Goal: Task Accomplishment & Management: Manage account settings

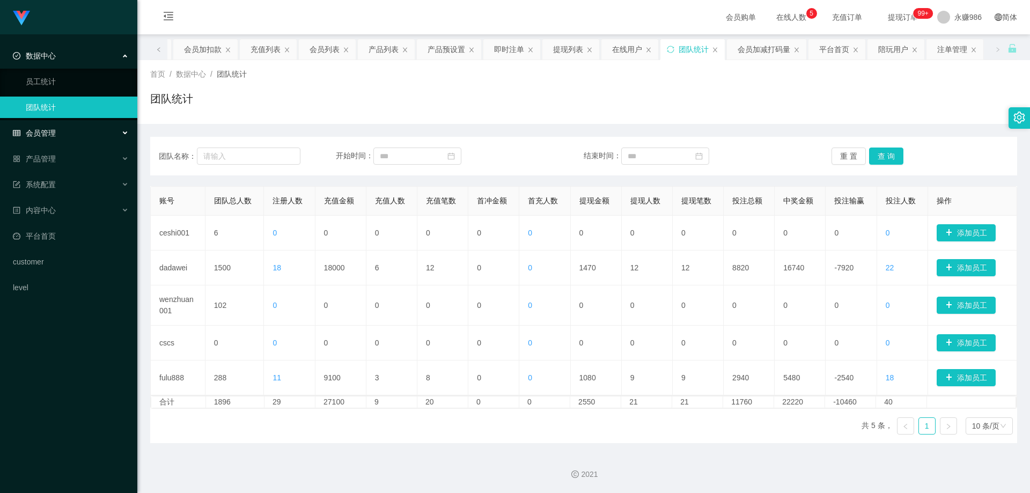
click at [55, 131] on span "会员管理" at bounding box center [34, 133] width 43 height 9
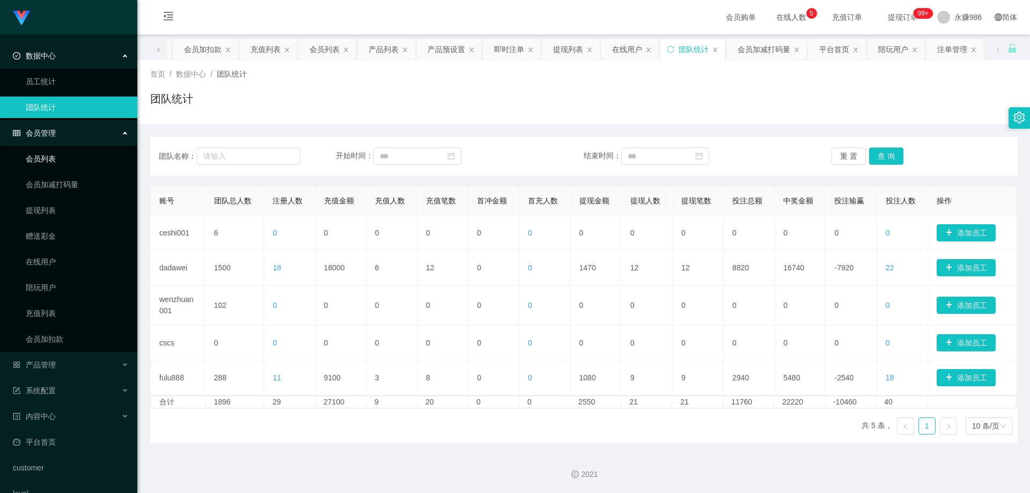
click at [54, 158] on link "会员列表" at bounding box center [77, 158] width 103 height 21
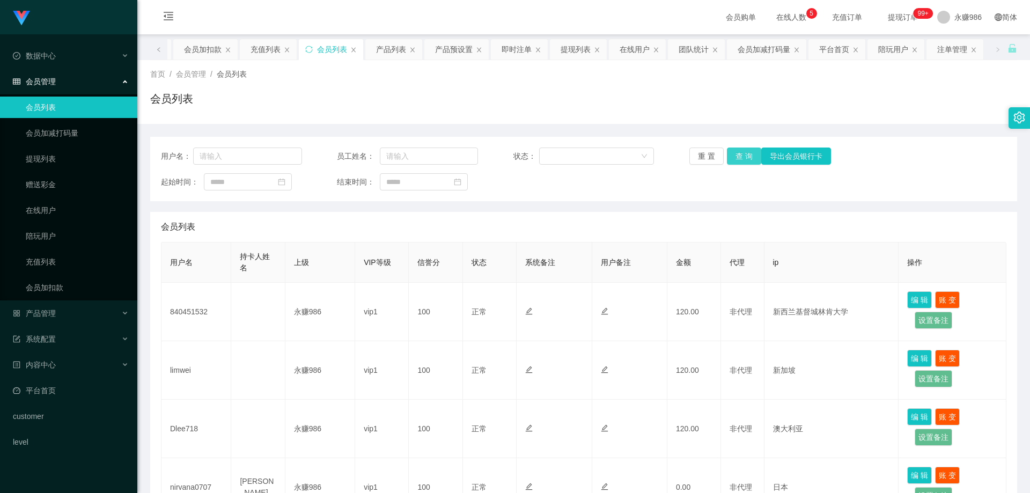
click at [734, 160] on button "查 询" at bounding box center [744, 156] width 34 height 17
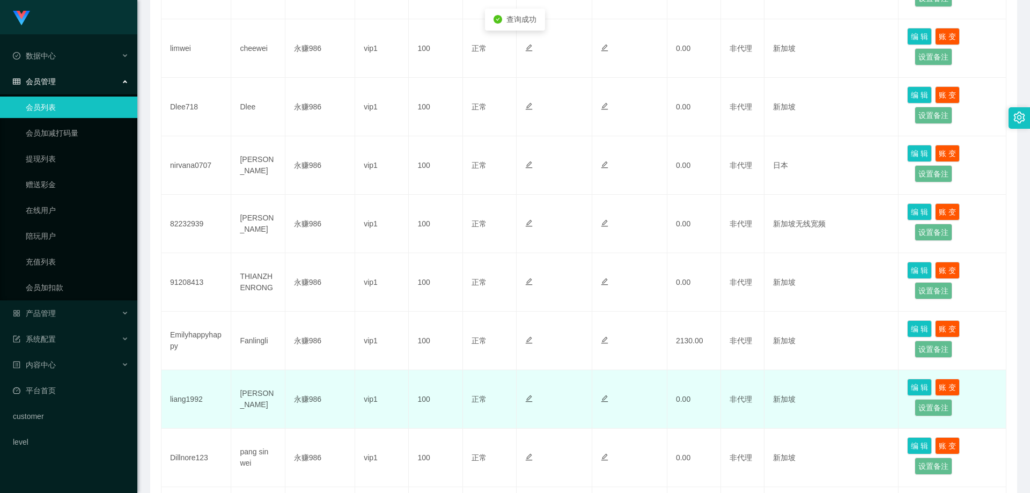
scroll to position [429, 0]
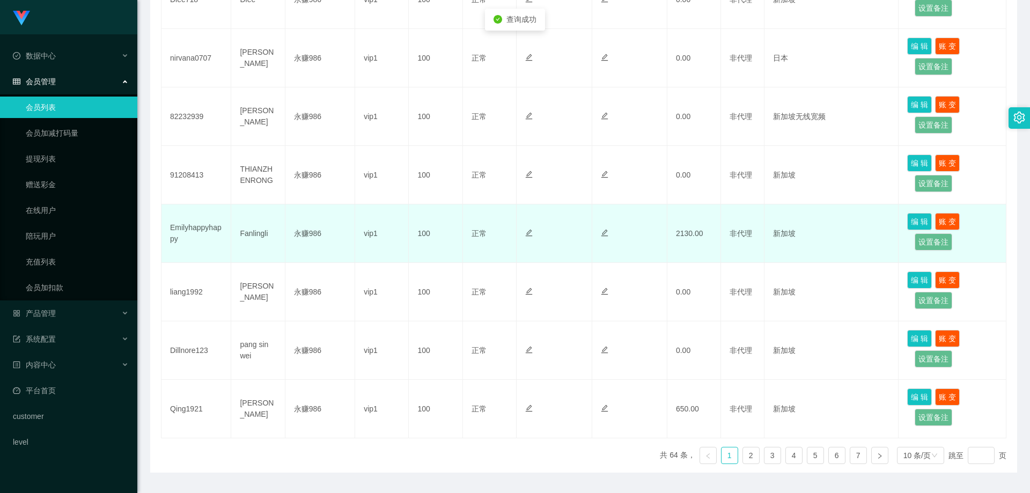
click at [194, 234] on td "Emilyhappyhappy" at bounding box center [196, 233] width 70 height 58
click at [213, 226] on td "Emilyhappyhappy" at bounding box center [196, 233] width 70 height 58
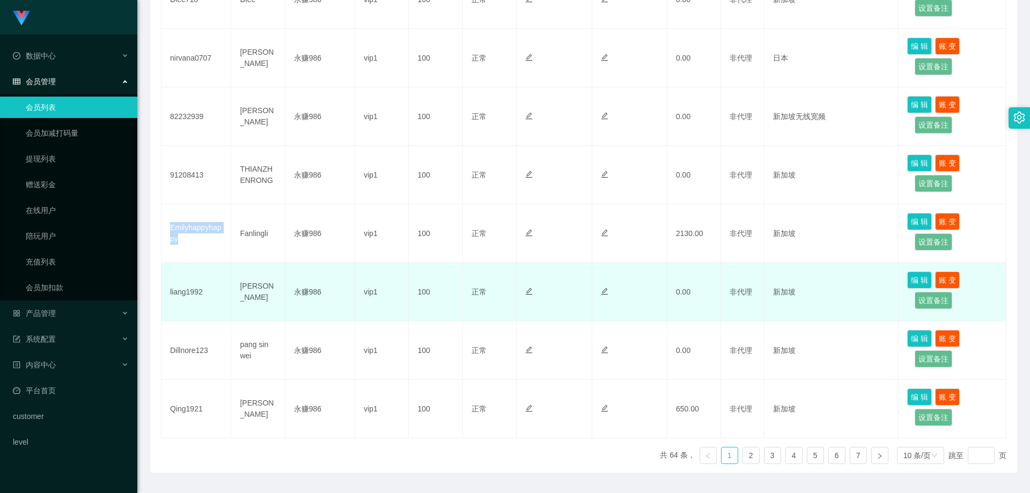
copy td "Emilyhappyhappy"
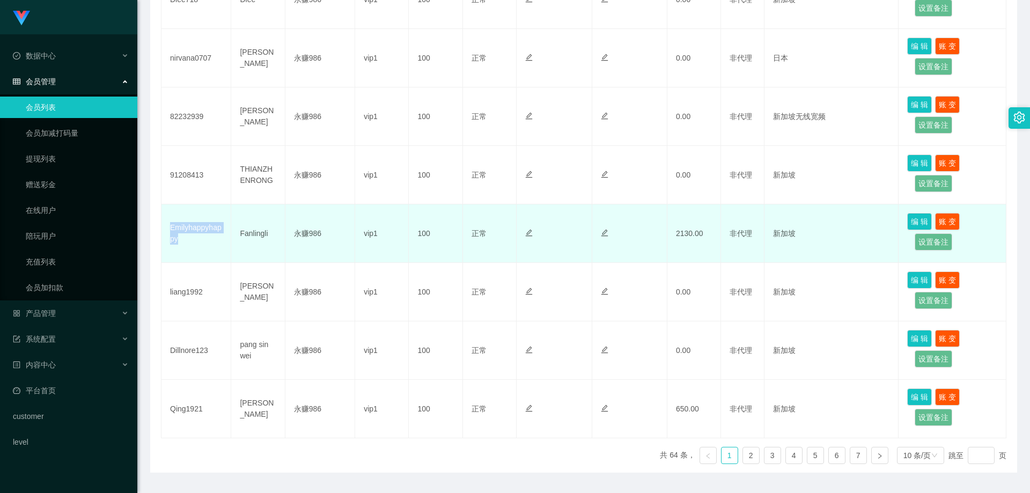
click at [185, 232] on td "Emilyhappyhappy" at bounding box center [196, 233] width 70 height 58
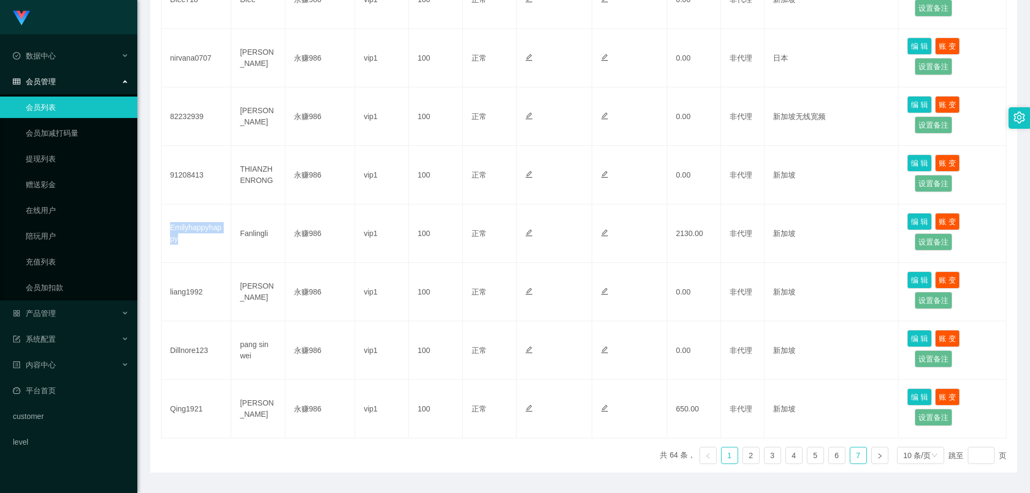
click at [855, 453] on link "7" at bounding box center [858, 455] width 16 height 16
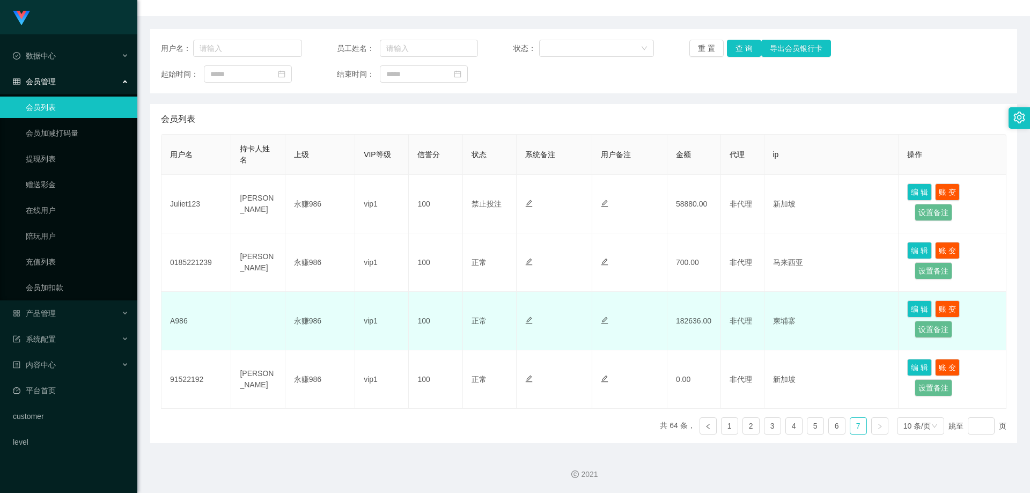
click at [691, 313] on td "182636.00" at bounding box center [694, 321] width 54 height 58
click at [693, 316] on td "182636.00" at bounding box center [694, 321] width 54 height 58
click at [693, 317] on td "182636.00" at bounding box center [694, 321] width 54 height 58
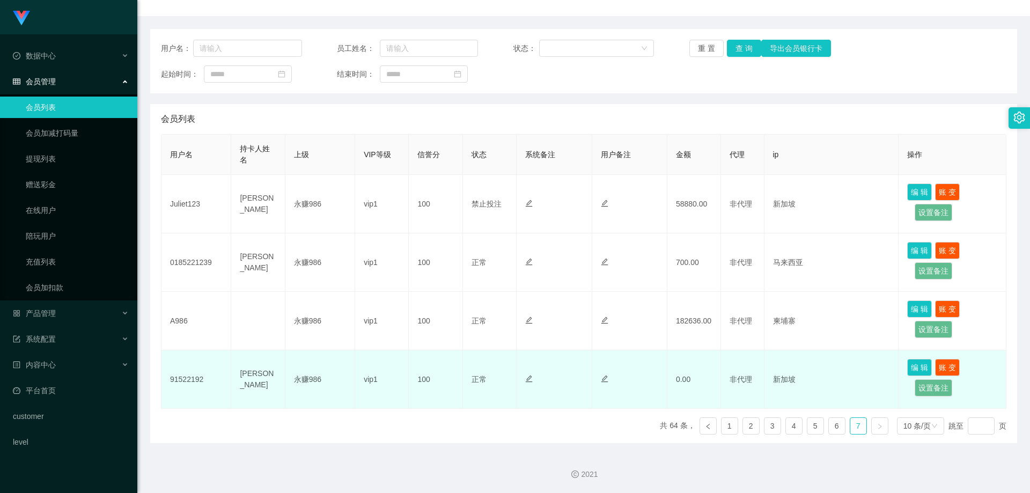
click at [600, 355] on td at bounding box center [629, 379] width 75 height 58
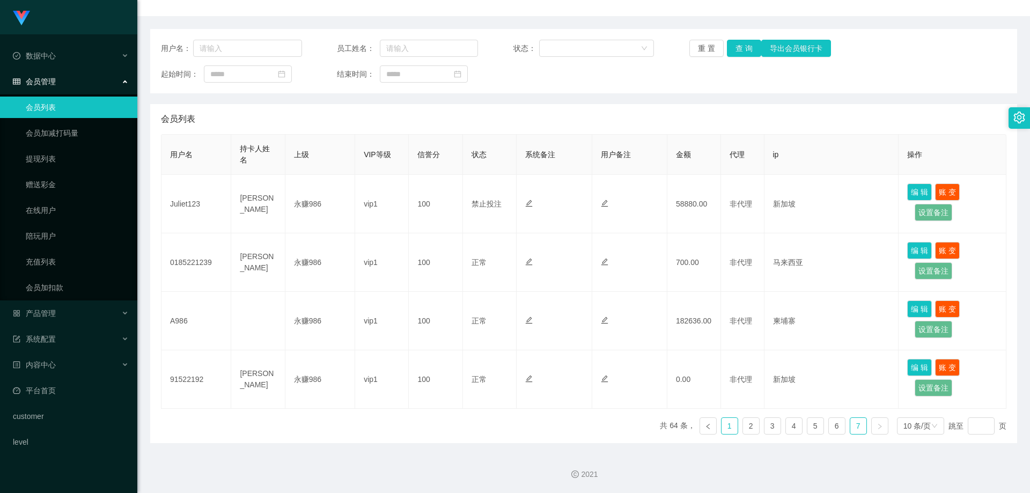
click at [722, 421] on link "1" at bounding box center [730, 426] width 16 height 16
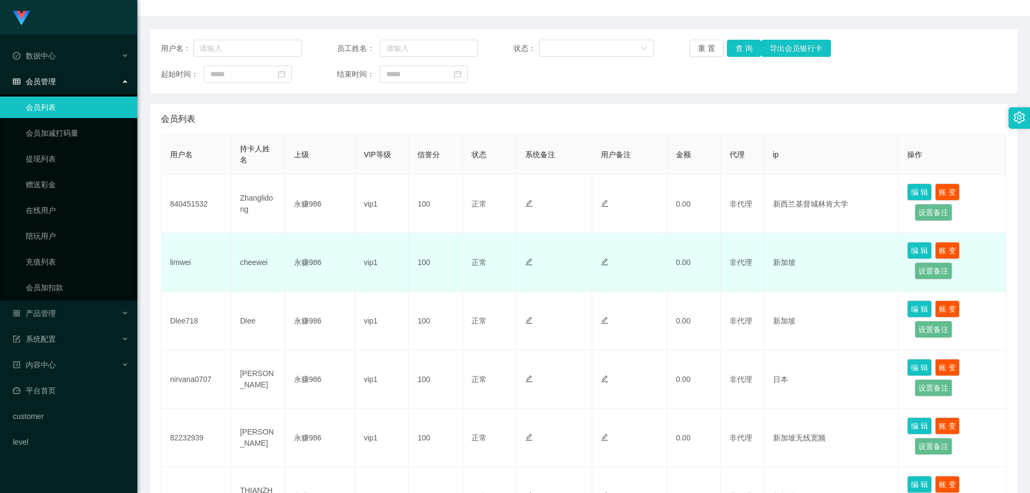
scroll to position [0, 0]
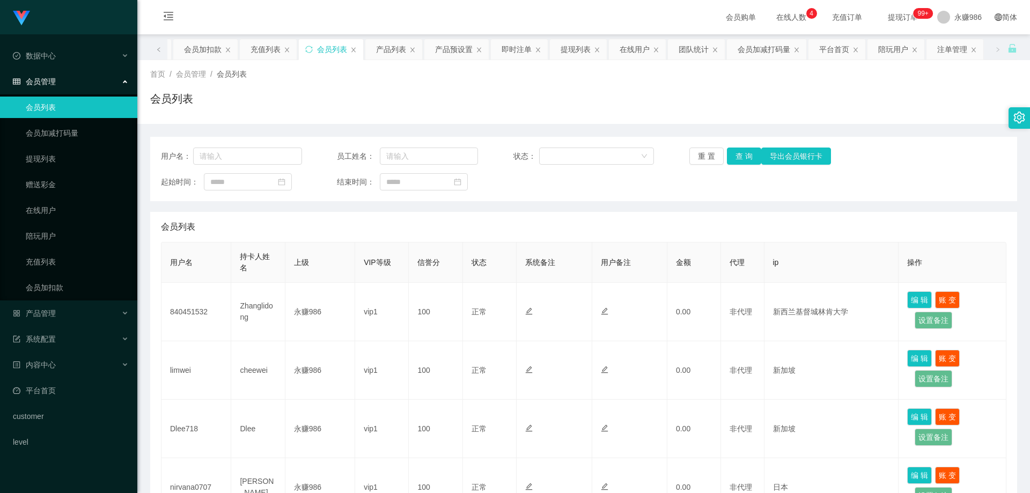
click at [106, 112] on link "会员列表" at bounding box center [77, 107] width 103 height 21
click at [76, 313] on div "产品管理" at bounding box center [68, 313] width 137 height 21
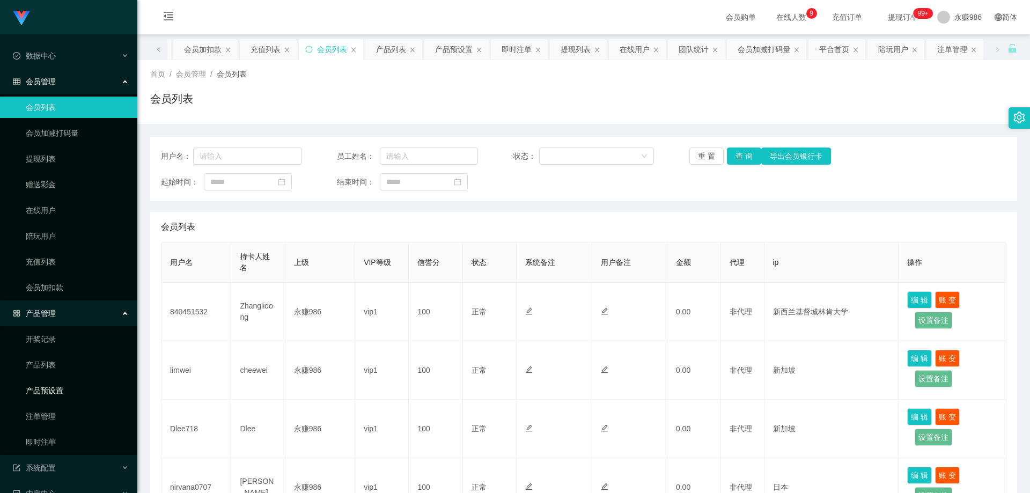
click at [61, 383] on link "产品预设置" at bounding box center [77, 390] width 103 height 21
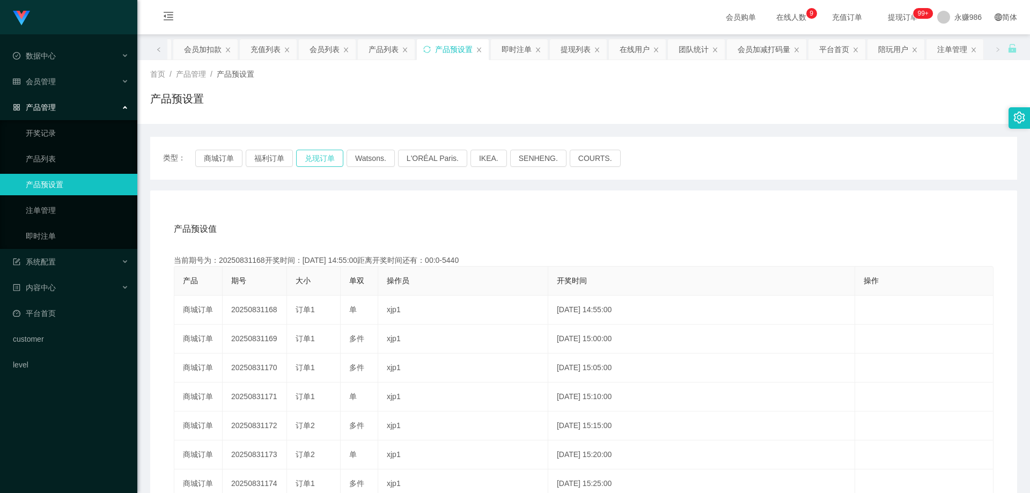
click at [319, 159] on button "兑现订单" at bounding box center [319, 158] width 47 height 17
click at [320, 156] on button "兑现订单" at bounding box center [319, 158] width 47 height 17
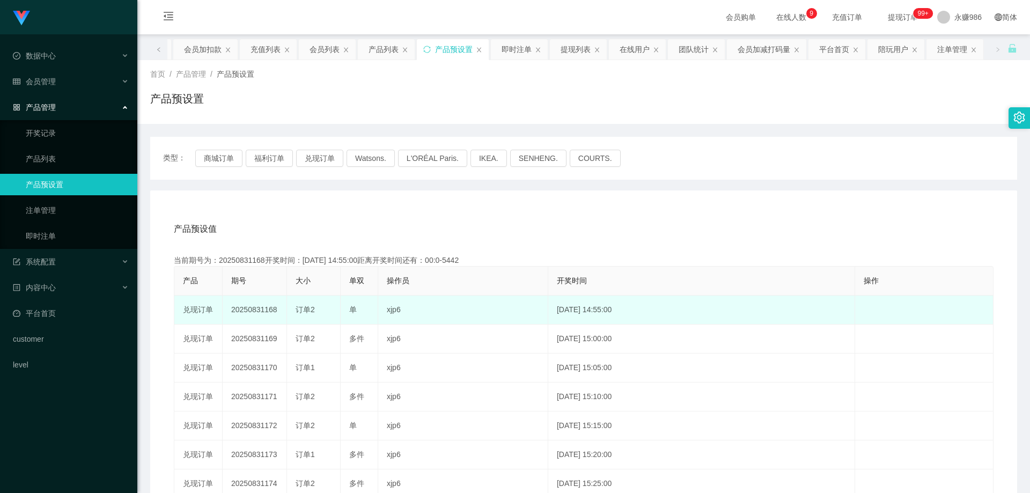
drag, startPoint x: 317, startPoint y: 310, endPoint x: 298, endPoint y: 312, distance: 18.9
click at [298, 312] on div "订单2" at bounding box center [314, 309] width 36 height 11
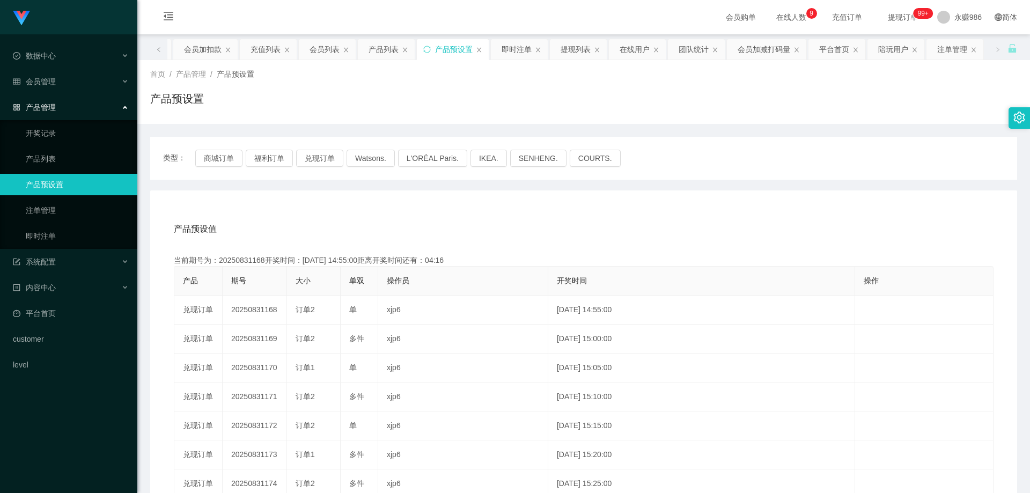
copy span "订单2"
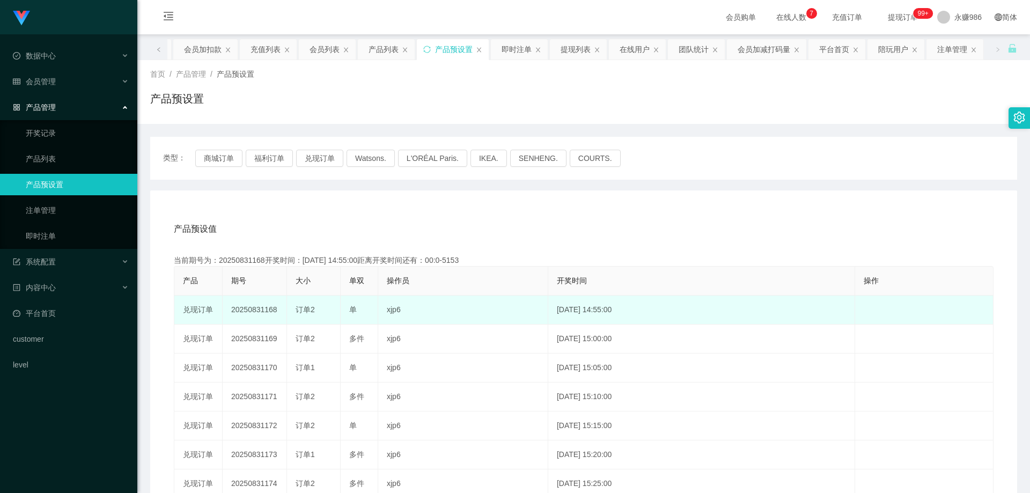
drag, startPoint x: 275, startPoint y: 309, endPoint x: 263, endPoint y: 306, distance: 12.1
click at [263, 306] on td "20250831168" at bounding box center [255, 310] width 64 height 29
copy td "168"
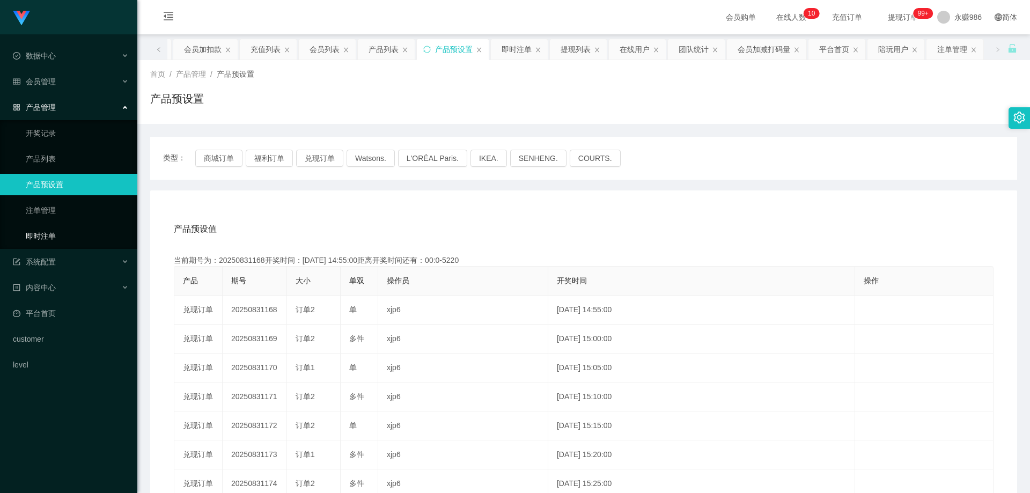
click at [59, 233] on link "即时注单" at bounding box center [77, 235] width 103 height 21
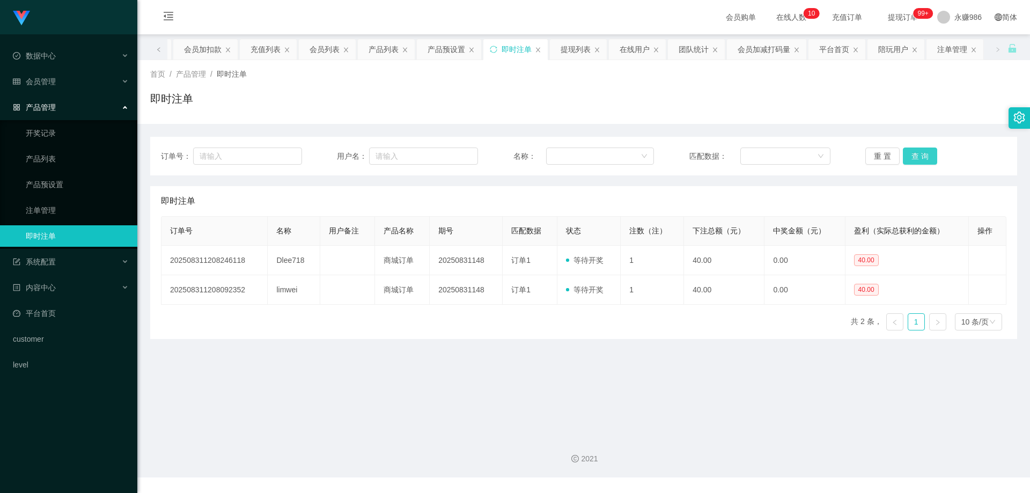
click at [917, 156] on button "查 询" at bounding box center [920, 156] width 34 height 17
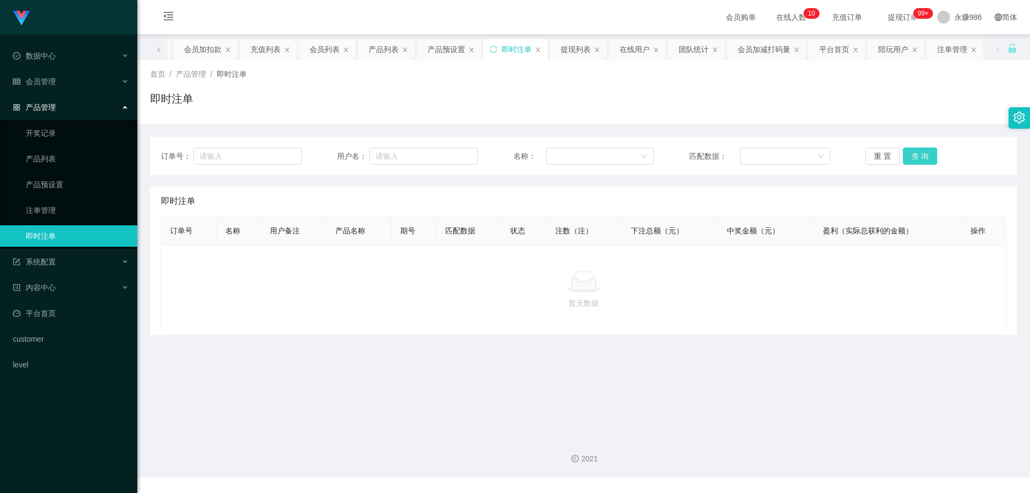
click at [917, 156] on button "查 询" at bounding box center [920, 156] width 34 height 17
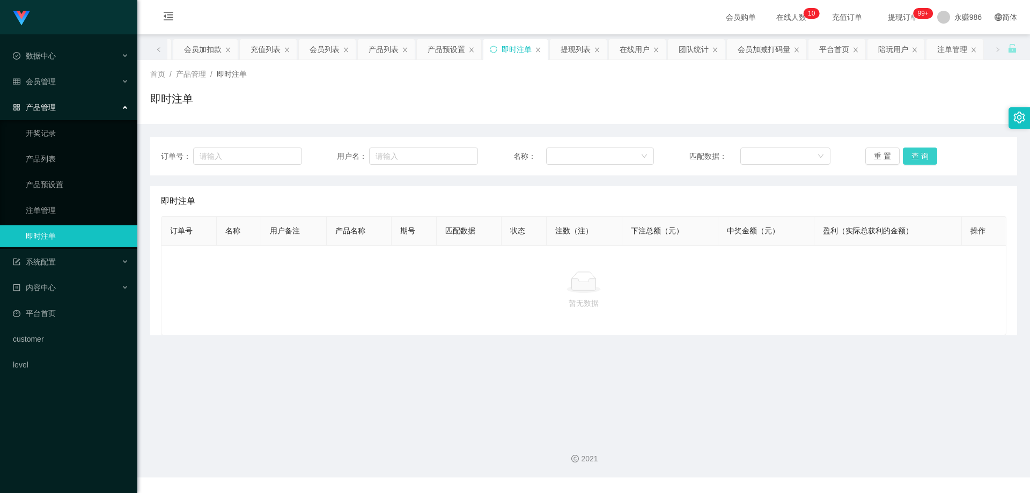
click at [917, 156] on button "查 询" at bounding box center [920, 156] width 34 height 17
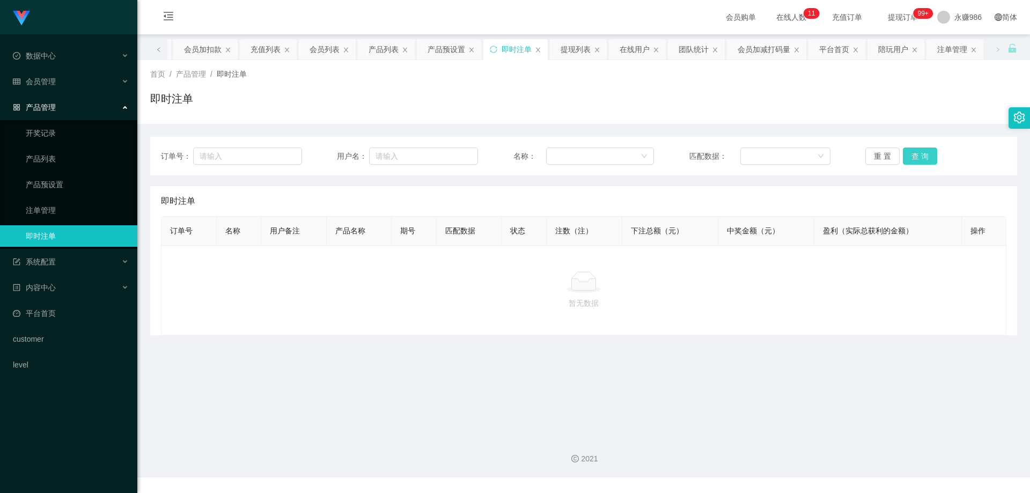
click at [914, 159] on button "查 询" at bounding box center [920, 156] width 34 height 17
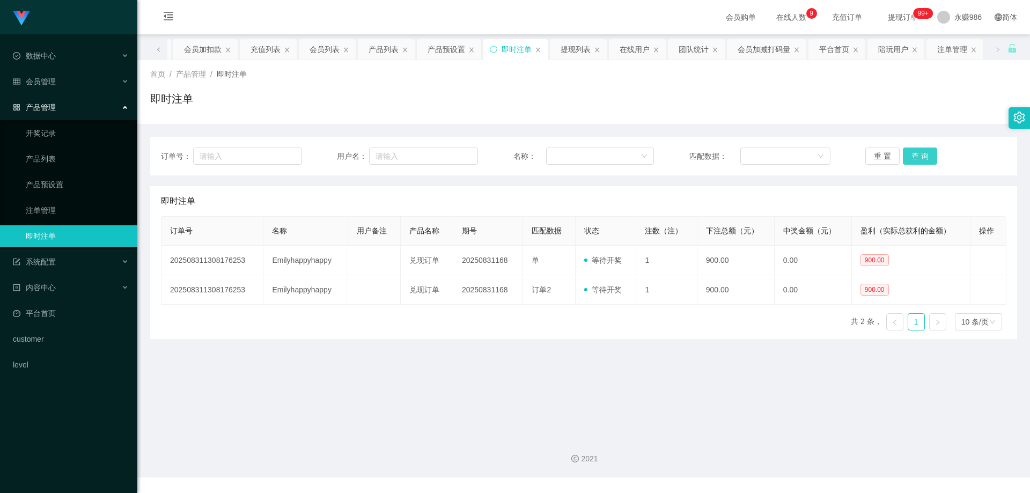
click at [910, 156] on button "查 询" at bounding box center [920, 156] width 34 height 17
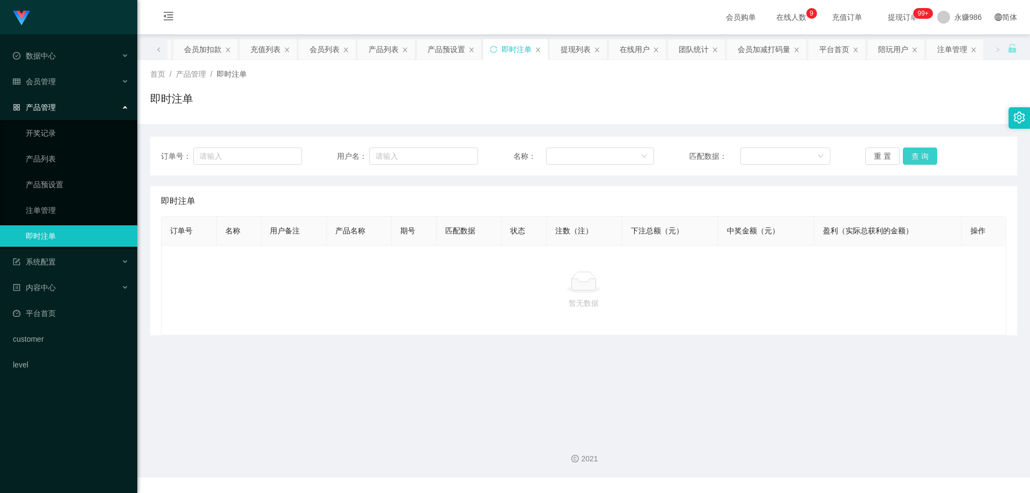
click at [910, 156] on button "查 询" at bounding box center [920, 156] width 34 height 17
click at [67, 77] on div "会员管理" at bounding box center [68, 81] width 137 height 21
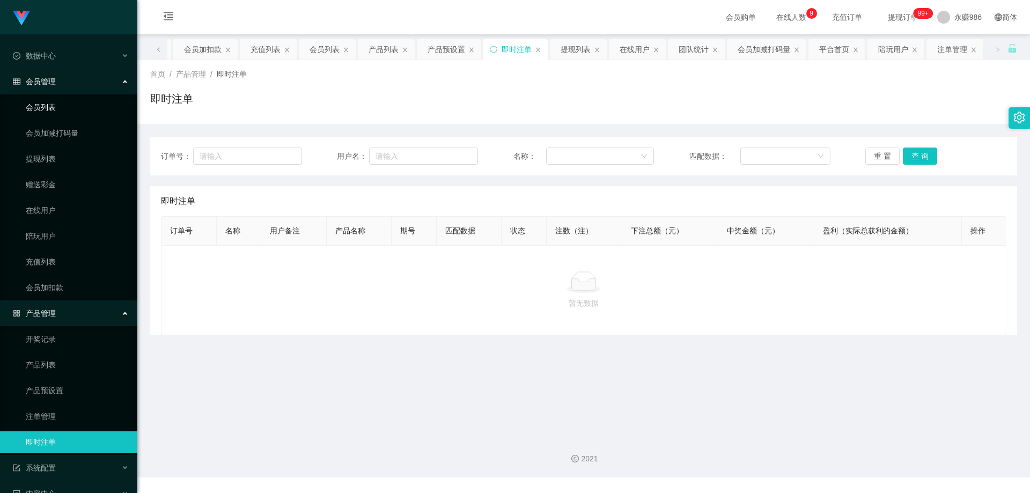
click at [66, 108] on link "会员列表" at bounding box center [77, 107] width 103 height 21
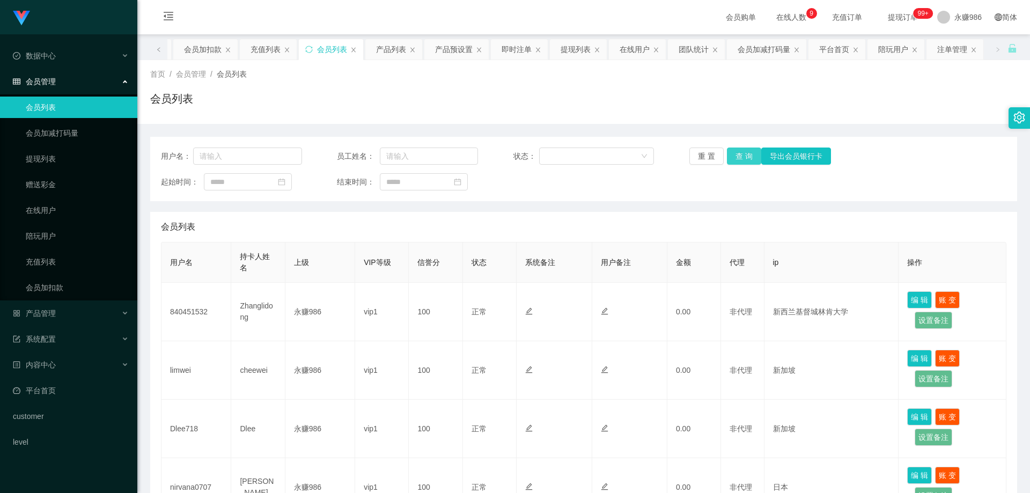
click at [749, 156] on button "查 询" at bounding box center [744, 156] width 34 height 17
click at [748, 156] on button "查 询" at bounding box center [744, 156] width 34 height 17
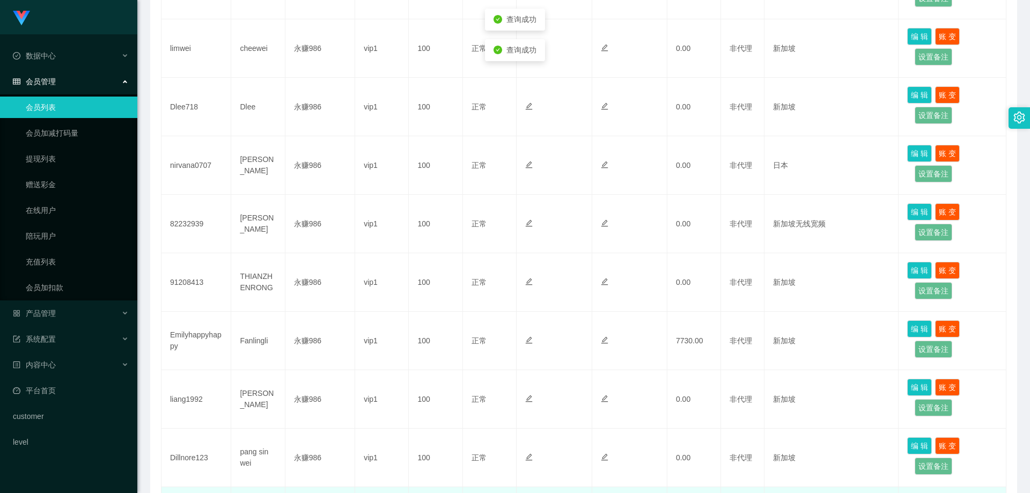
scroll to position [459, 0]
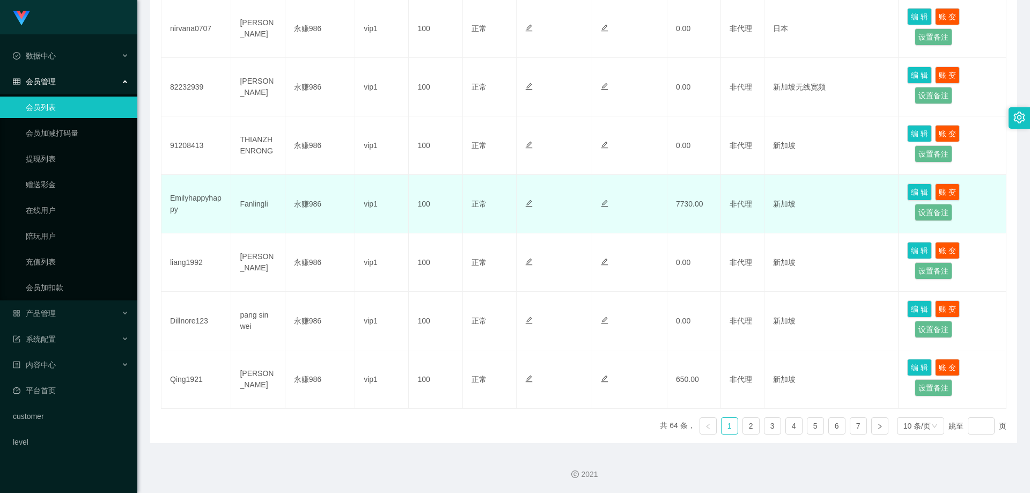
click at [197, 198] on td "Emilyhappyhappy" at bounding box center [196, 204] width 70 height 58
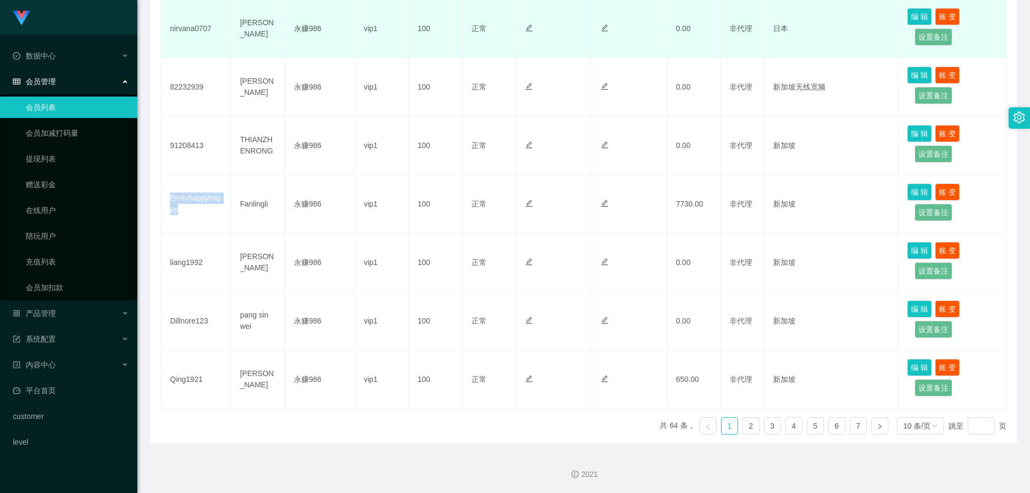
copy td "Emilyhappyhappy"
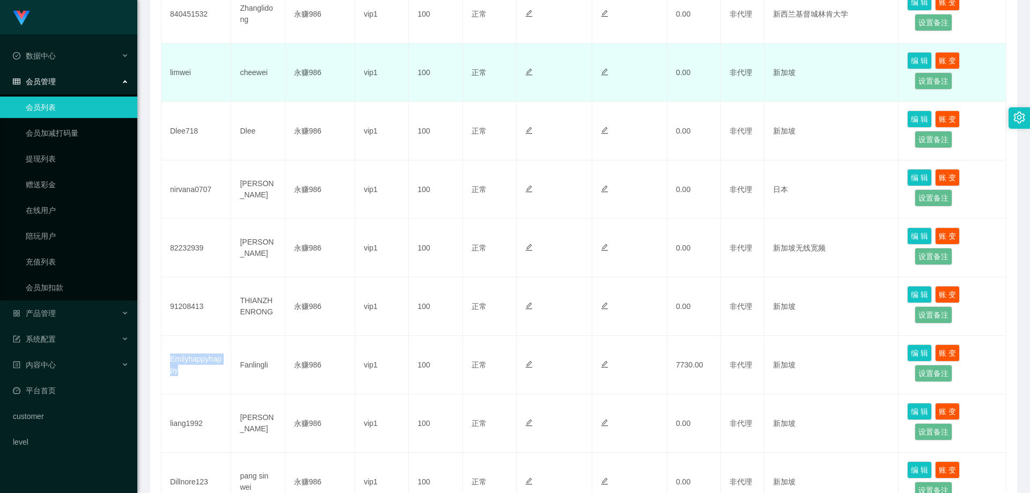
scroll to position [137, 0]
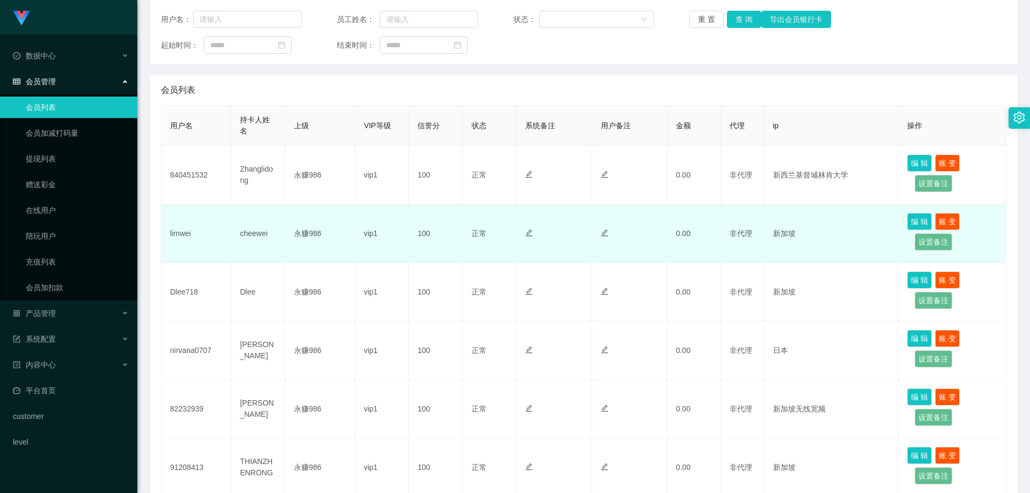
click at [180, 234] on td "limwei" at bounding box center [196, 233] width 70 height 58
copy td "limwei"
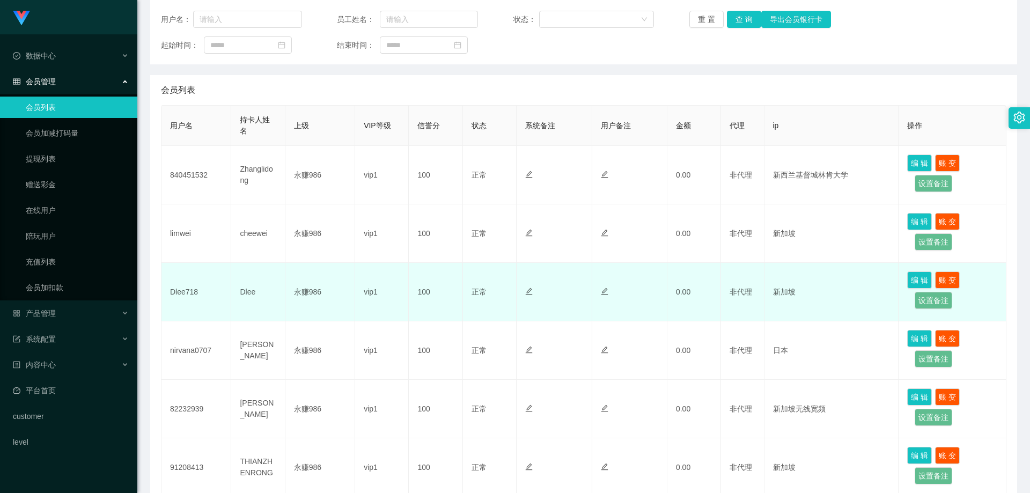
click at [186, 289] on td "Dlee718" at bounding box center [196, 292] width 70 height 58
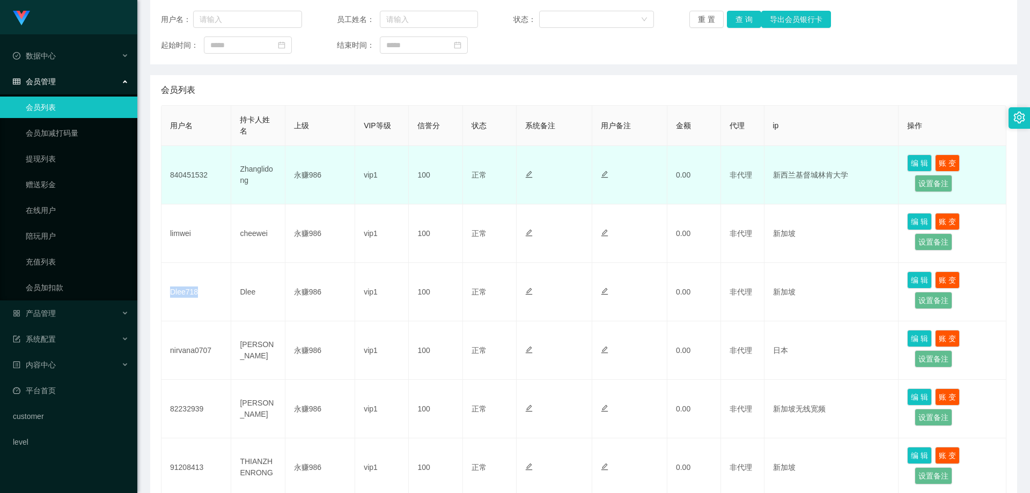
copy td "Dlee718"
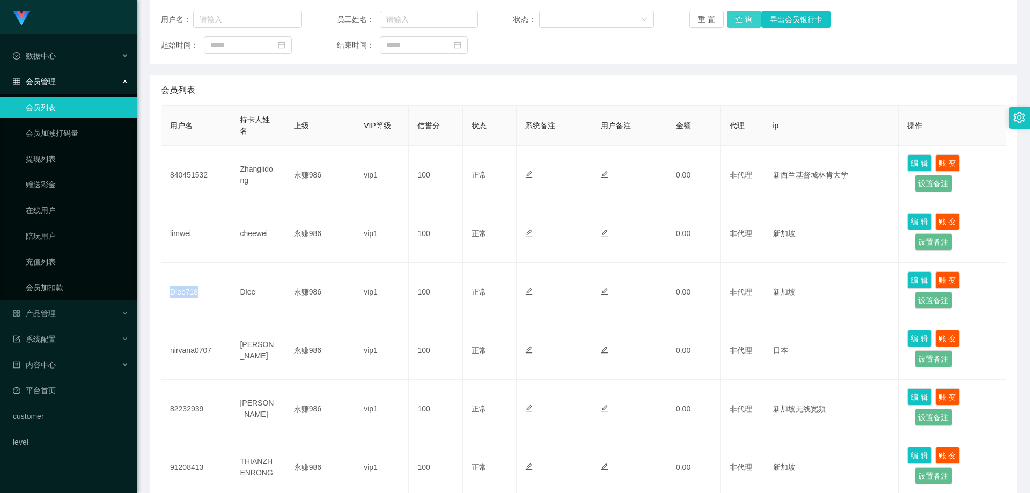
click at [737, 21] on button "查 询" at bounding box center [744, 19] width 34 height 17
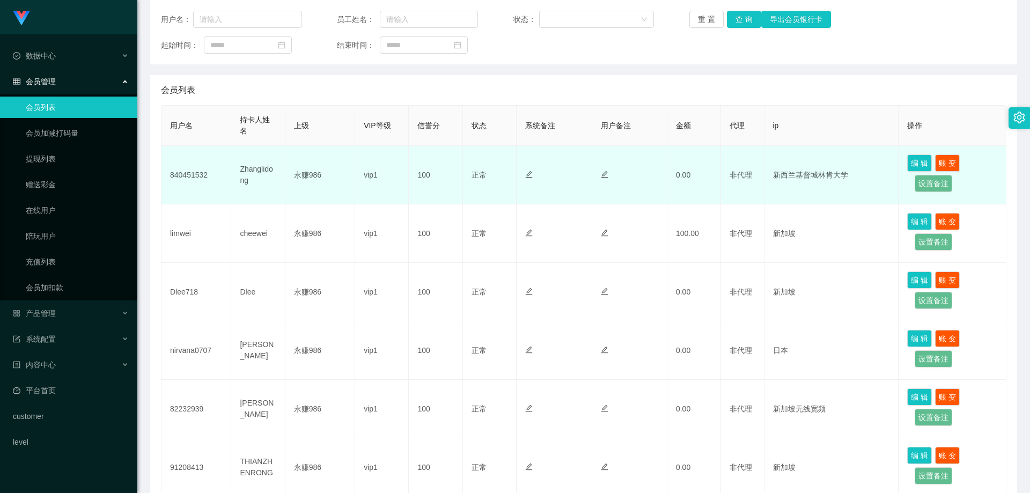
click at [184, 175] on td "840451532" at bounding box center [196, 175] width 70 height 58
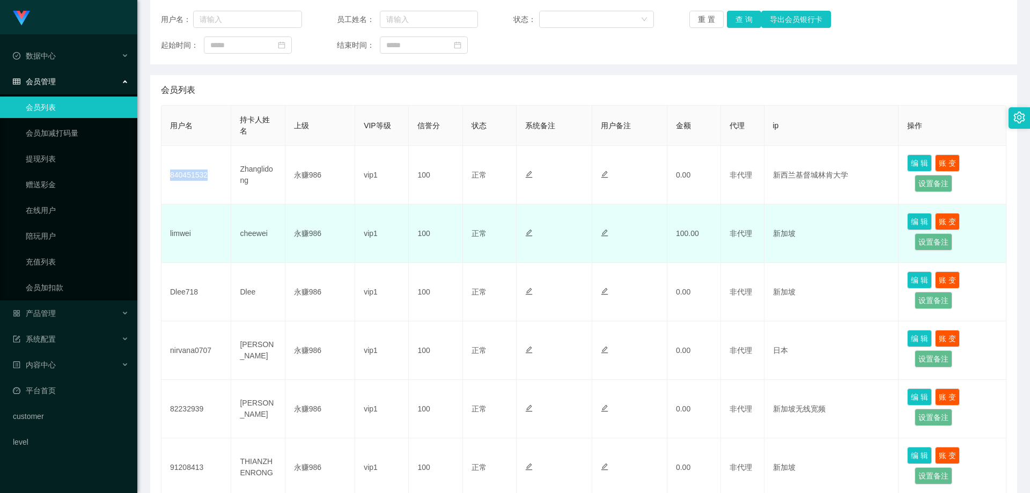
copy td "840451532"
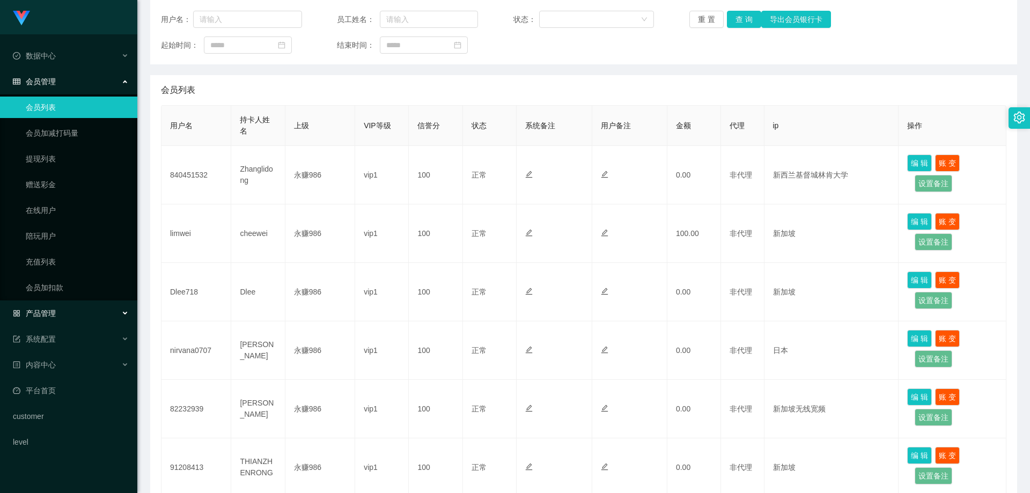
click at [58, 308] on div "产品管理" at bounding box center [68, 313] width 137 height 21
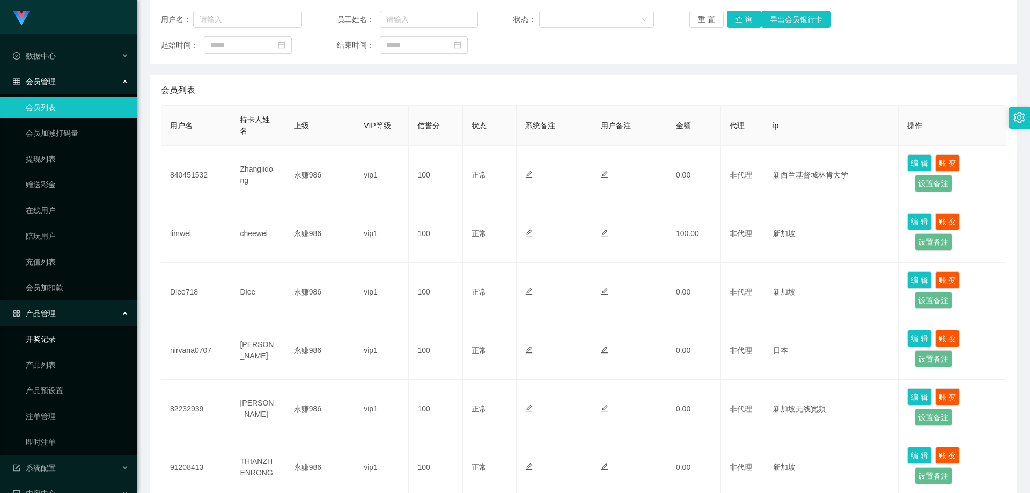
scroll to position [54, 0]
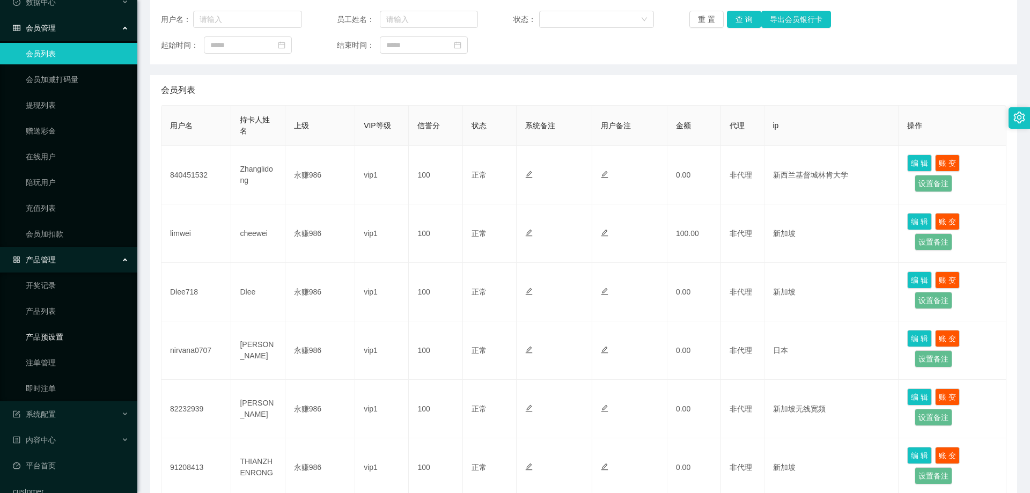
click at [62, 335] on link "产品预设置" at bounding box center [77, 336] width 103 height 21
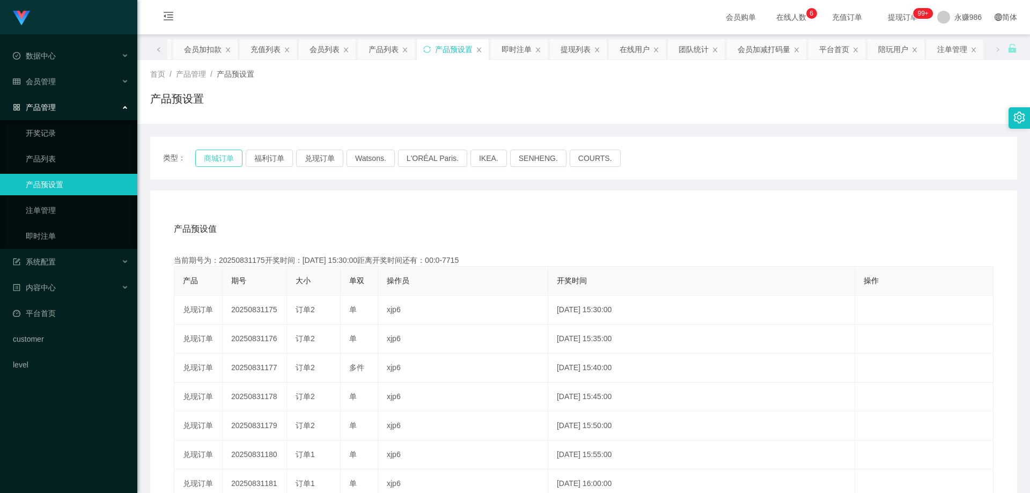
click at [217, 152] on button "商城订单" at bounding box center [218, 158] width 47 height 17
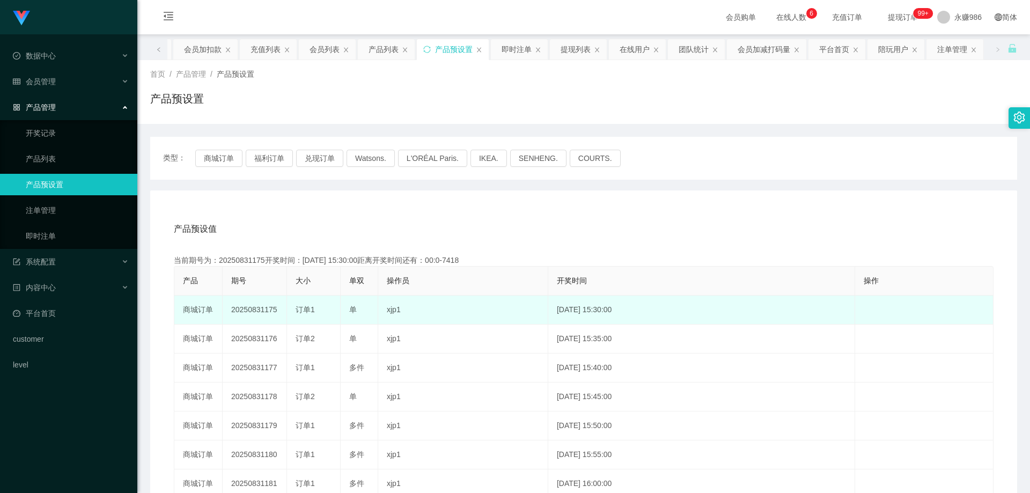
drag, startPoint x: 276, startPoint y: 311, endPoint x: 264, endPoint y: 312, distance: 12.4
click at [264, 312] on td "20250831175" at bounding box center [255, 310] width 64 height 29
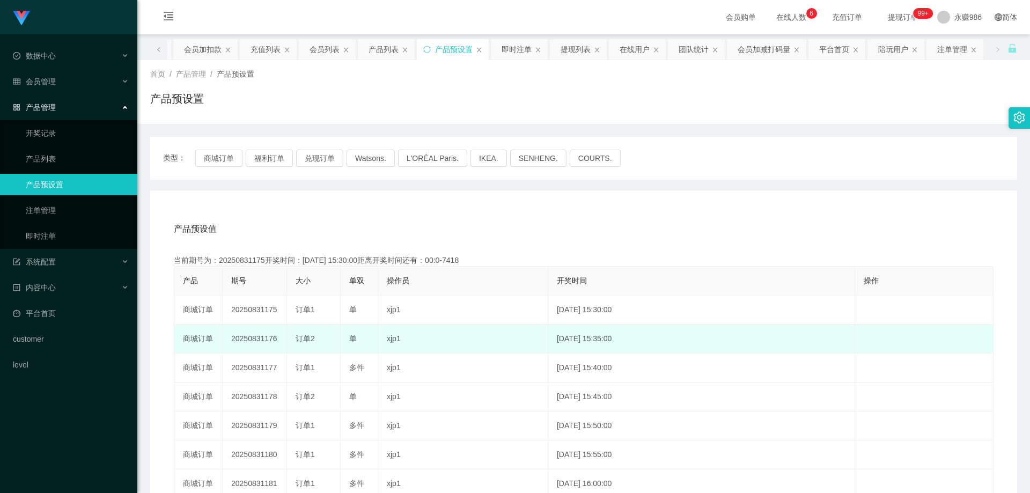
copy td "175"
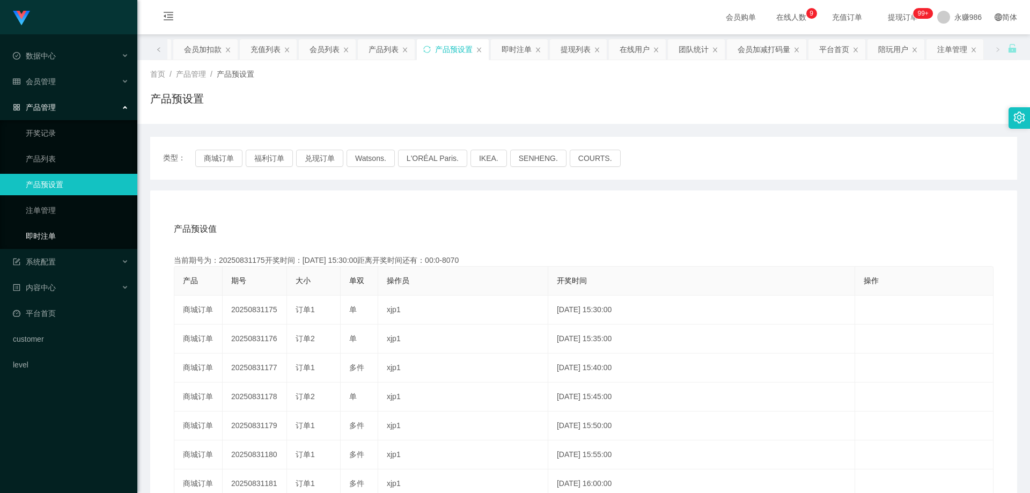
click at [41, 228] on link "即时注单" at bounding box center [77, 235] width 103 height 21
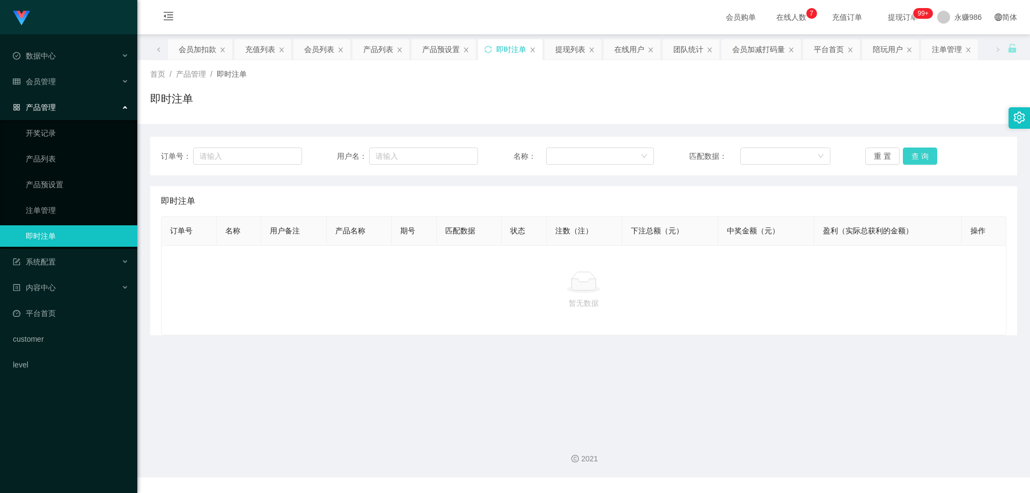
click at [903, 157] on button "查 询" at bounding box center [920, 156] width 34 height 17
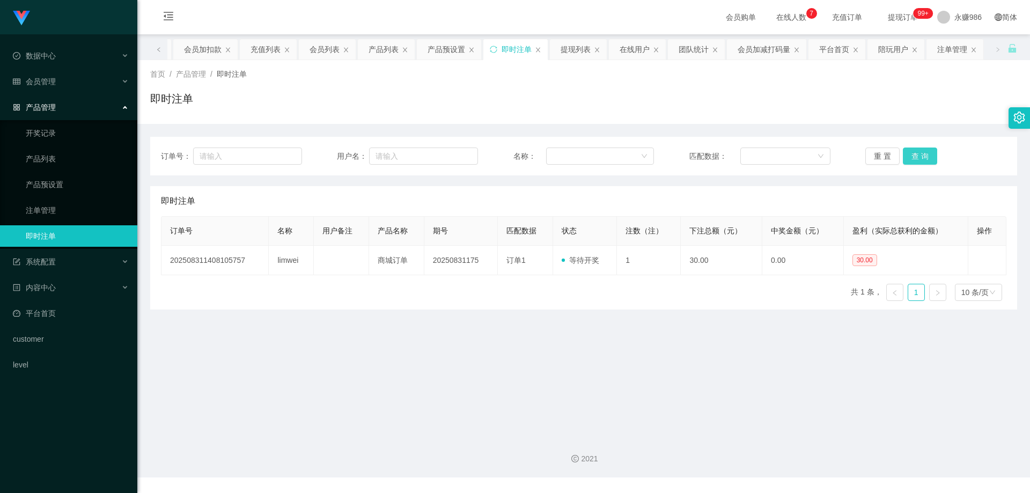
click at [904, 157] on button "查 询" at bounding box center [920, 156] width 34 height 17
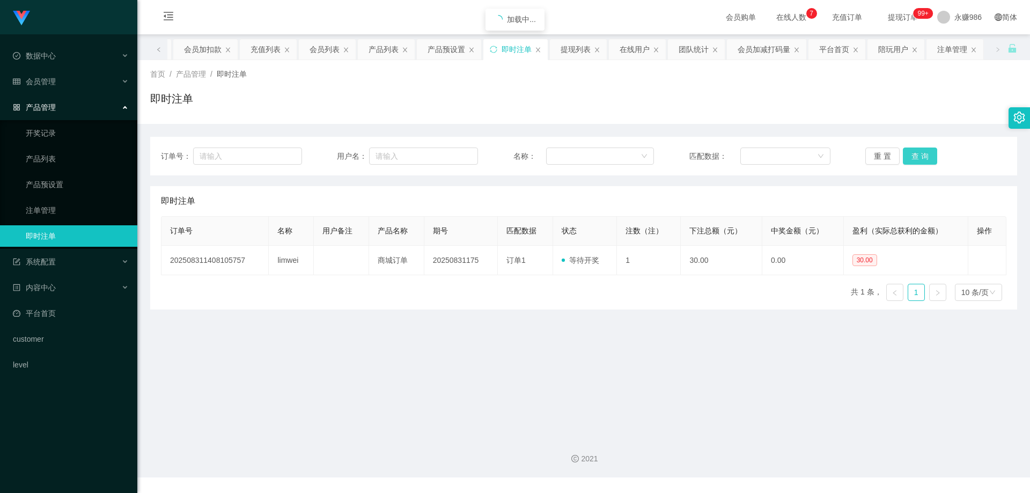
click at [904, 157] on button "查 询" at bounding box center [920, 156] width 34 height 17
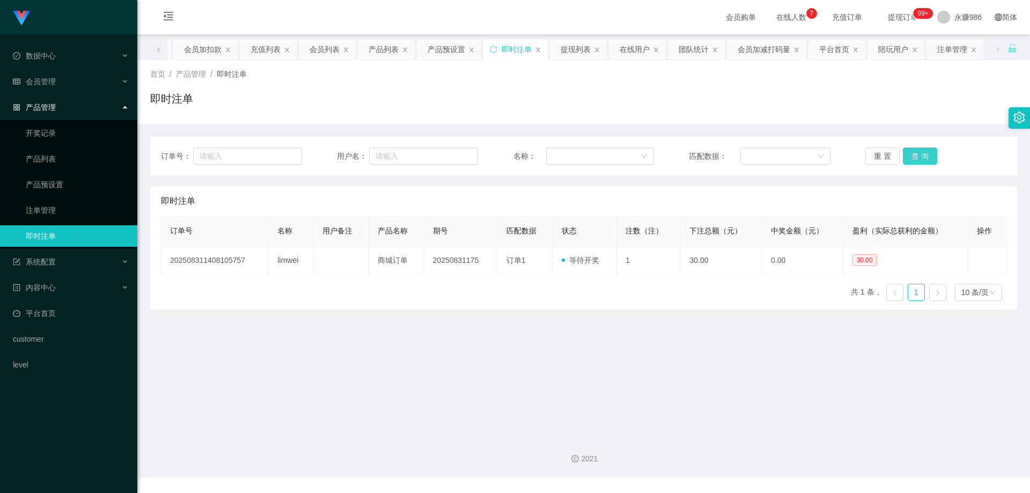
click at [904, 157] on button "查 询" at bounding box center [920, 156] width 34 height 17
drag, startPoint x: 904, startPoint y: 157, endPoint x: 915, endPoint y: 133, distance: 26.7
click at [904, 157] on button "查 询" at bounding box center [920, 156] width 34 height 17
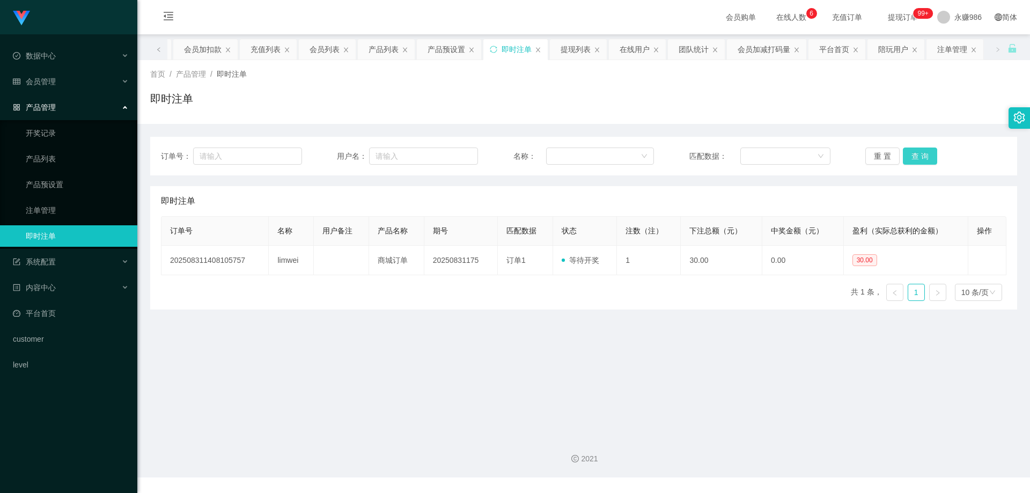
click at [917, 157] on button "查 询" at bounding box center [920, 156] width 34 height 17
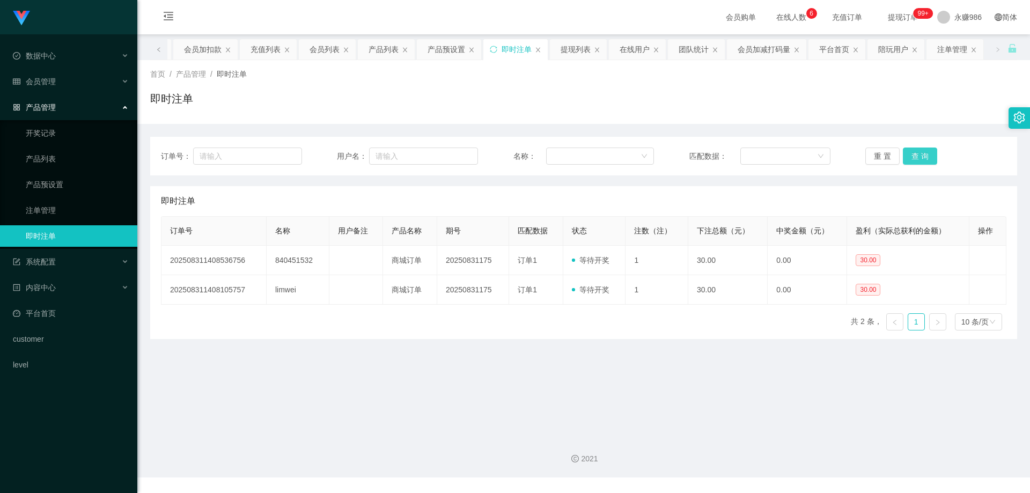
click at [917, 157] on button "查 询" at bounding box center [920, 156] width 34 height 17
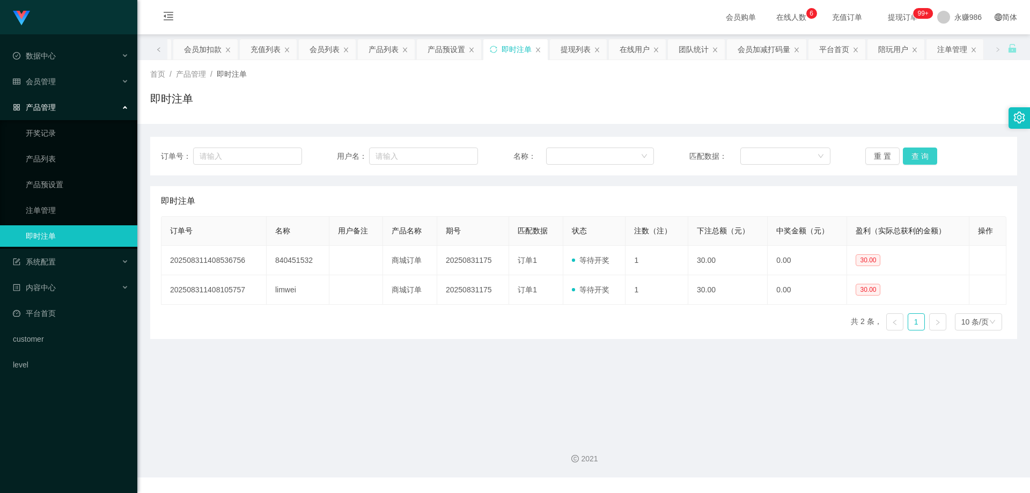
click at [917, 157] on button "查 询" at bounding box center [920, 156] width 34 height 17
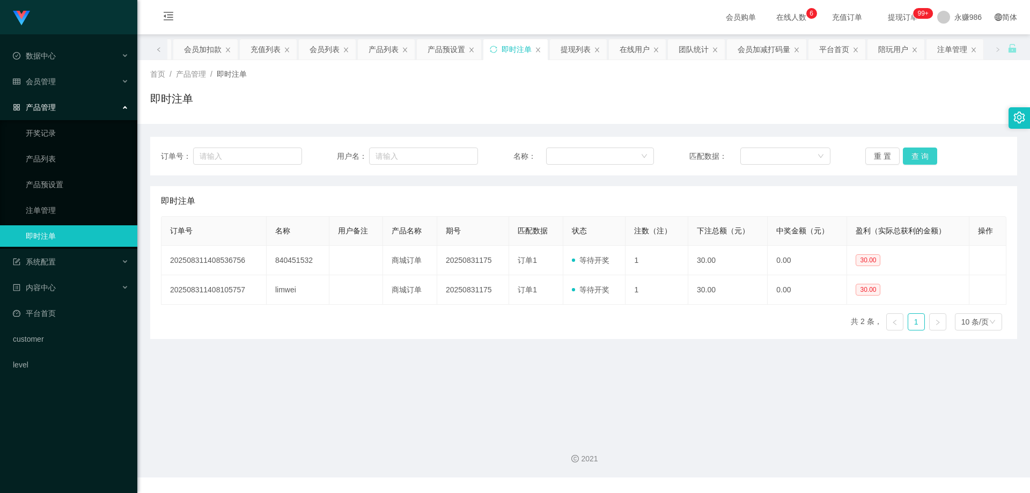
click at [917, 157] on button "查 询" at bounding box center [920, 156] width 34 height 17
click at [903, 154] on button "查 询" at bounding box center [920, 156] width 34 height 17
click at [908, 154] on button "查 询" at bounding box center [920, 156] width 34 height 17
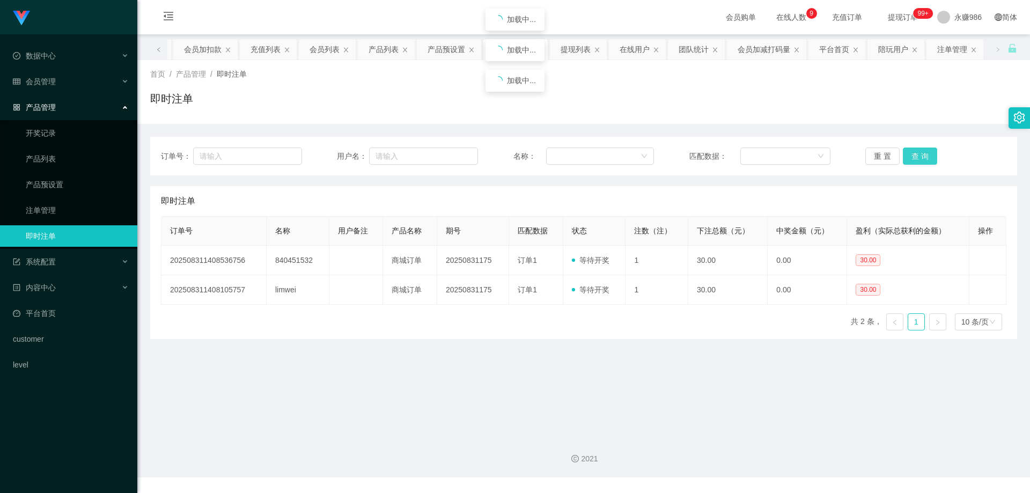
click at [908, 154] on button "查 询" at bounding box center [920, 156] width 34 height 17
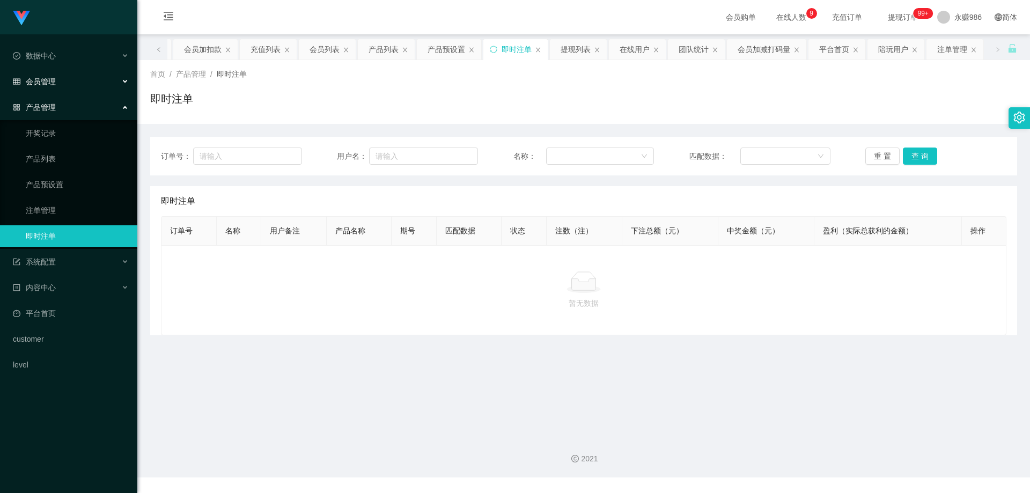
click at [62, 82] on div "会员管理" at bounding box center [68, 81] width 137 height 21
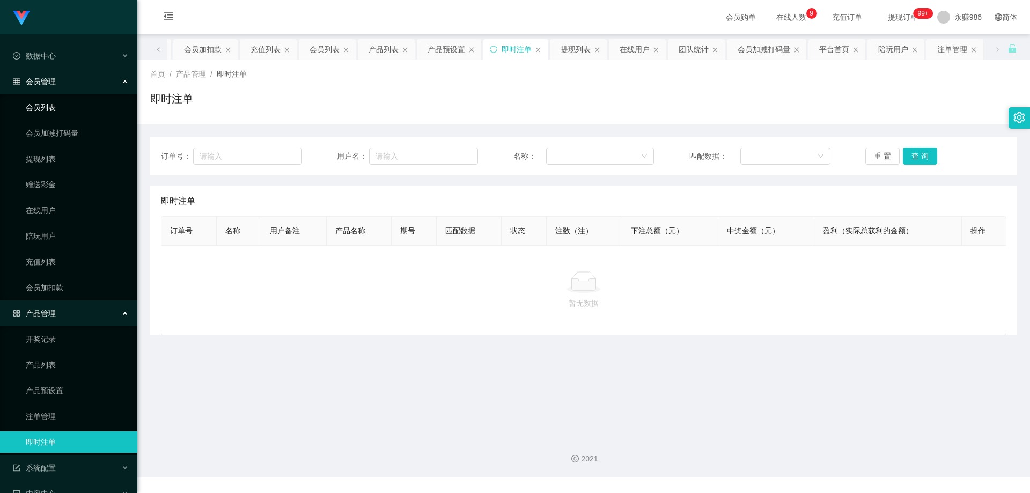
click at [44, 108] on link "会员列表" at bounding box center [77, 107] width 103 height 21
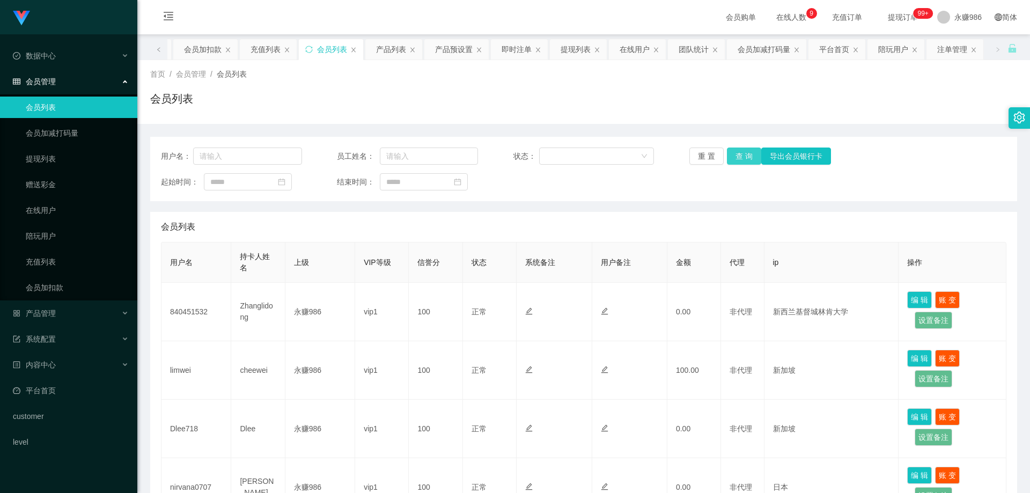
click at [746, 151] on button "查 询" at bounding box center [744, 156] width 34 height 17
click at [746, 153] on button "查 询" at bounding box center [744, 156] width 34 height 17
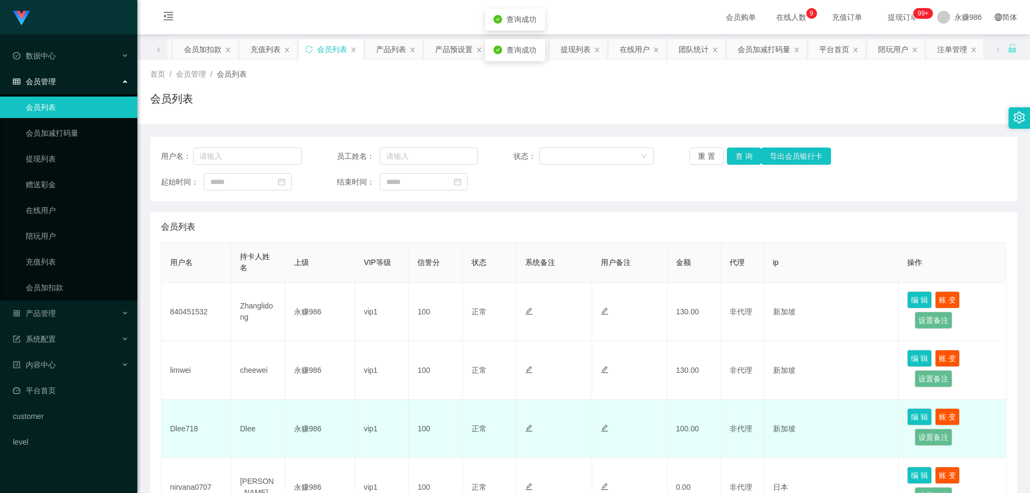
click at [189, 431] on td "Dlee718" at bounding box center [196, 429] width 70 height 58
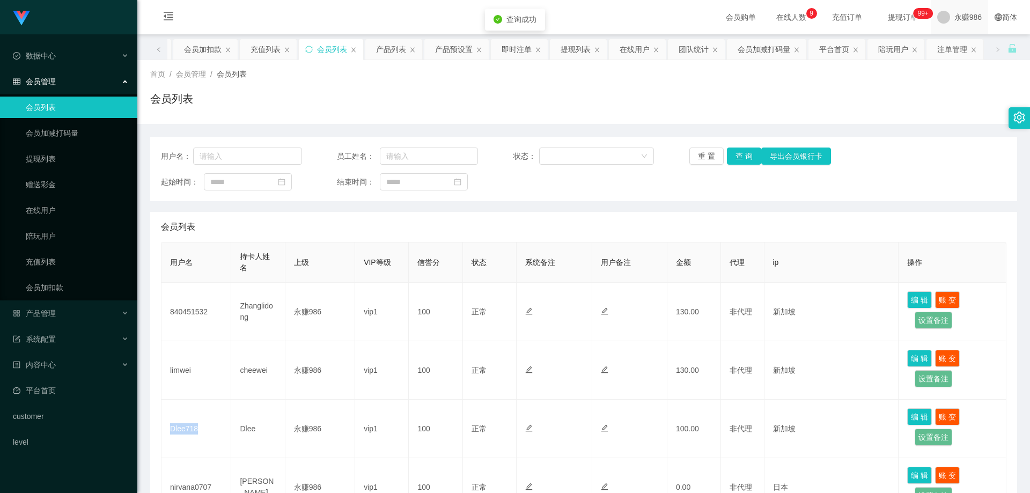
copy td "Dlee718"
click at [728, 160] on button "查 询" at bounding box center [744, 156] width 34 height 17
click at [733, 158] on button "查 询" at bounding box center [744, 156] width 34 height 17
click at [60, 309] on div "产品管理" at bounding box center [68, 313] width 137 height 21
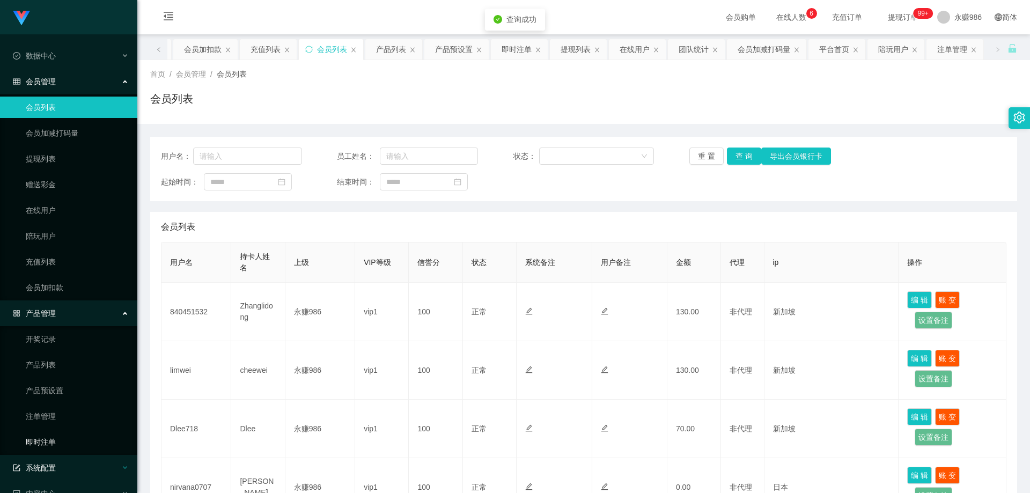
click at [62, 469] on div "系统配置" at bounding box center [68, 467] width 137 height 21
click at [58, 448] on link "即时注单" at bounding box center [77, 441] width 103 height 21
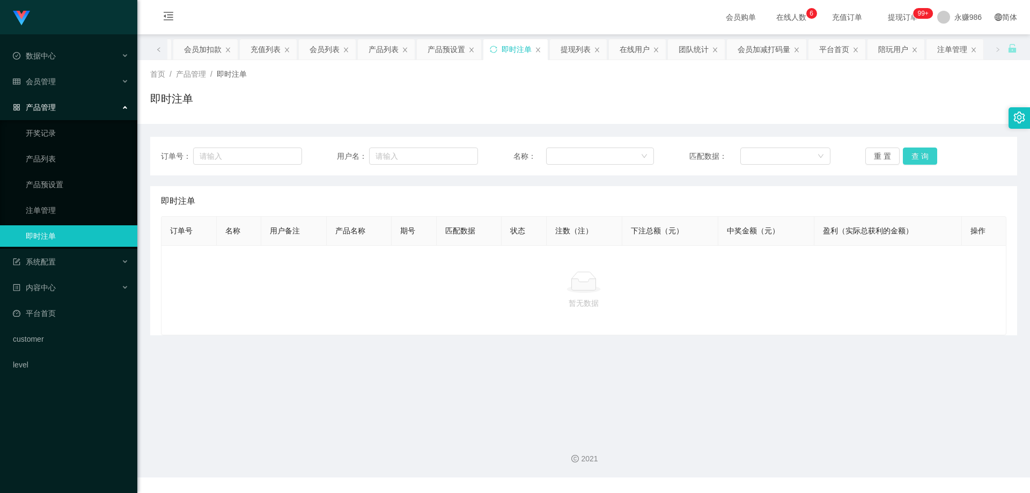
click at [906, 155] on button "查 询" at bounding box center [920, 156] width 34 height 17
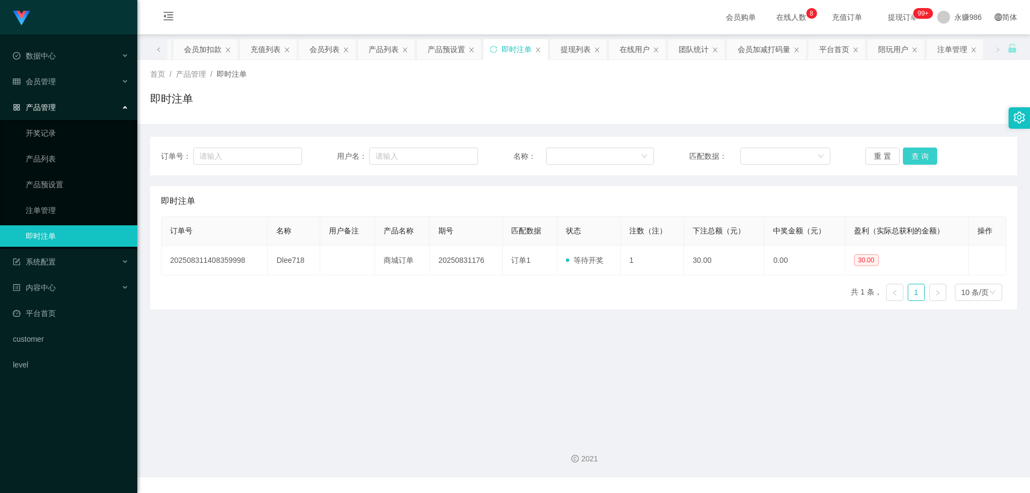
click at [908, 152] on button "查 询" at bounding box center [920, 156] width 34 height 17
click at [99, 176] on link "产品预设置" at bounding box center [77, 184] width 103 height 21
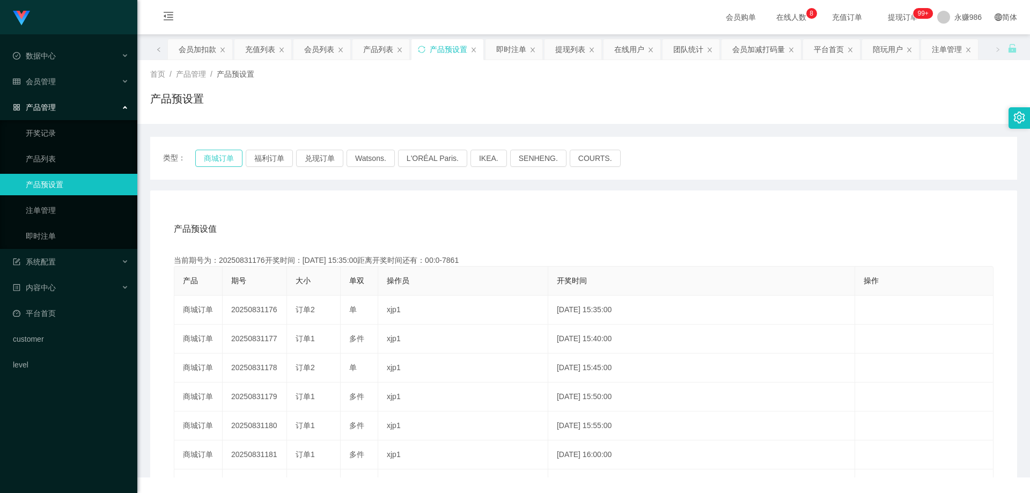
click at [217, 151] on button "商城订单" at bounding box center [218, 158] width 47 height 17
click at [218, 154] on button "商城订单" at bounding box center [218, 158] width 47 height 17
click at [109, 229] on link "即时注单" at bounding box center [77, 235] width 103 height 21
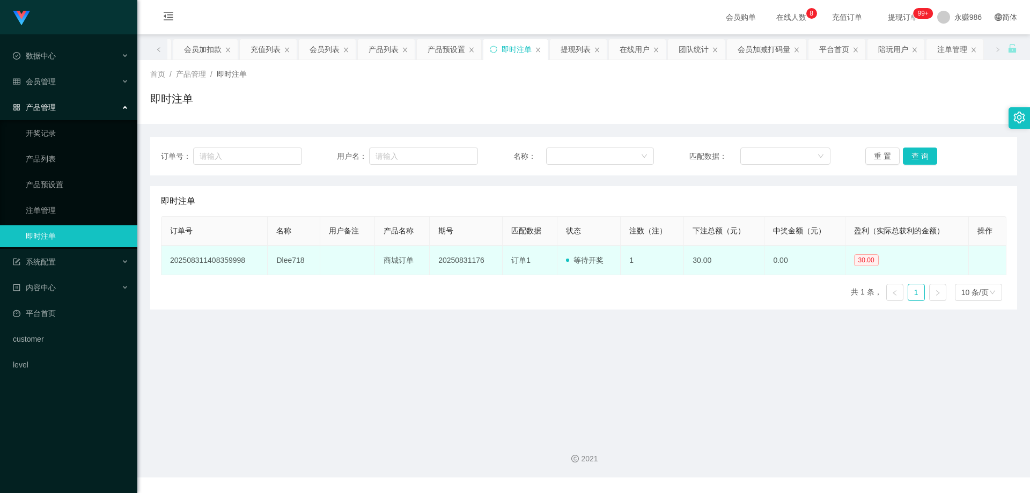
click at [291, 266] on td "Dlee718" at bounding box center [294, 261] width 53 height 30
copy td "Dlee718"
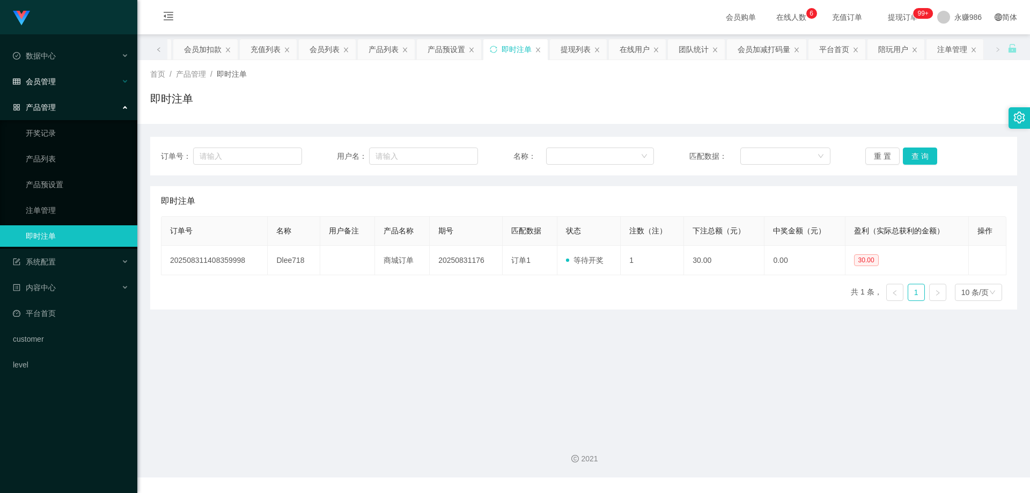
click at [77, 85] on div "会员管理" at bounding box center [68, 81] width 137 height 21
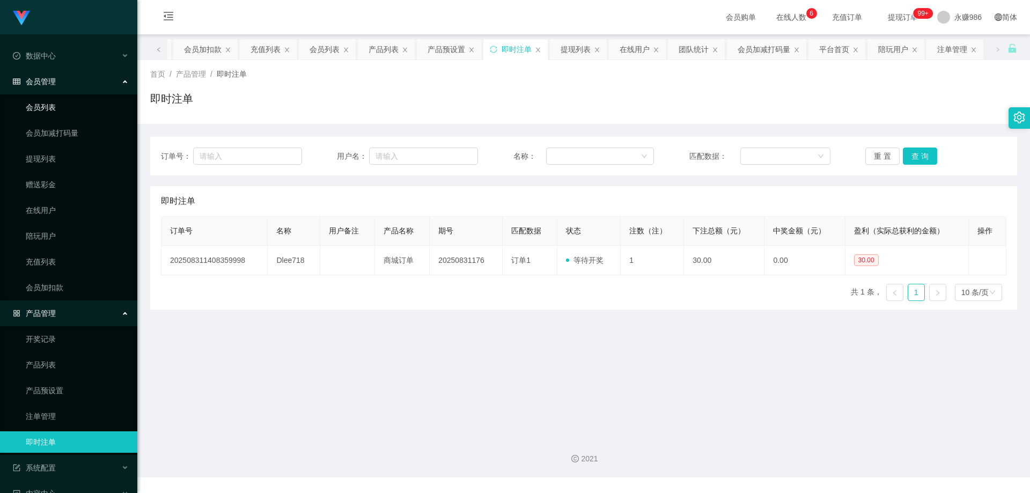
click at [62, 108] on link "会员列表" at bounding box center [77, 107] width 103 height 21
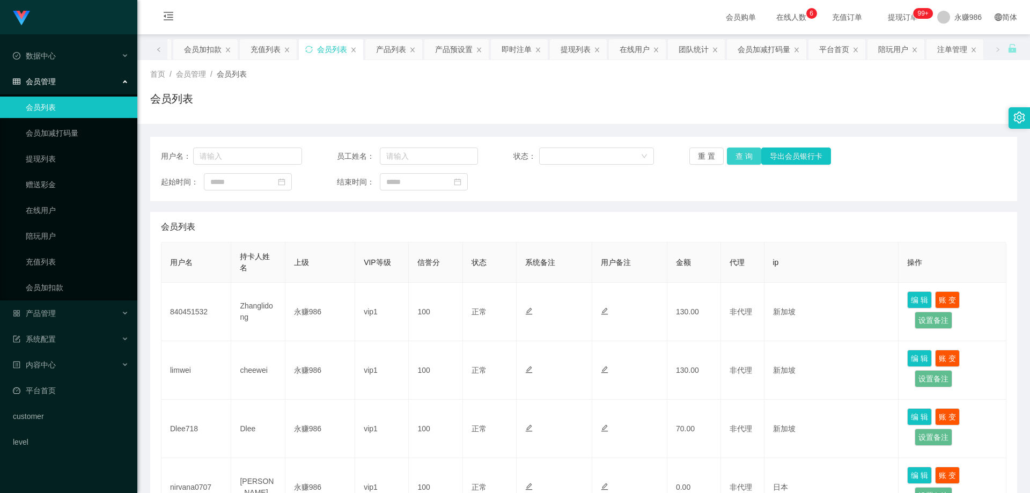
click at [729, 157] on button "查 询" at bounding box center [744, 156] width 34 height 17
click at [744, 154] on button "查 询" at bounding box center [744, 156] width 34 height 17
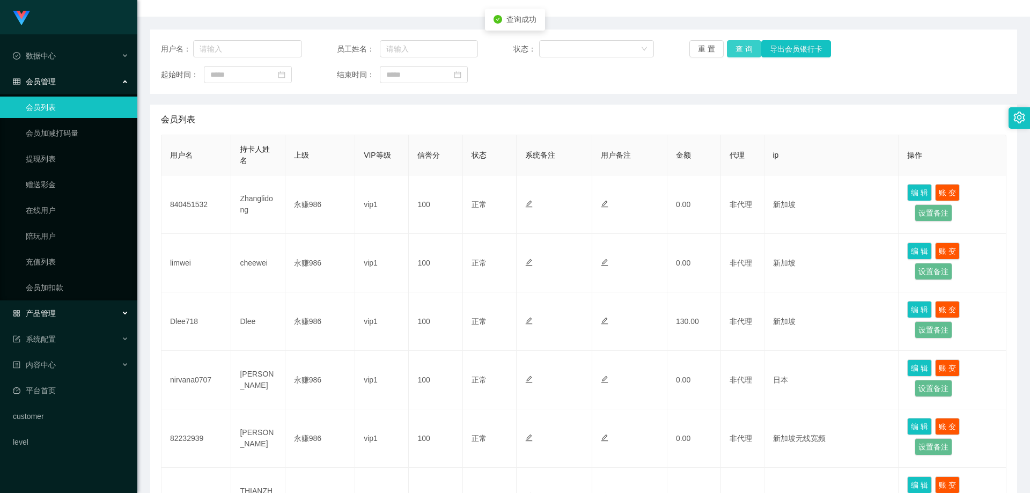
scroll to position [161, 0]
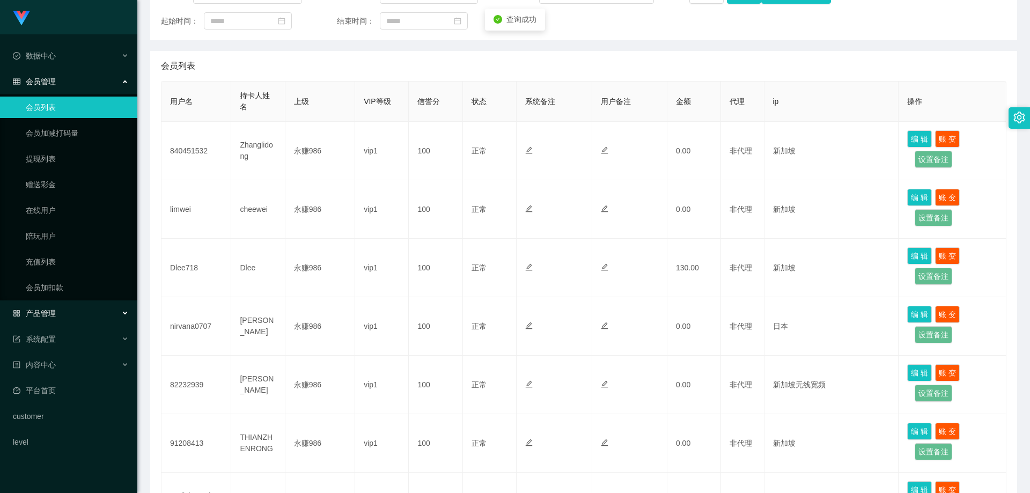
click at [63, 308] on div "产品管理" at bounding box center [68, 313] width 137 height 21
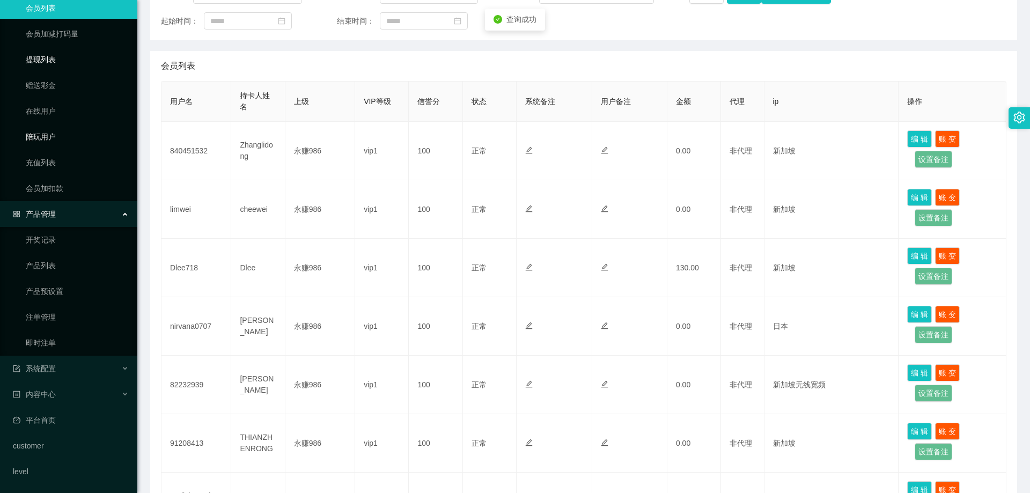
scroll to position [0, 0]
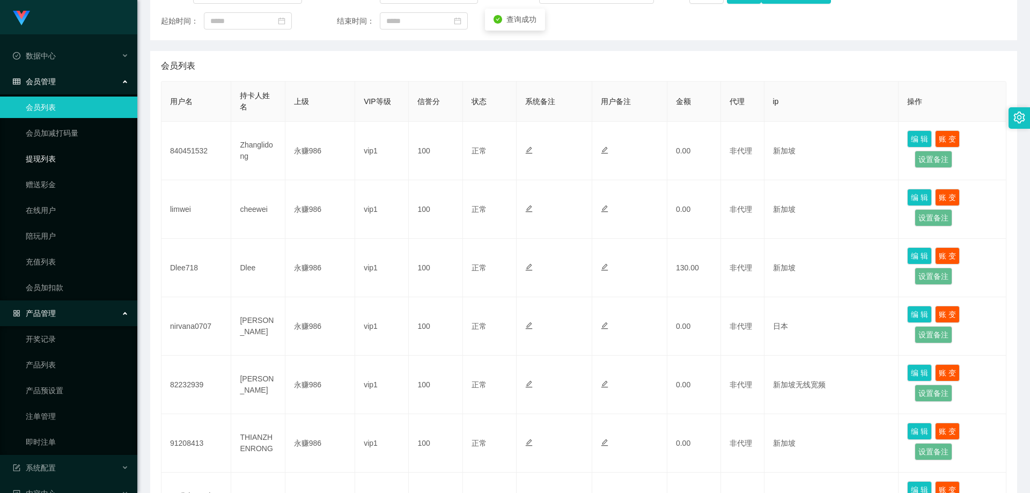
click at [57, 154] on link "提现列表" at bounding box center [77, 158] width 103 height 21
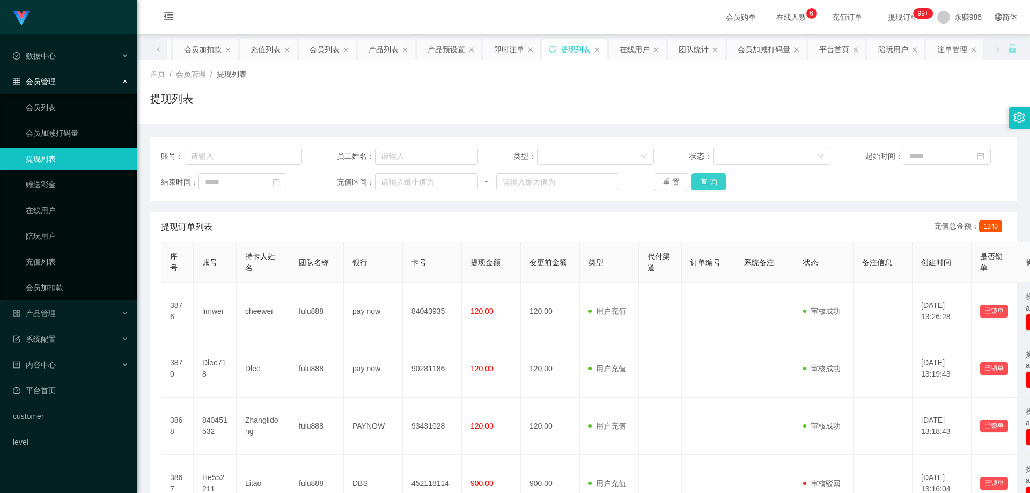
click at [712, 181] on button "查 询" at bounding box center [708, 181] width 34 height 17
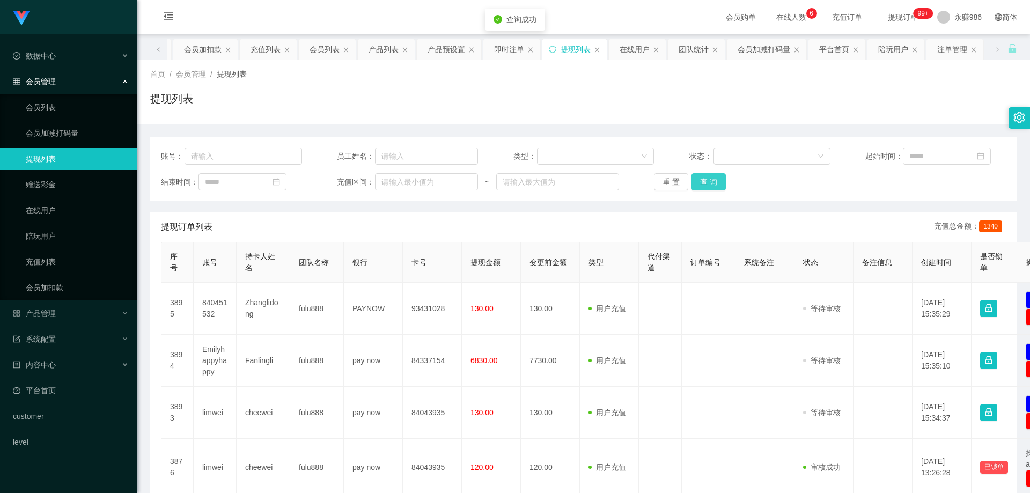
click at [712, 181] on button "查 询" at bounding box center [708, 181] width 34 height 17
click at [712, 181] on div "重 置 查 询" at bounding box center [724, 181] width 141 height 17
click at [712, 181] on button "查 询" at bounding box center [708, 181] width 34 height 17
click at [712, 181] on button "查 询" at bounding box center [714, 181] width 46 height 17
click at [712, 181] on div "重 置 查 询" at bounding box center [724, 181] width 141 height 17
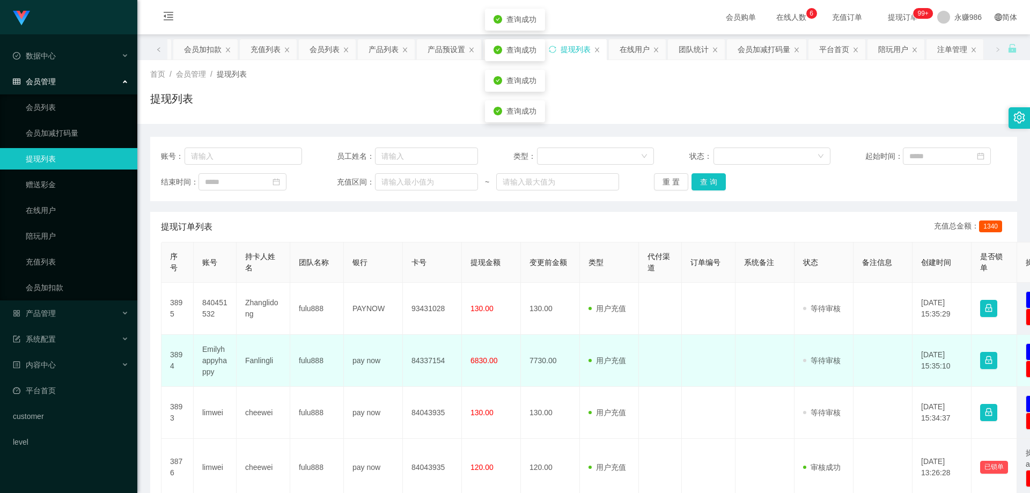
click at [215, 356] on td "Emilyhappyhappy" at bounding box center [215, 361] width 43 height 52
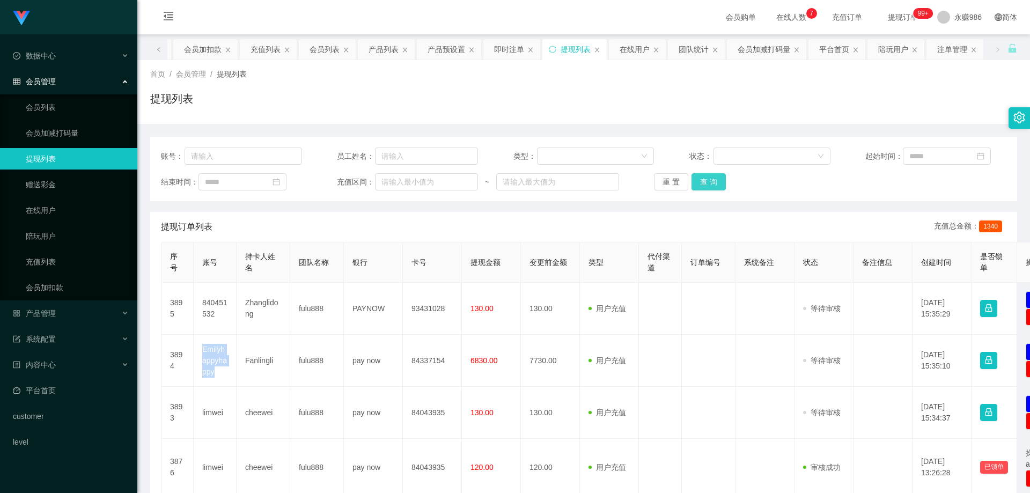
click at [701, 182] on button "查 询" at bounding box center [708, 181] width 34 height 17
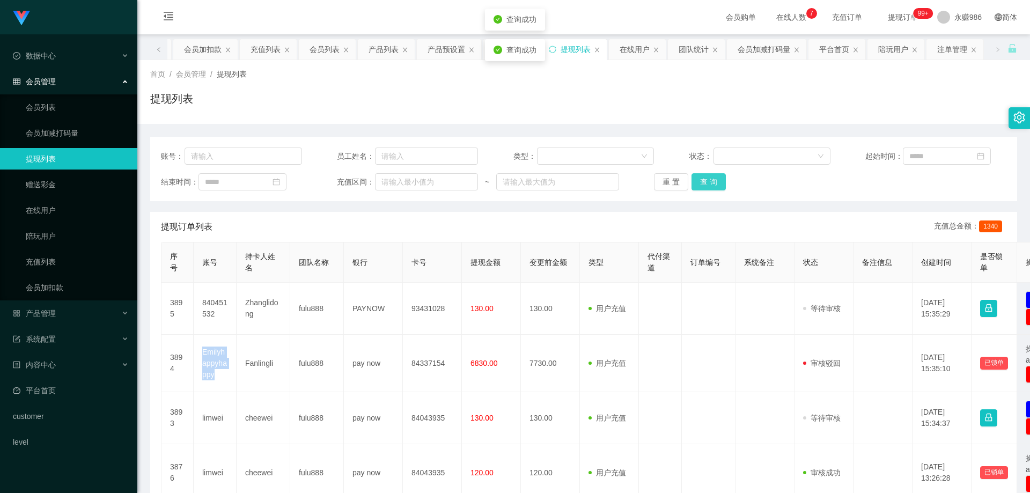
click at [701, 182] on button "查 询" at bounding box center [708, 181] width 34 height 17
click at [701, 184] on button "查 询" at bounding box center [708, 181] width 34 height 17
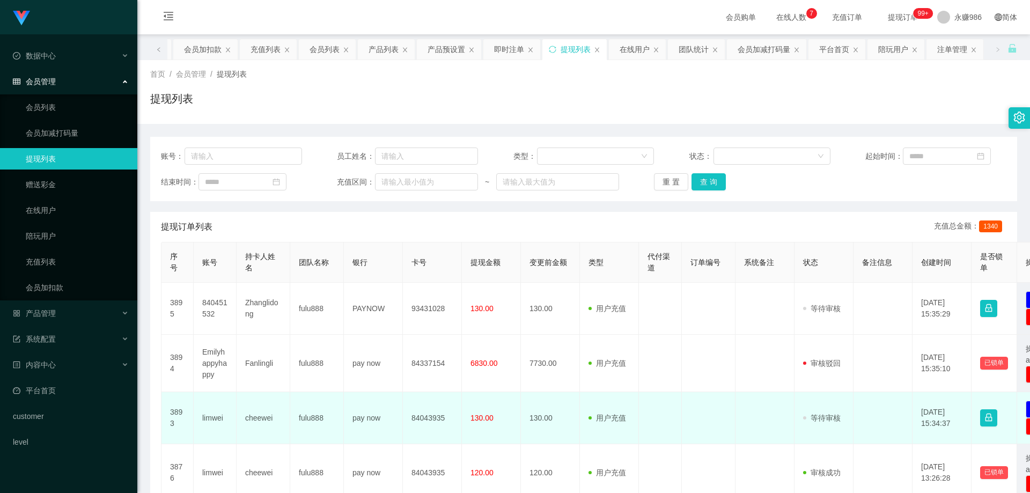
click at [251, 419] on td "cheewei" at bounding box center [264, 418] width 54 height 52
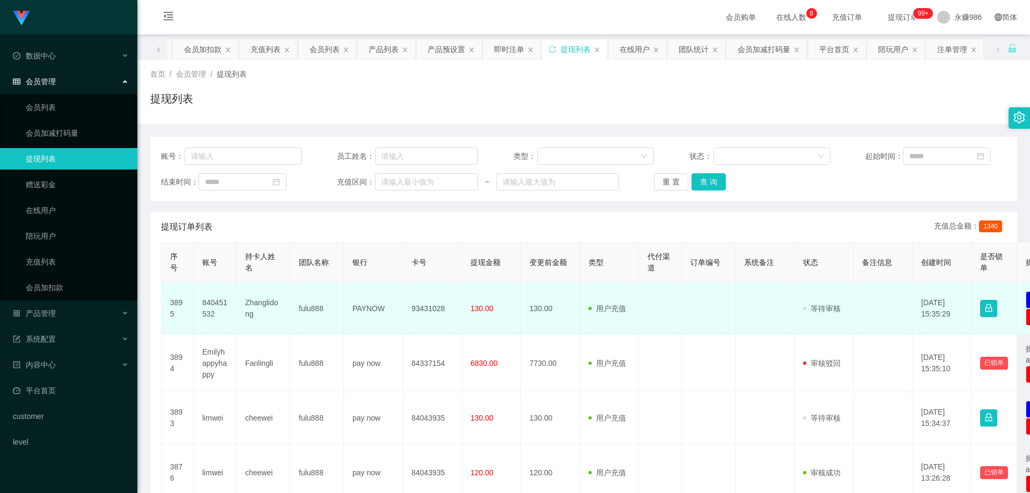
click at [259, 305] on td "Zhanglidong" at bounding box center [264, 309] width 54 height 52
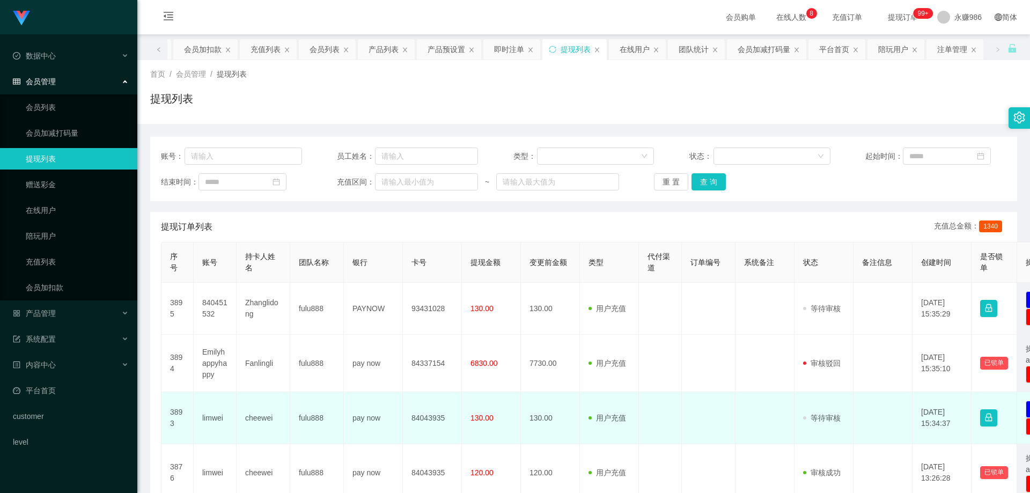
click at [216, 420] on td "limwei" at bounding box center [215, 418] width 43 height 52
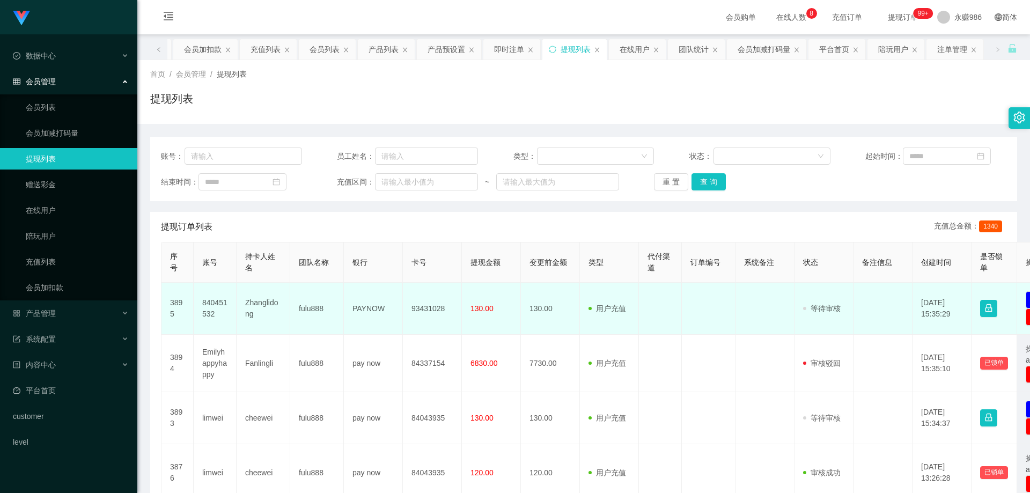
click at [216, 305] on td "840451532" at bounding box center [215, 309] width 43 height 52
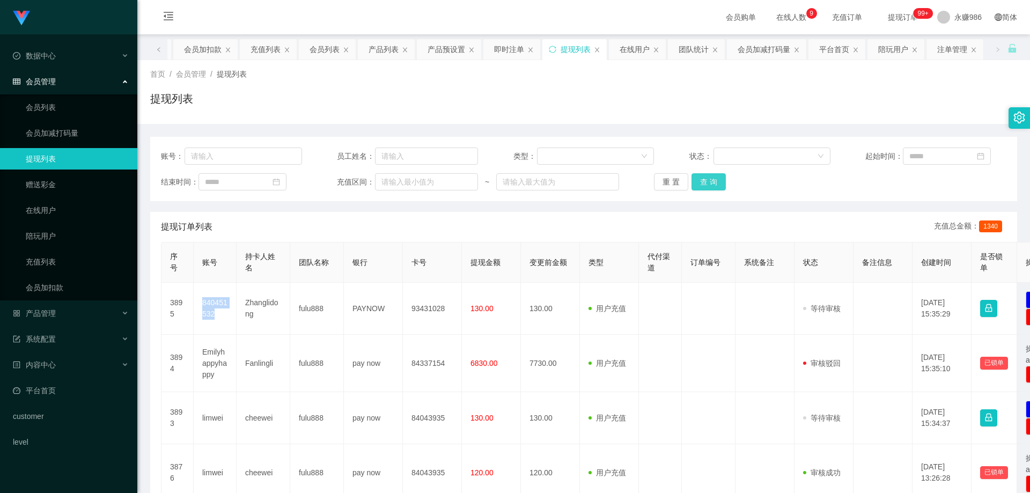
click at [717, 180] on button "查 询" at bounding box center [708, 181] width 34 height 17
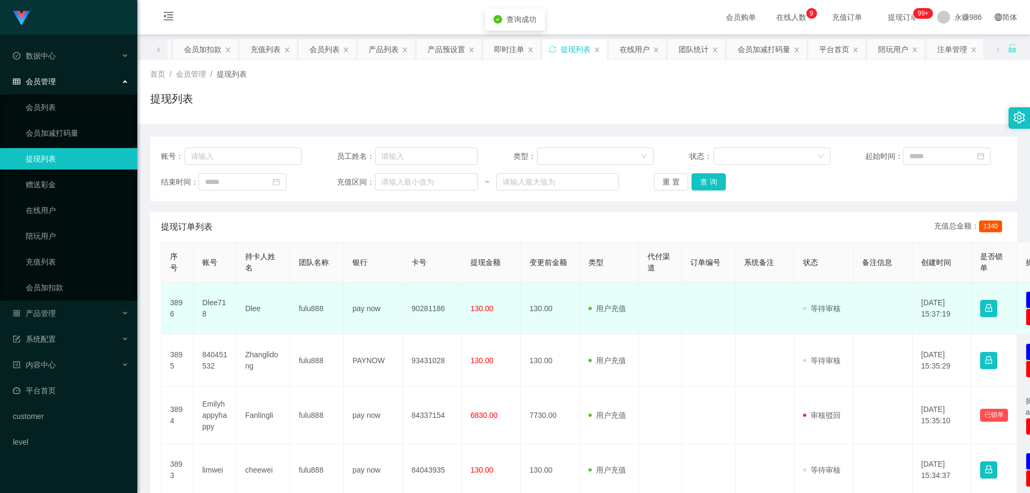
click at [207, 308] on td "Dlee718" at bounding box center [215, 309] width 43 height 52
click at [212, 297] on td "Dlee718" at bounding box center [215, 309] width 43 height 52
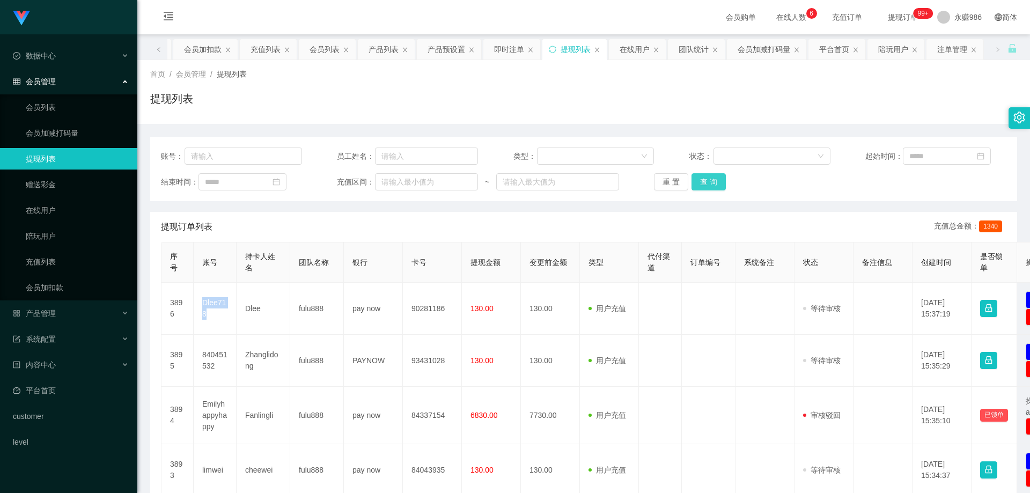
click at [700, 177] on button "查 询" at bounding box center [708, 181] width 34 height 17
click at [715, 180] on button "查 询" at bounding box center [708, 181] width 34 height 17
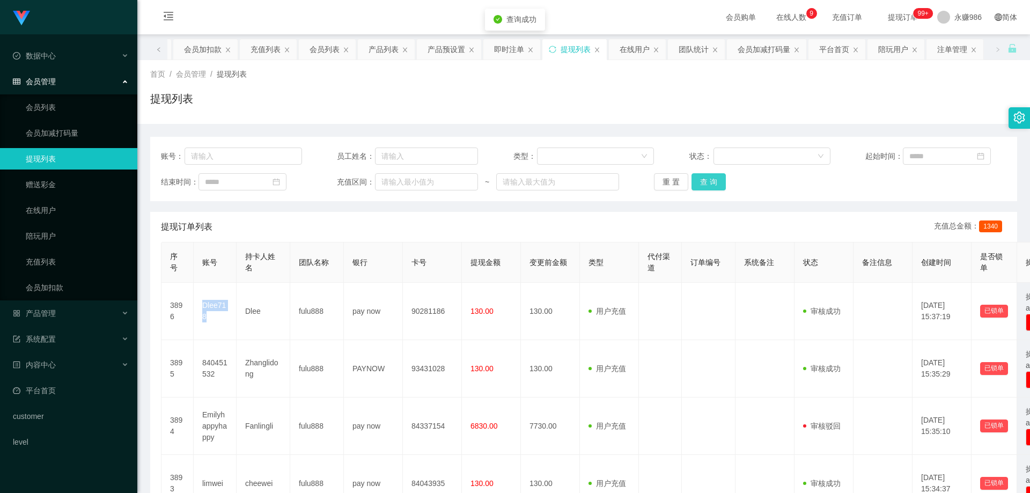
click at [715, 180] on button "查 询" at bounding box center [708, 181] width 34 height 17
click at [70, 117] on link "会员列表" at bounding box center [77, 107] width 103 height 21
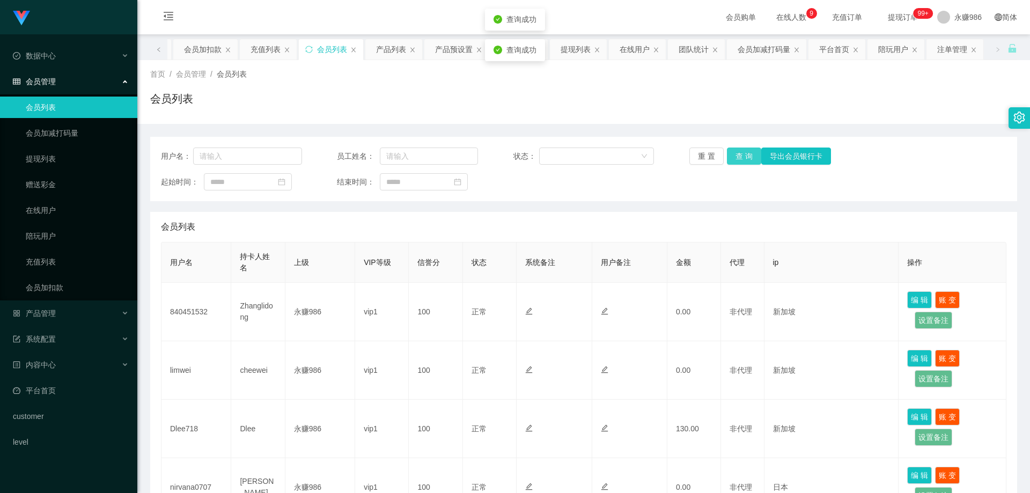
click at [737, 154] on button "查 询" at bounding box center [744, 156] width 34 height 17
click at [734, 154] on button "查 询" at bounding box center [744, 156] width 34 height 17
click at [729, 157] on button "查 询" at bounding box center [744, 156] width 34 height 17
click at [733, 156] on button "查 询" at bounding box center [744, 156] width 34 height 17
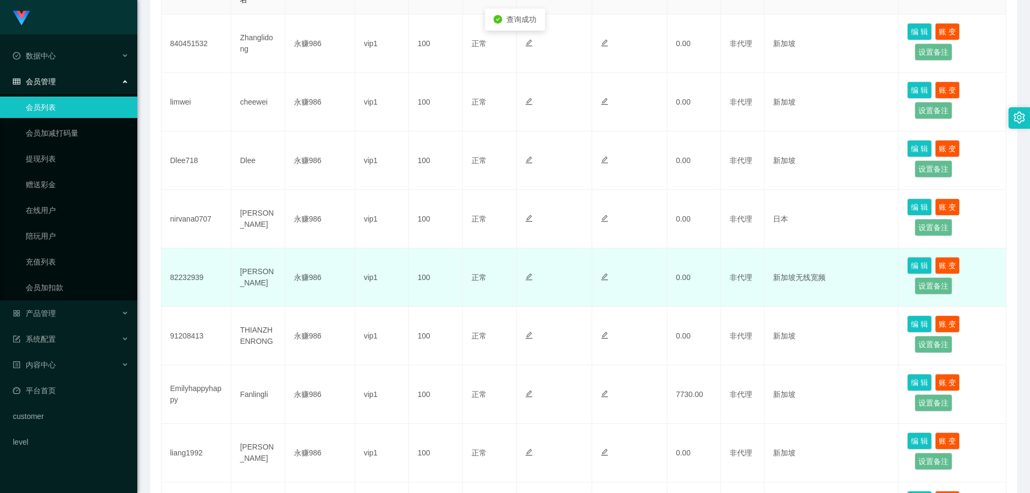
scroll to position [376, 0]
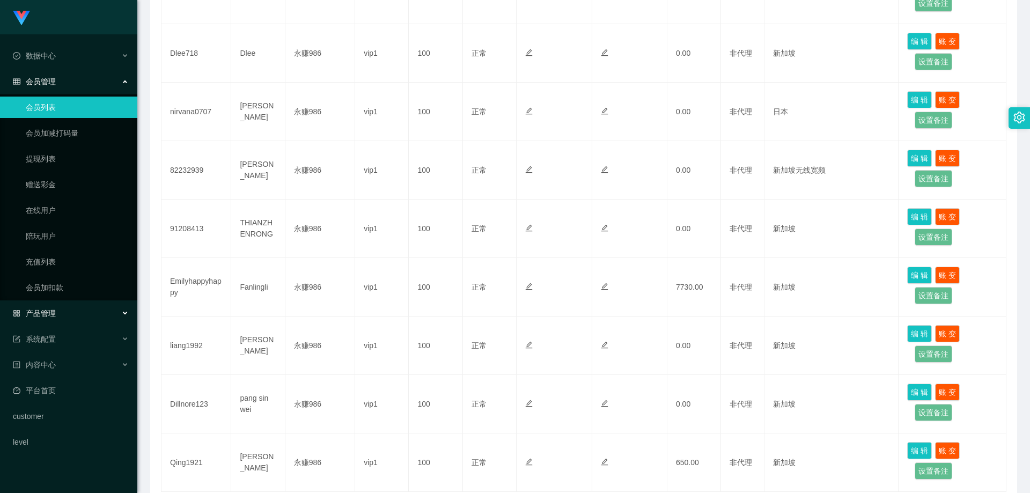
click at [73, 318] on div "产品管理" at bounding box center [68, 313] width 137 height 21
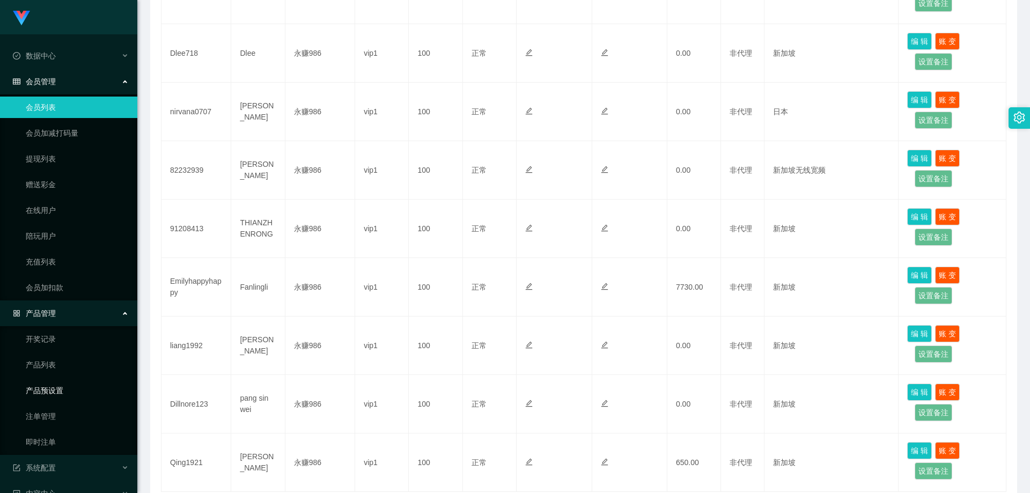
click at [65, 386] on link "产品预设置" at bounding box center [77, 390] width 103 height 21
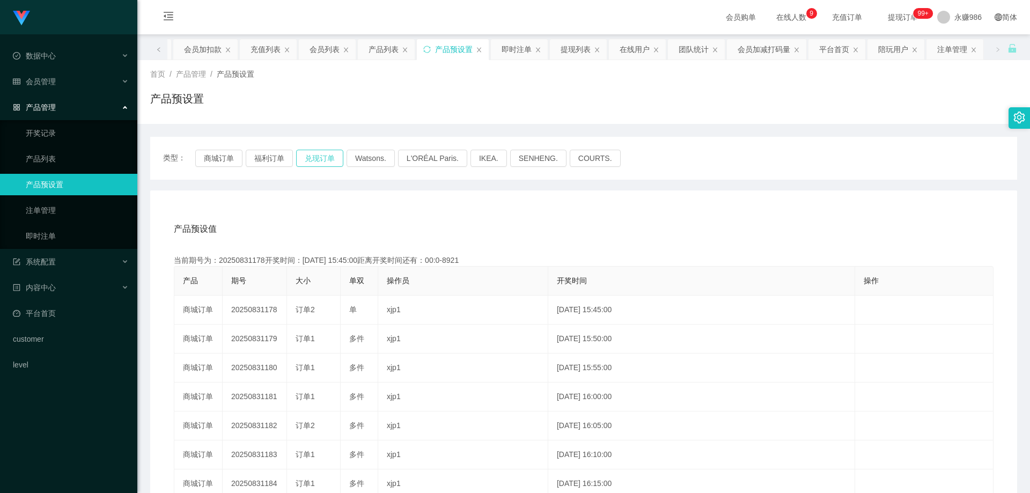
click at [326, 159] on button "兑现订单" at bounding box center [319, 158] width 47 height 17
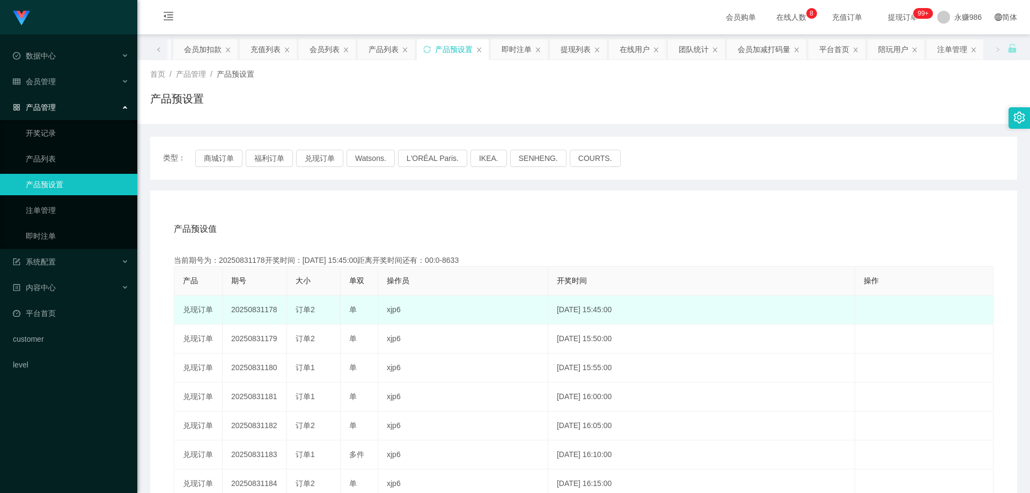
drag, startPoint x: 280, startPoint y: 313, endPoint x: 265, endPoint y: 312, distance: 15.1
click at [265, 312] on td "20250831178" at bounding box center [255, 310] width 64 height 29
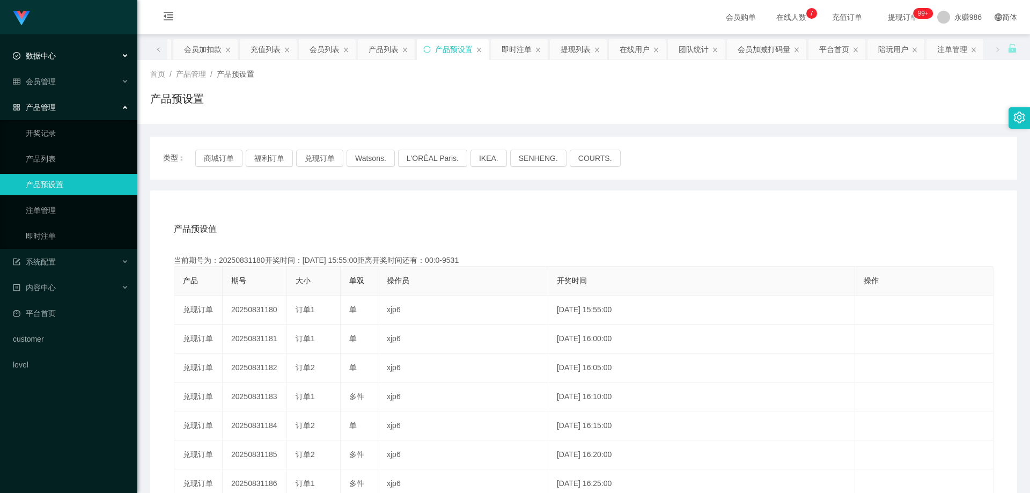
click at [65, 58] on div "数据中心" at bounding box center [68, 55] width 137 height 21
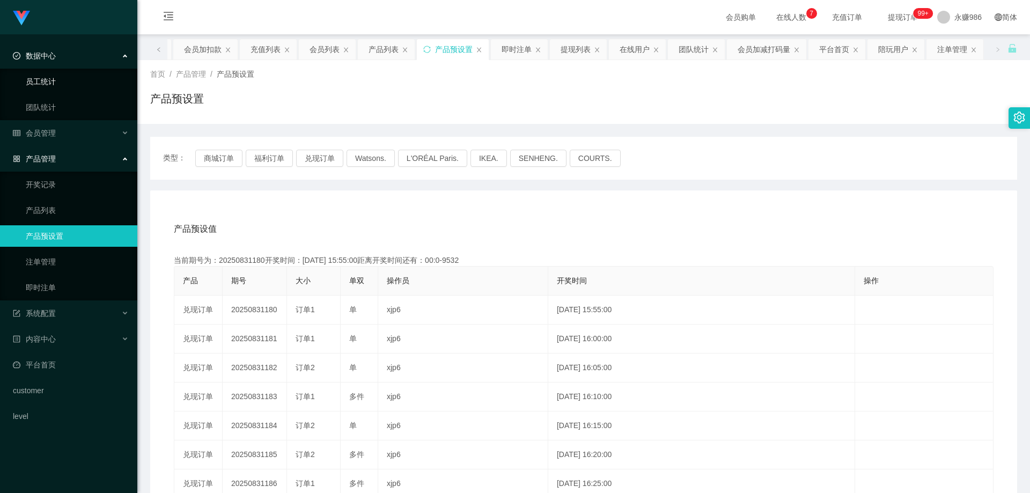
click at [62, 86] on link "员工统计" at bounding box center [77, 81] width 103 height 21
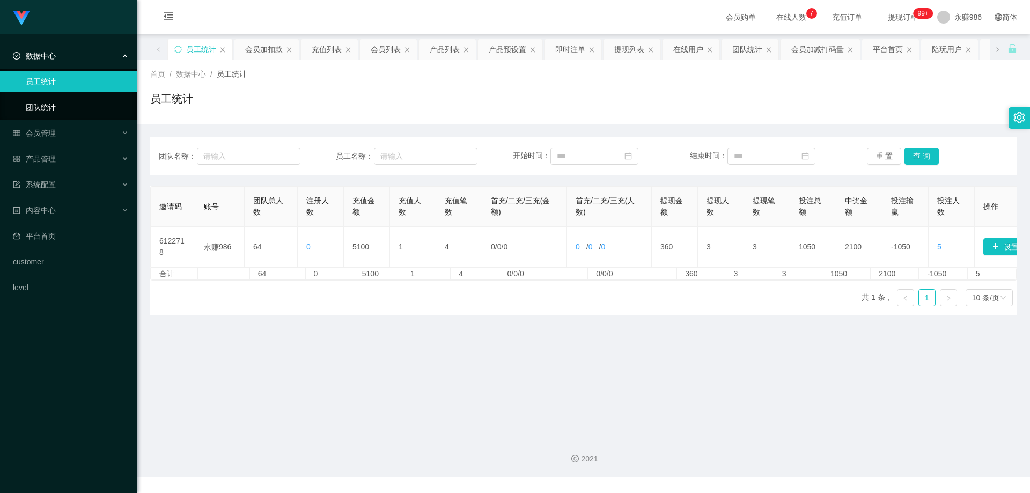
click at [60, 102] on link "团队统计" at bounding box center [77, 107] width 103 height 21
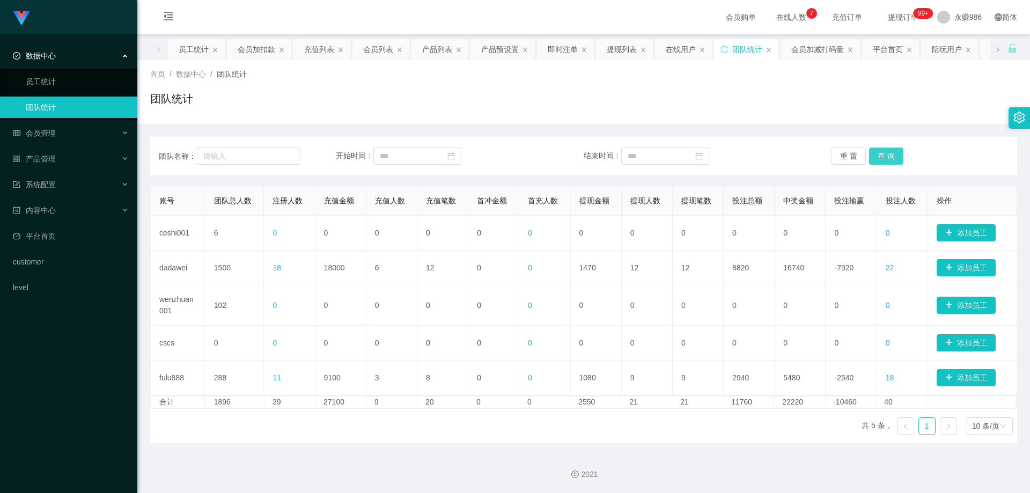
click at [885, 158] on button "查 询" at bounding box center [886, 156] width 34 height 17
click at [884, 157] on button "查 询" at bounding box center [886, 156] width 34 height 17
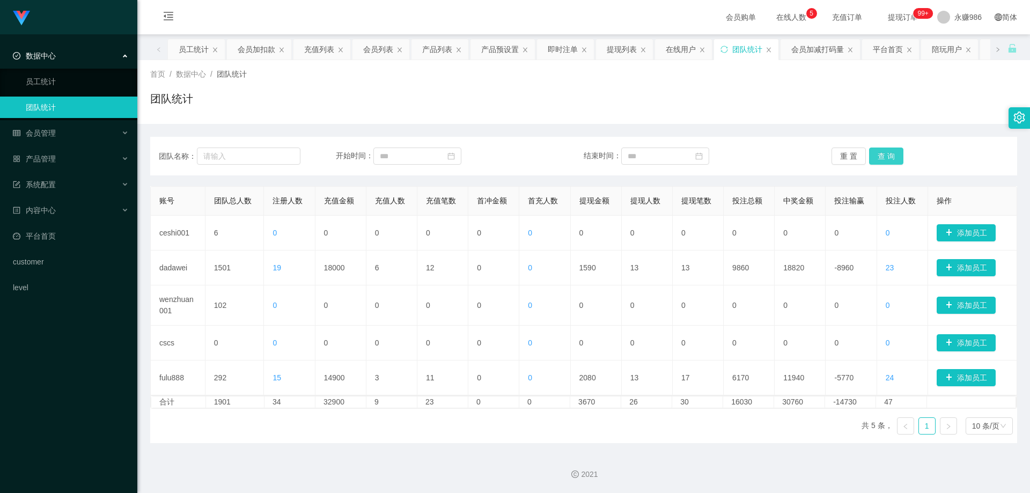
click at [888, 151] on button "查 询" at bounding box center [886, 156] width 34 height 17
click at [887, 154] on button "查 询" at bounding box center [886, 156] width 34 height 17
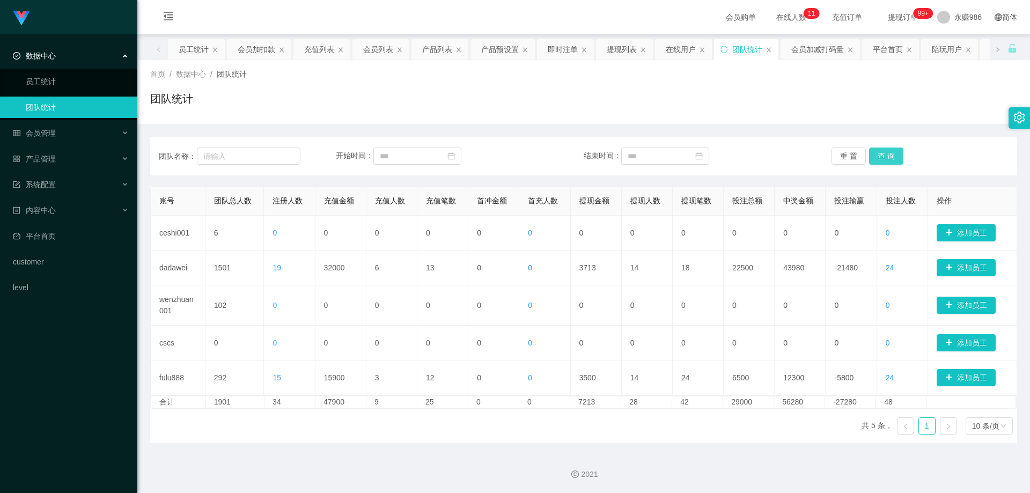
click at [887, 153] on button "查 询" at bounding box center [886, 156] width 34 height 17
click at [878, 161] on button "查 询" at bounding box center [886, 156] width 34 height 17
click at [887, 157] on button "查 询" at bounding box center [886, 156] width 34 height 17
click at [67, 124] on div "会员管理" at bounding box center [68, 132] width 137 height 21
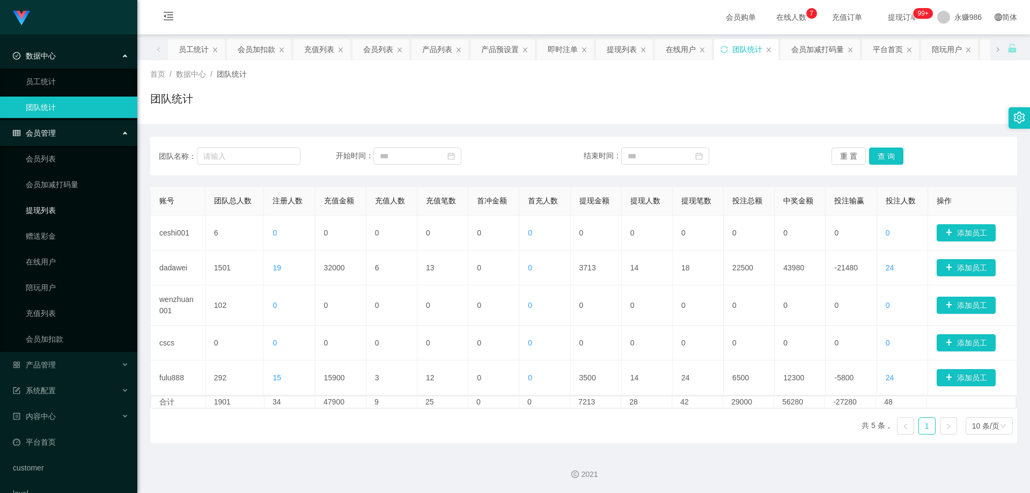
click at [55, 207] on link "提现列表" at bounding box center [77, 210] width 103 height 21
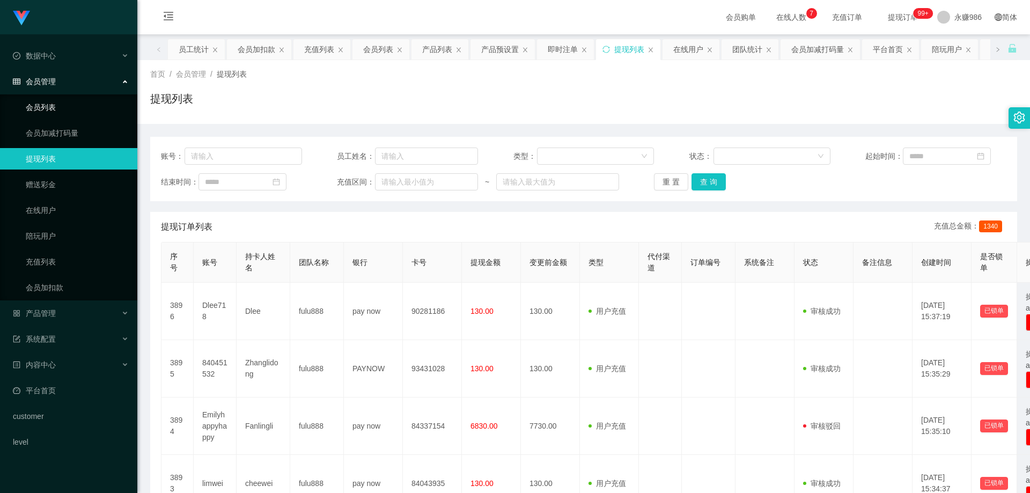
click at [72, 104] on link "会员列表" at bounding box center [77, 107] width 103 height 21
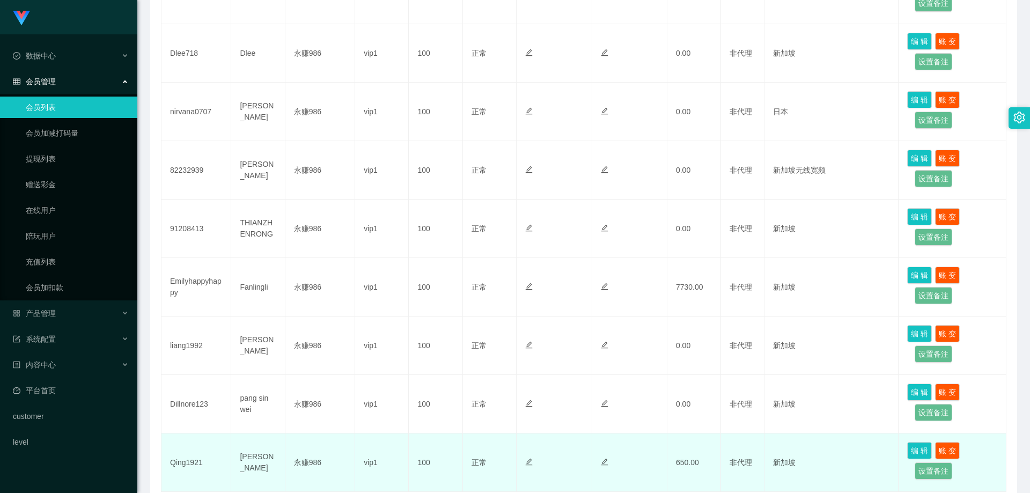
scroll to position [459, 0]
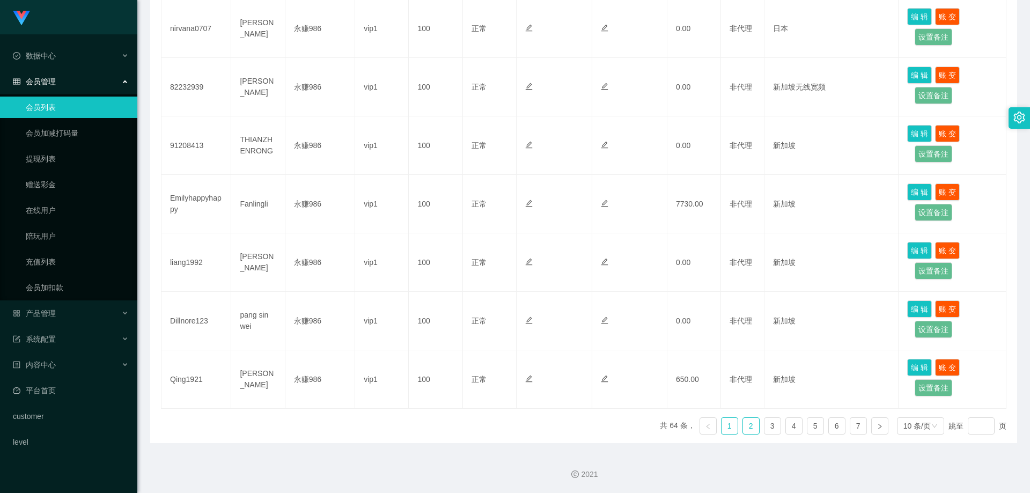
click at [747, 425] on link "2" at bounding box center [751, 426] width 16 height 16
click at [767, 427] on link "3" at bounding box center [772, 426] width 16 height 16
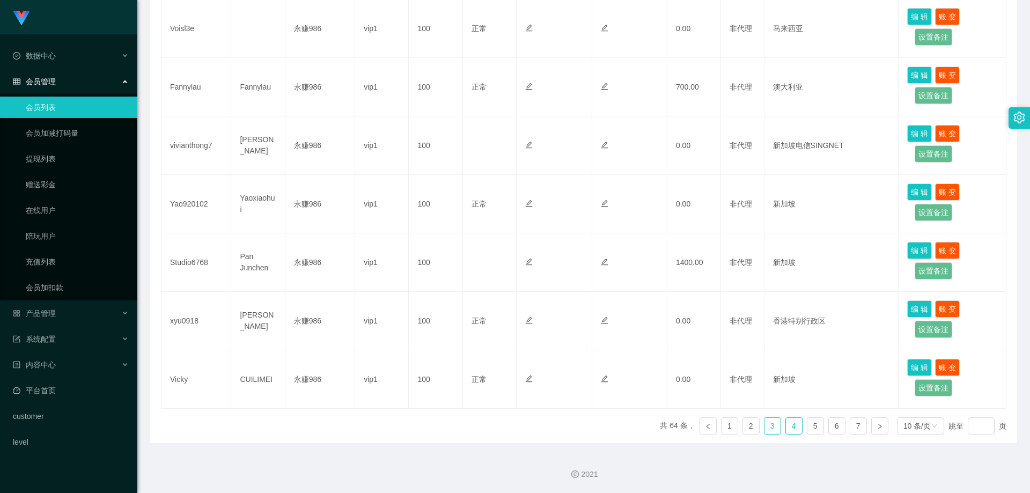
click at [790, 426] on link "4" at bounding box center [794, 426] width 16 height 16
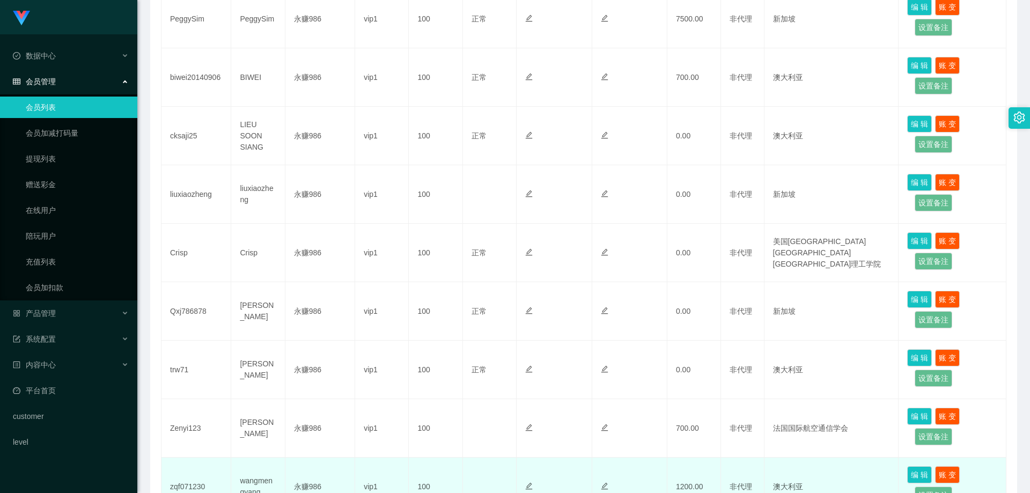
scroll to position [244, 0]
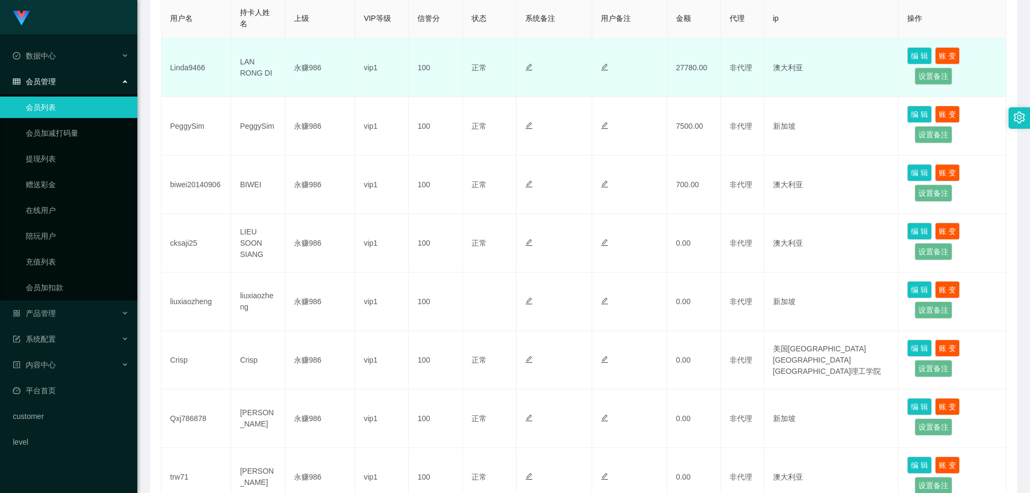
click at [197, 63] on td "Linda9466" at bounding box center [196, 68] width 70 height 58
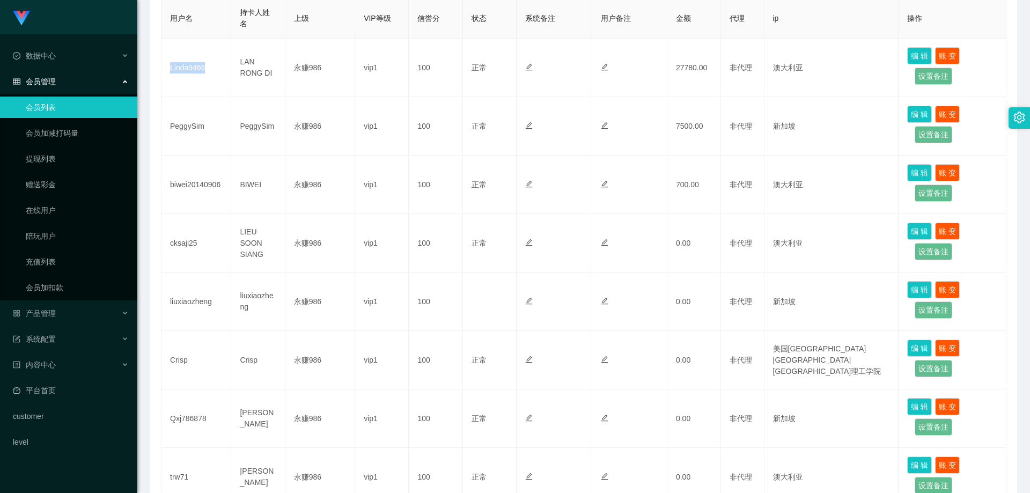
click at [70, 100] on link "会员列表" at bounding box center [77, 107] width 103 height 21
click at [70, 102] on link "会员列表" at bounding box center [77, 107] width 103 height 21
click at [48, 158] on link "提现列表" at bounding box center [77, 158] width 103 height 21
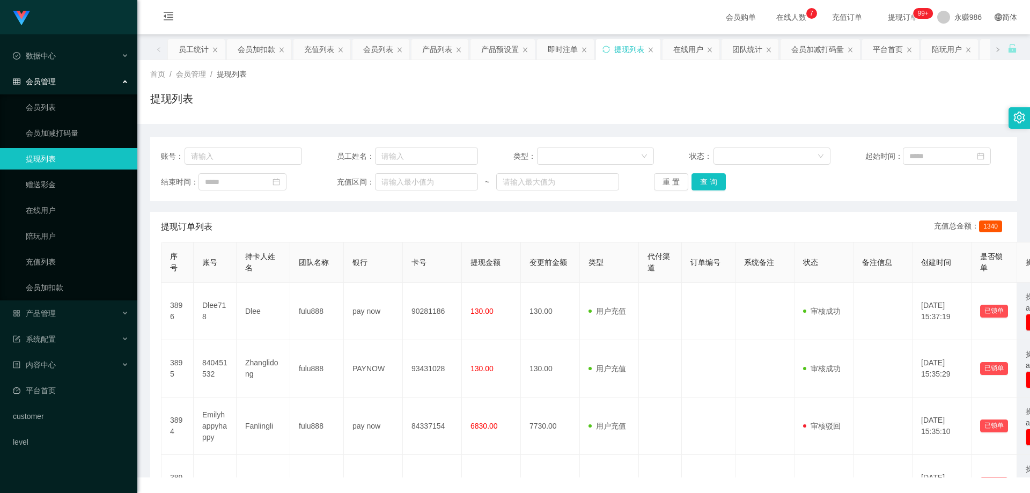
click at [267, 146] on div "账号： 员工姓名： 类型： 状态： 起始时间： 结束时间： 充值区间： ~ 重 置 查 询" at bounding box center [583, 169] width 867 height 64
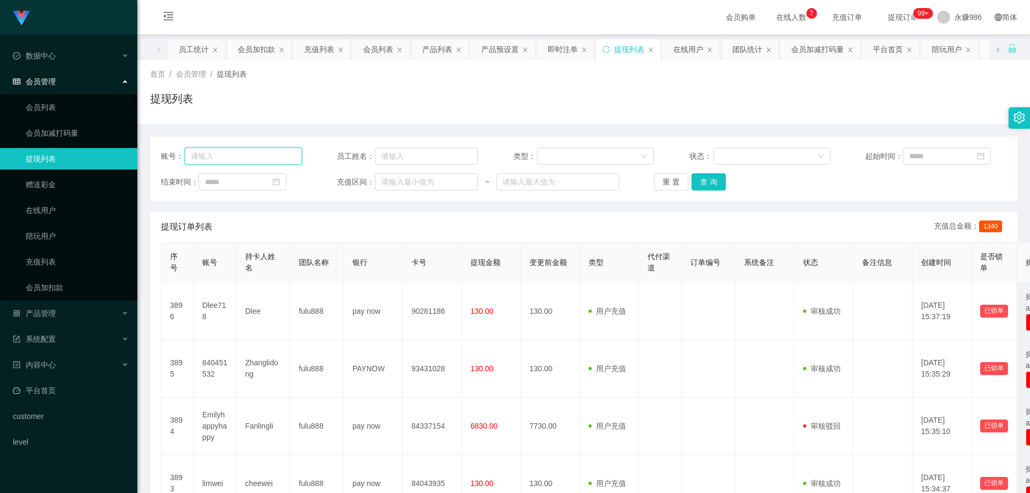
drag, startPoint x: 267, startPoint y: 149, endPoint x: 266, endPoint y: 159, distance: 9.7
click at [267, 151] on input "text" at bounding box center [243, 156] width 117 height 17
paste input "Linda9466"
type input "Linda9466"
click at [715, 185] on button "查 询" at bounding box center [708, 181] width 34 height 17
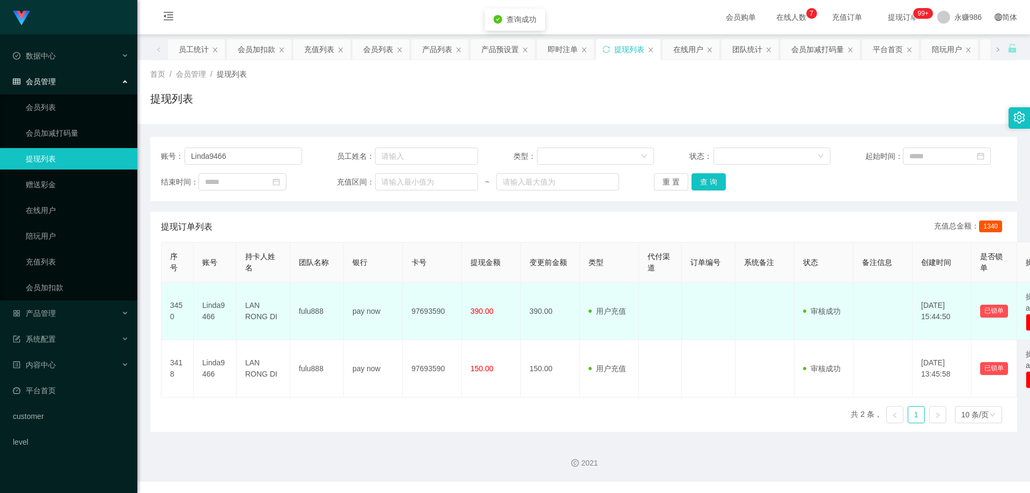
click at [215, 307] on td "Linda9466" at bounding box center [215, 311] width 43 height 57
click at [255, 309] on td "LAN RONG DI" at bounding box center [264, 311] width 54 height 57
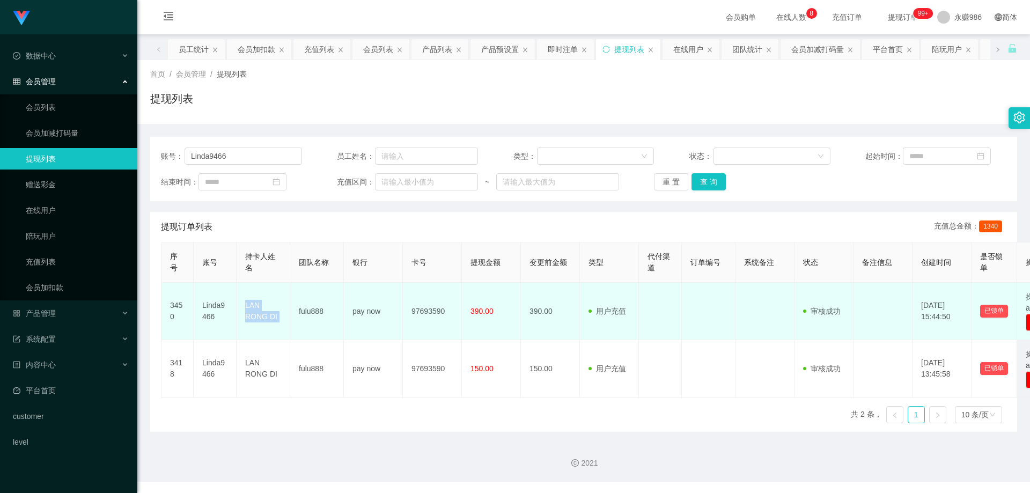
drag, startPoint x: 265, startPoint y: 310, endPoint x: 255, endPoint y: 311, distance: 9.7
click at [265, 310] on td "LAN RONG DI" at bounding box center [264, 311] width 54 height 57
click at [255, 311] on td "LAN RONG DI" at bounding box center [264, 311] width 54 height 57
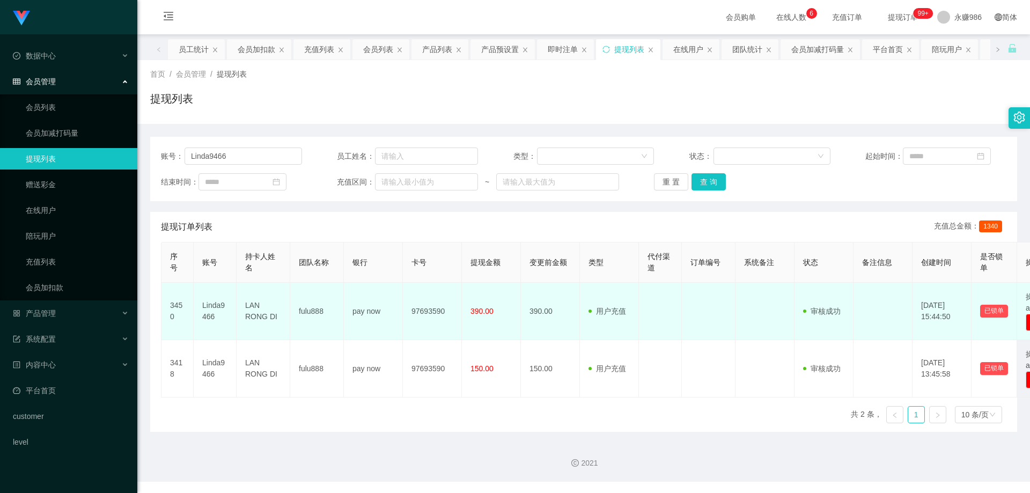
click at [425, 310] on td "97693590" at bounding box center [432, 311] width 59 height 57
click at [432, 311] on td "97693590" at bounding box center [432, 311] width 59 height 57
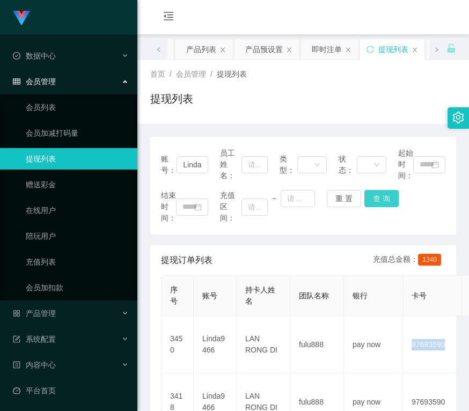
click at [385, 198] on button "查 询" at bounding box center [381, 198] width 34 height 17
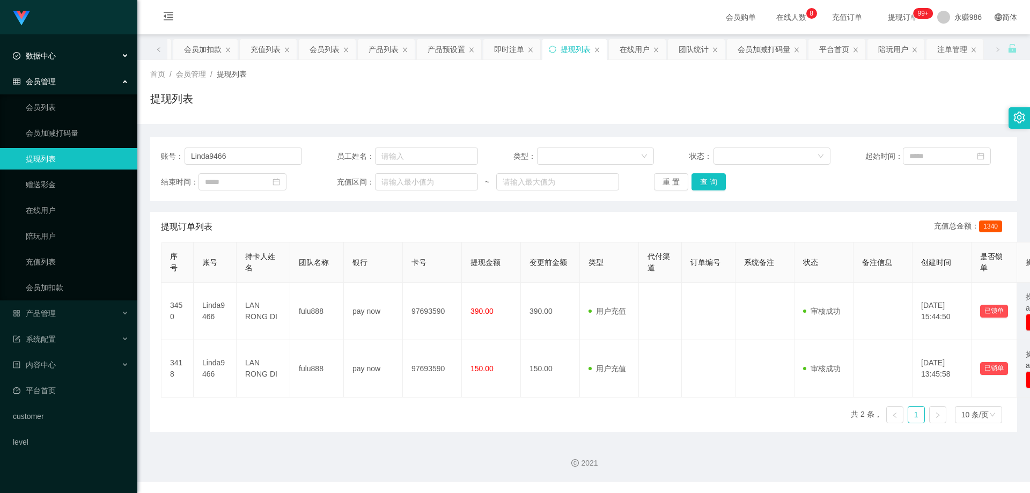
click at [83, 65] on div "数据中心" at bounding box center [68, 55] width 137 height 21
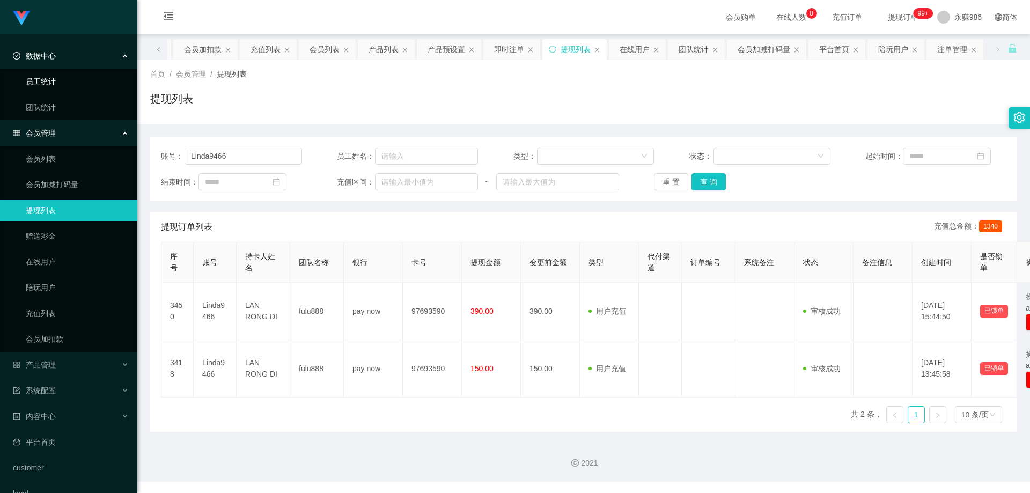
click at [69, 85] on link "员工统计" at bounding box center [77, 81] width 103 height 21
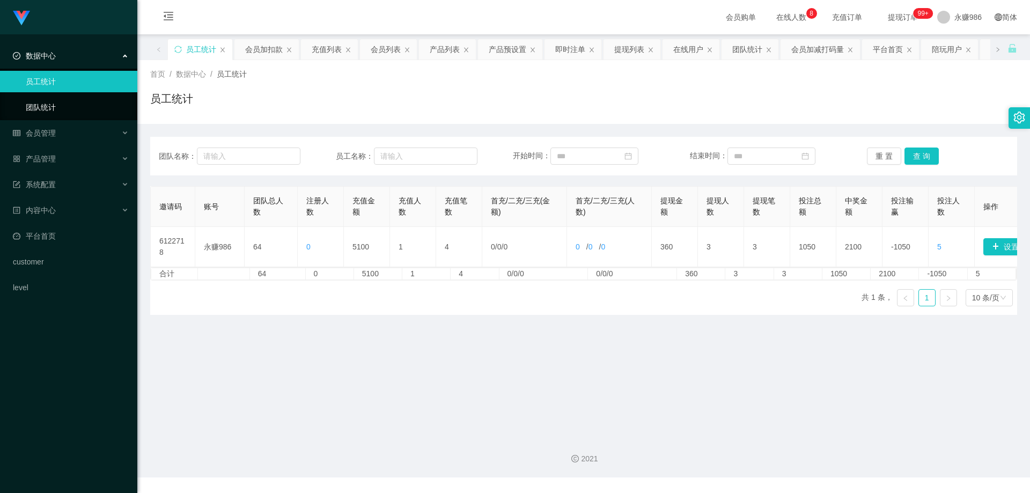
click at [64, 106] on link "团队统计" at bounding box center [77, 107] width 103 height 21
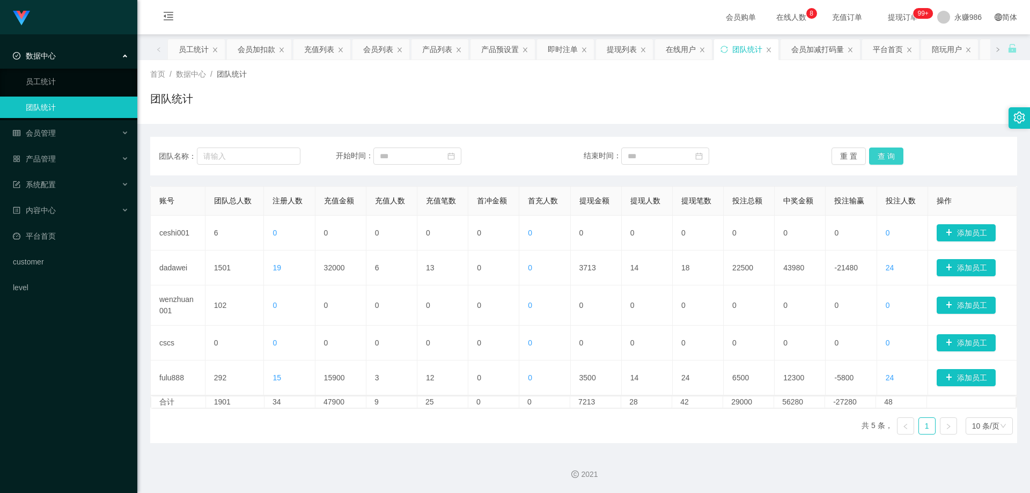
click at [886, 154] on button "查 询" at bounding box center [886, 156] width 34 height 17
click at [878, 151] on button "查 询" at bounding box center [886, 156] width 34 height 17
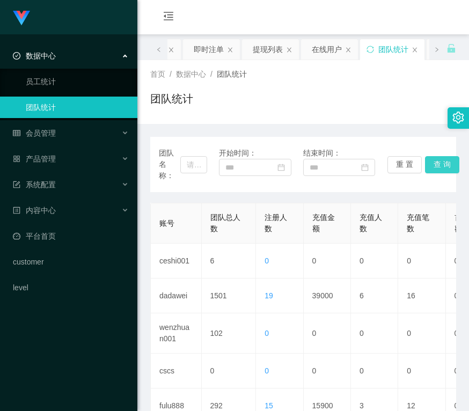
click at [439, 166] on button "查 询" at bounding box center [442, 164] width 34 height 17
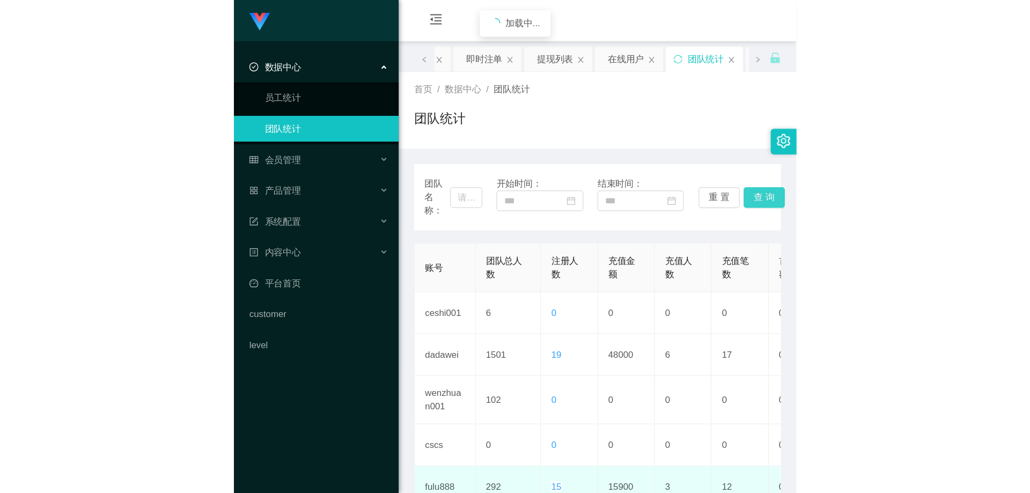
scroll to position [107, 0]
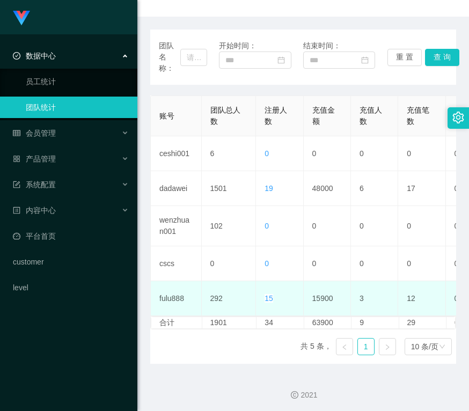
click at [384, 312] on td "3" at bounding box center [374, 298] width 47 height 35
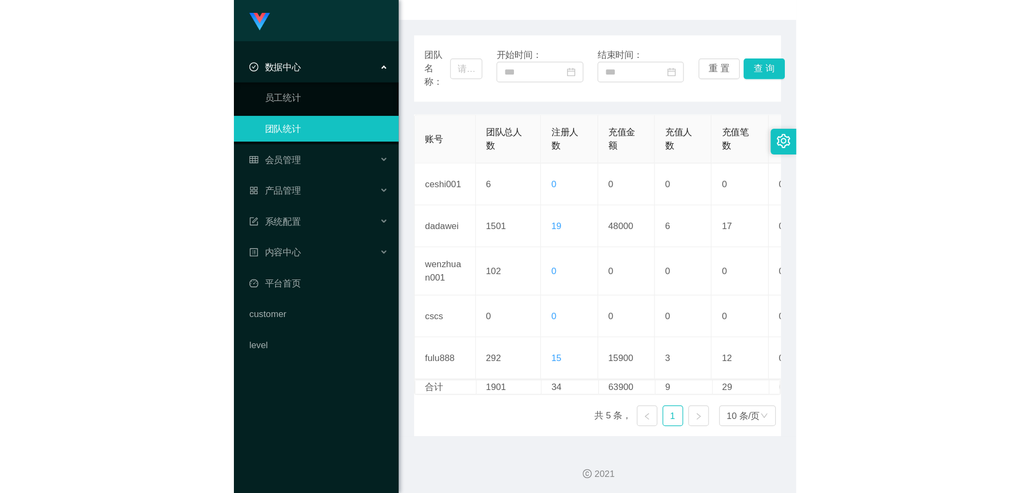
scroll to position [0, 0]
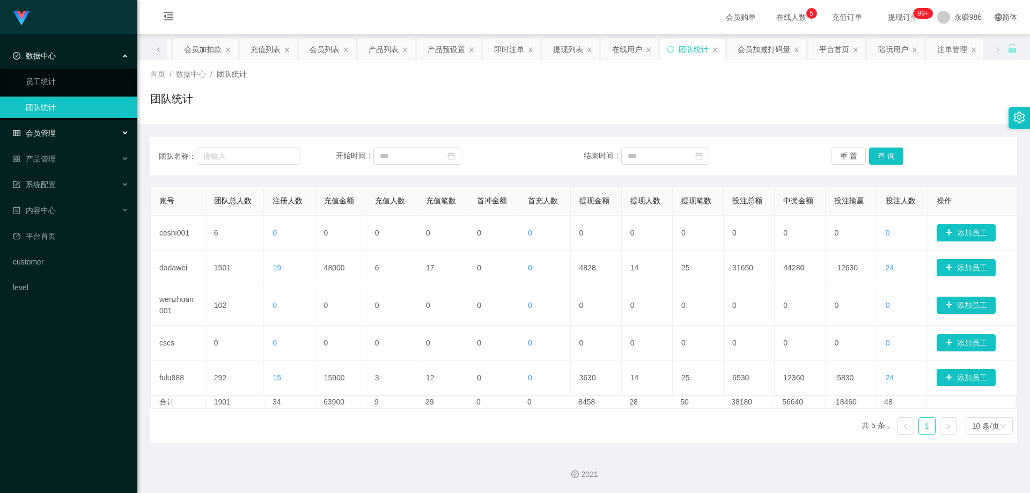
click at [75, 129] on div "会员管理" at bounding box center [68, 132] width 137 height 21
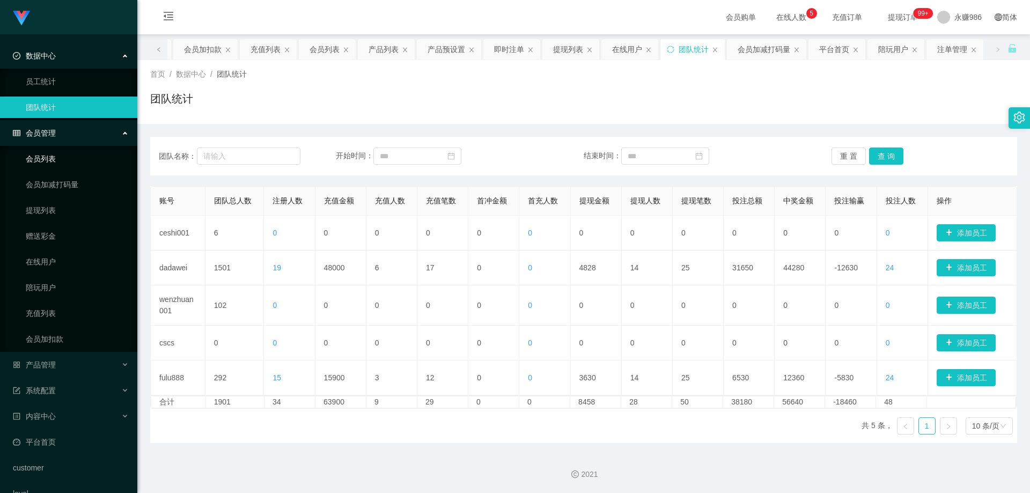
click at [52, 154] on link "会员列表" at bounding box center [77, 158] width 103 height 21
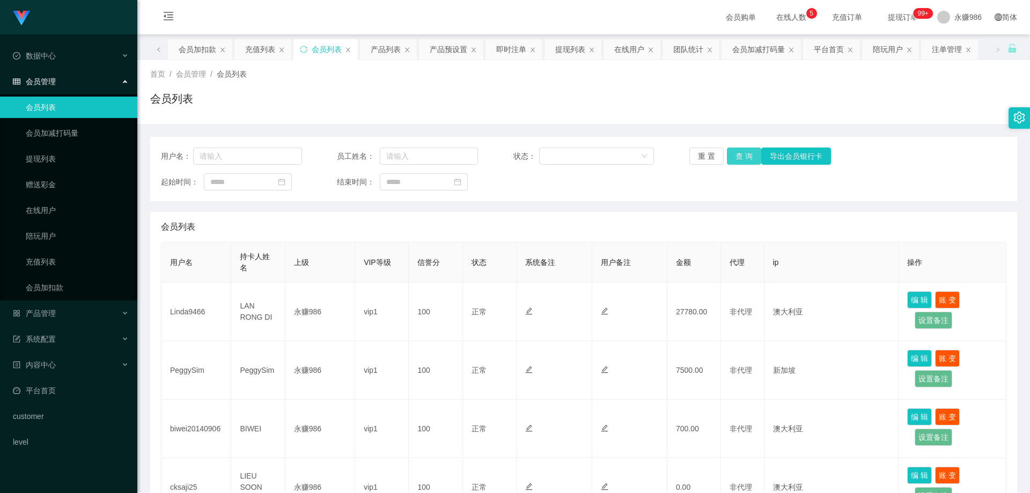
click at [746, 150] on button "查 询" at bounding box center [744, 156] width 34 height 17
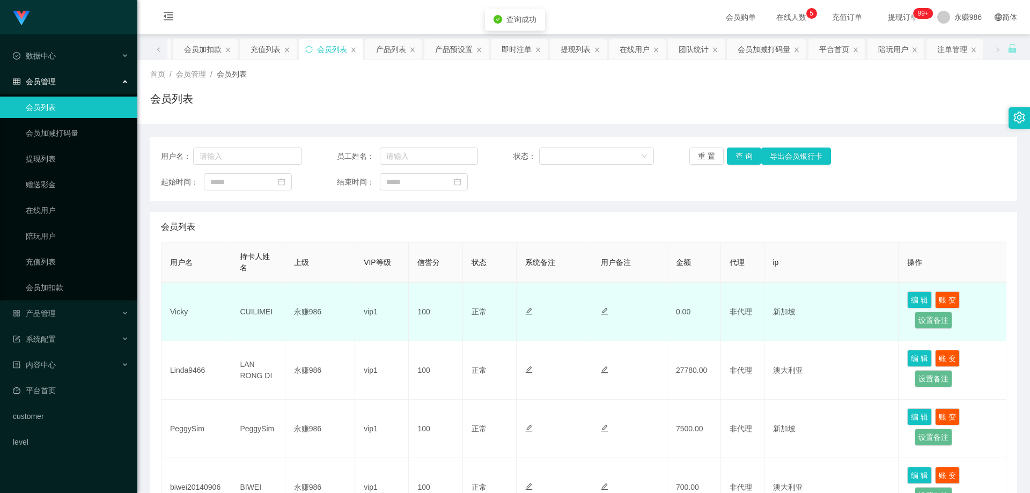
click at [174, 313] on td "Vicky" at bounding box center [196, 312] width 70 height 58
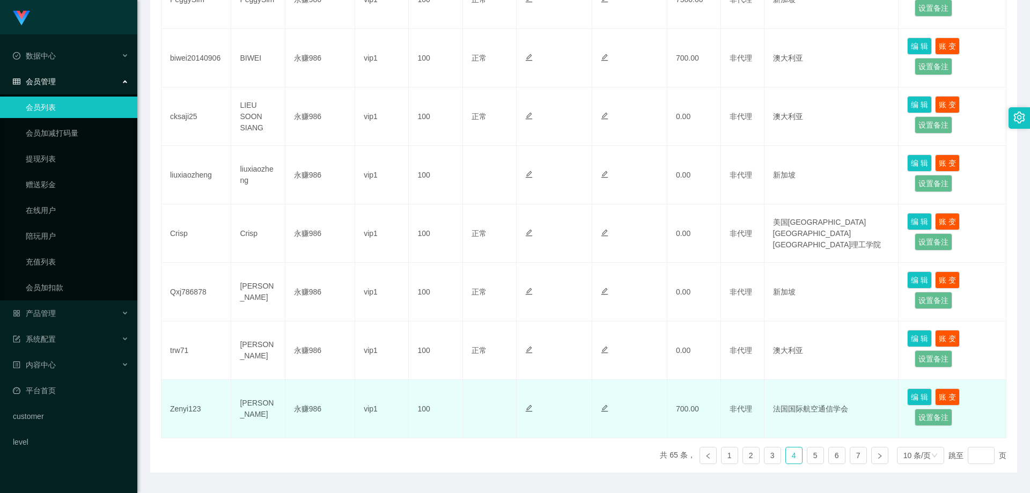
scroll to position [459, 0]
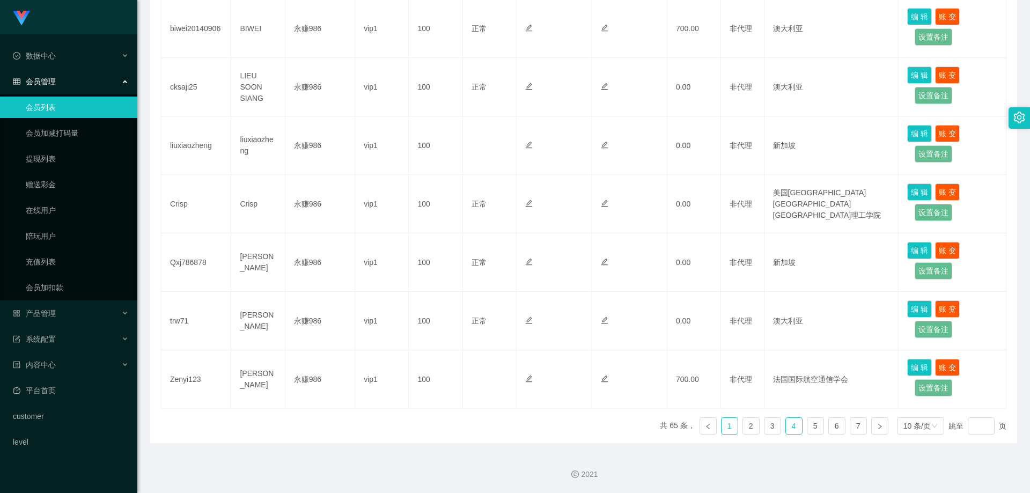
click at [723, 424] on link "1" at bounding box center [730, 426] width 16 height 16
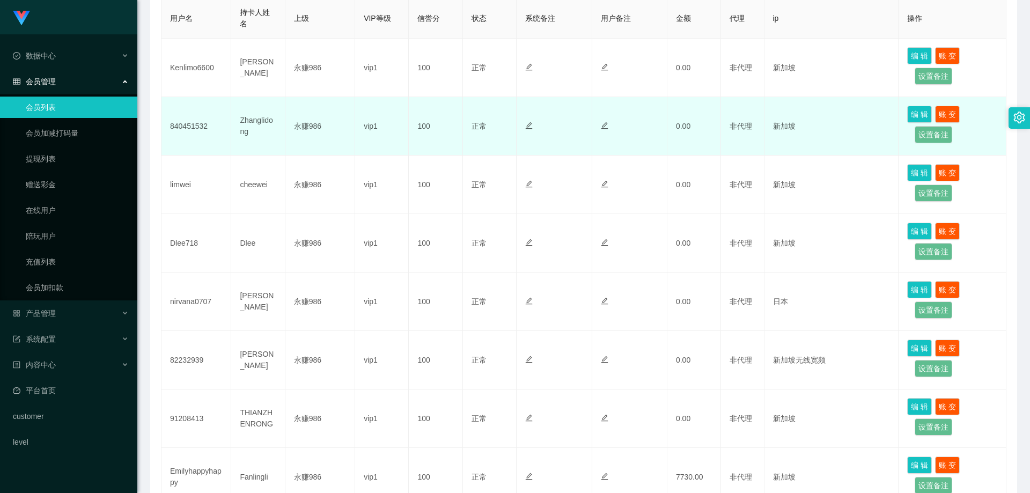
scroll to position [83, 0]
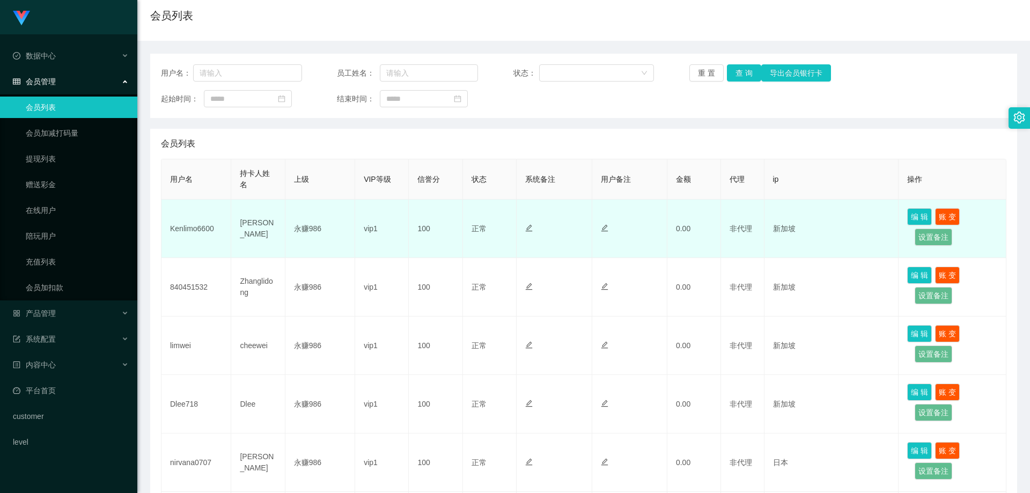
click at [190, 234] on td "Kenlimo6600" at bounding box center [196, 229] width 70 height 58
click at [211, 224] on td "Kenlimo6600" at bounding box center [196, 229] width 70 height 58
click at [204, 231] on td "Kenlimo6600" at bounding box center [196, 229] width 70 height 58
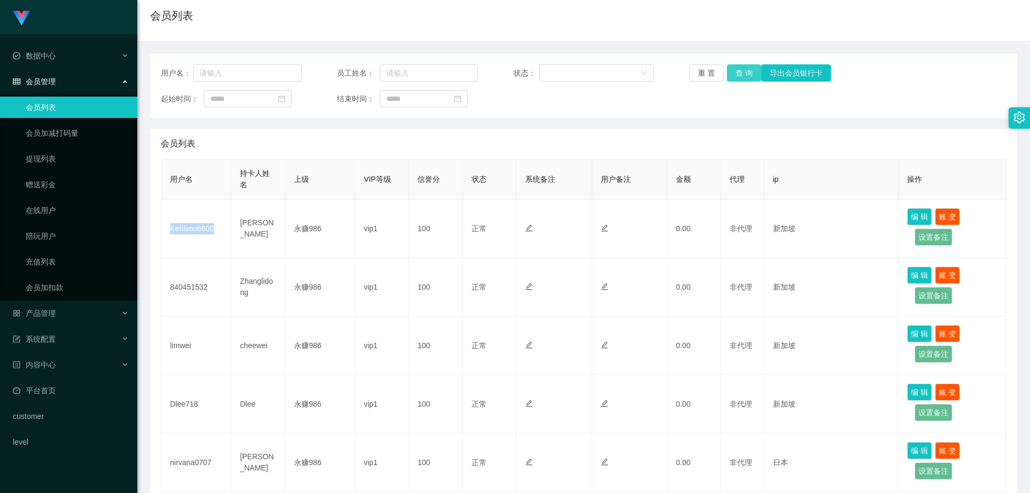
click at [741, 68] on button "查 询" at bounding box center [744, 72] width 34 height 17
click at [68, 327] on ul "数据中心 员工统计 团队统计 会员管理 会员列表 会员加减打码量 提现列表 赠送彩金 在线用户 陪玩用户 充值列表 会员加扣款 产品管理 开奖记录 产品列表 …" at bounding box center [68, 248] width 137 height 429
click at [67, 341] on div "系统配置" at bounding box center [68, 338] width 137 height 21
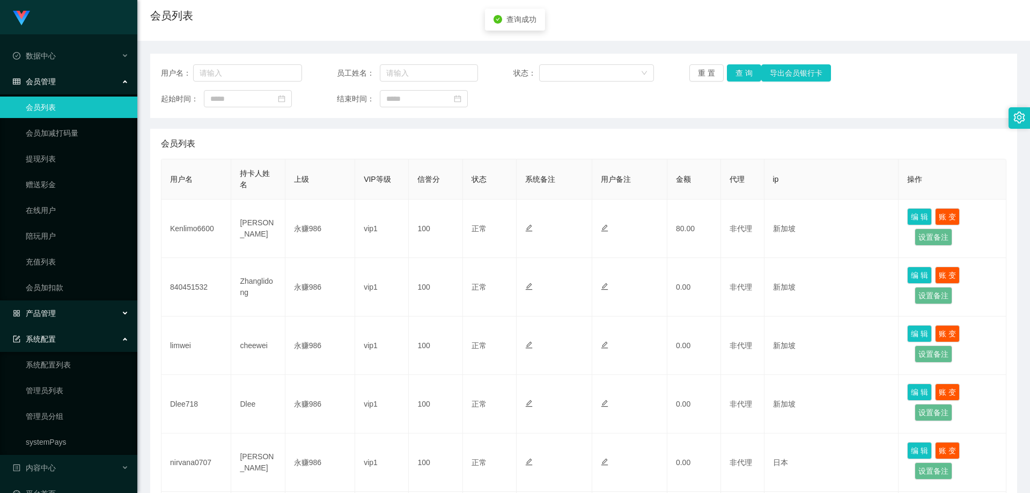
click at [69, 316] on div "产品管理" at bounding box center [68, 313] width 137 height 21
click at [63, 388] on link "产品预设置" at bounding box center [77, 390] width 103 height 21
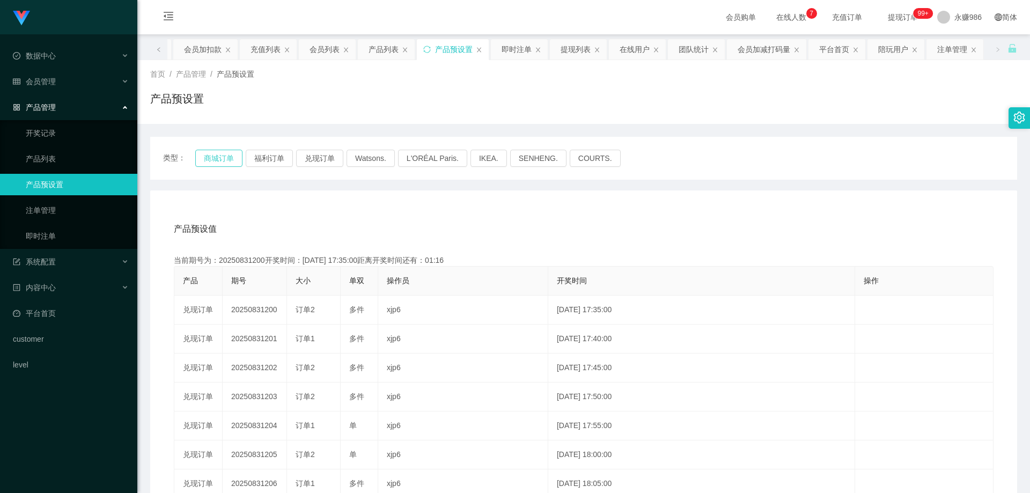
click at [210, 161] on button "商城订单" at bounding box center [218, 158] width 47 height 17
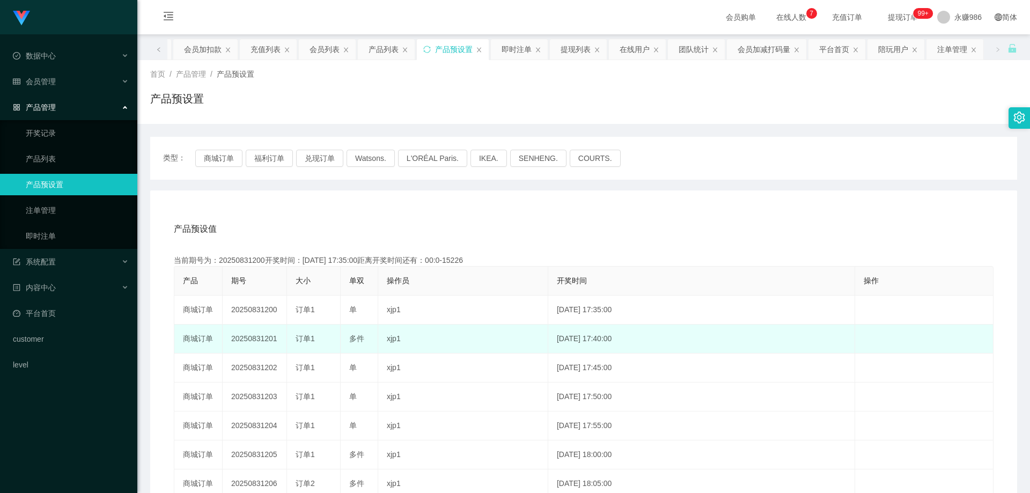
click at [270, 341] on td "20250831201" at bounding box center [255, 339] width 64 height 29
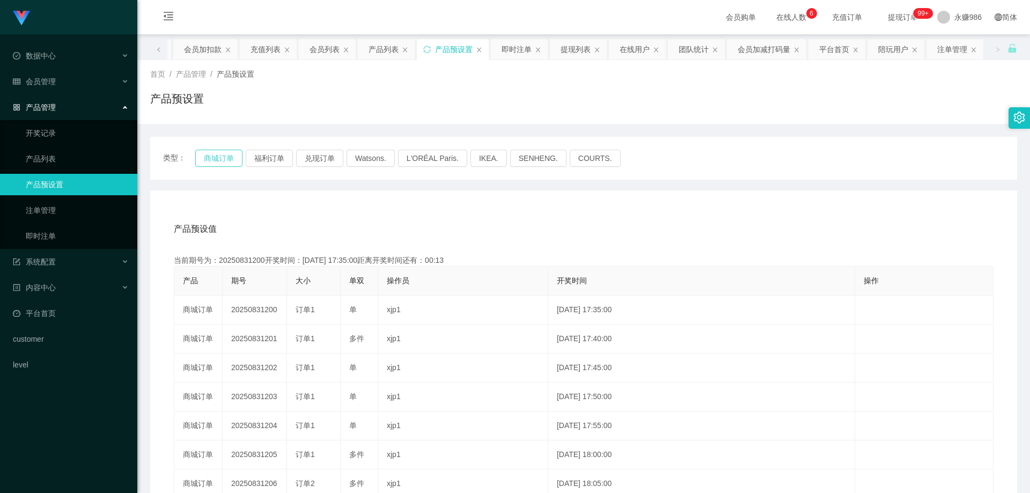
click at [220, 159] on button "商城订单" at bounding box center [218, 158] width 47 height 17
click at [74, 139] on link "开奖记录" at bounding box center [77, 132] width 103 height 21
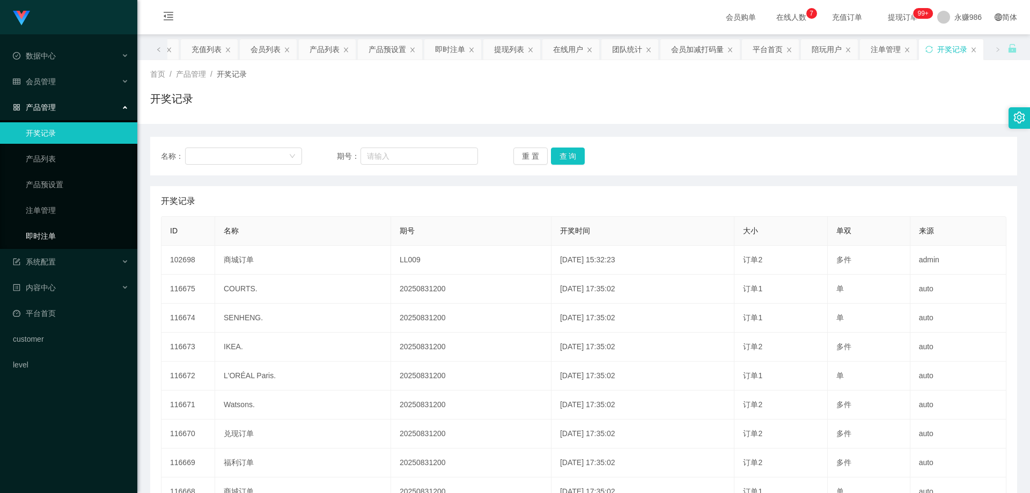
click at [56, 231] on link "即时注单" at bounding box center [77, 235] width 103 height 21
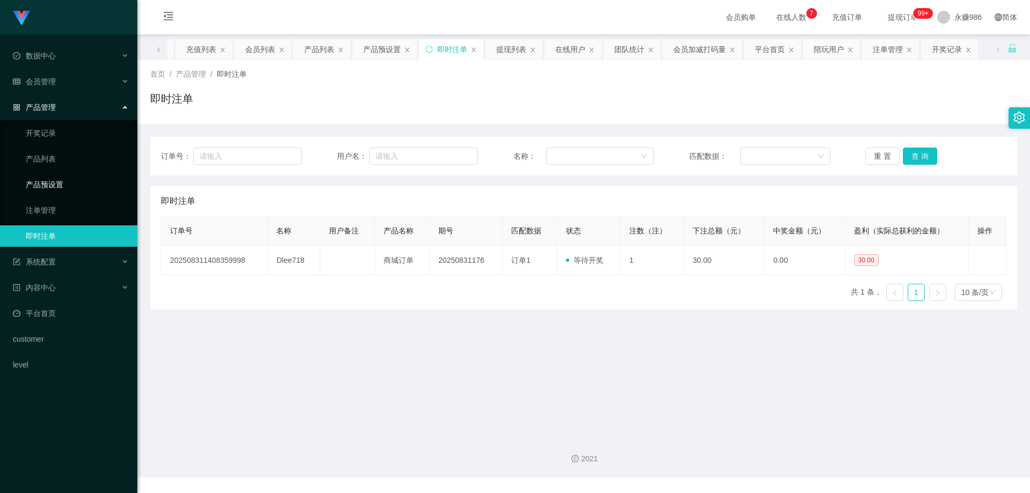
click at [68, 179] on link "产品预设置" at bounding box center [77, 184] width 103 height 21
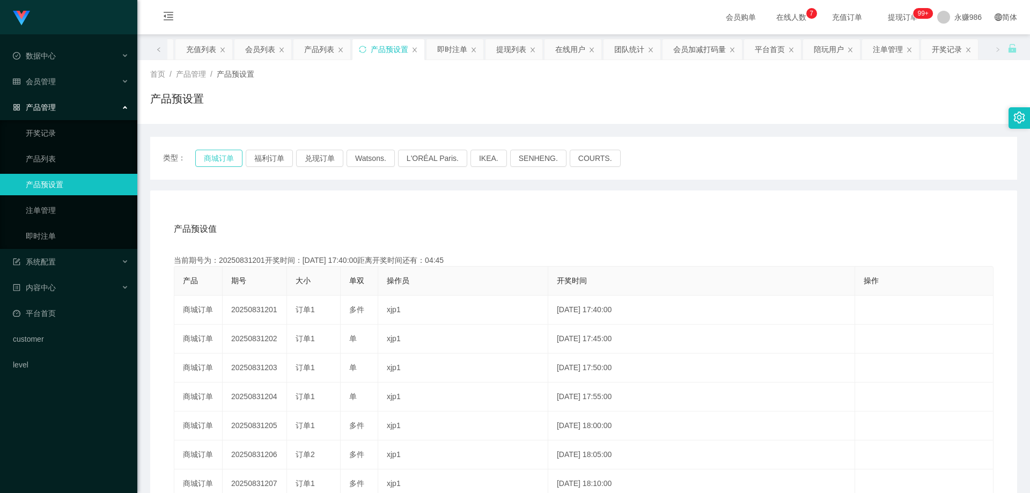
click at [222, 163] on button "商城订单" at bounding box center [218, 158] width 47 height 17
click at [59, 231] on link "即时注单" at bounding box center [77, 235] width 103 height 21
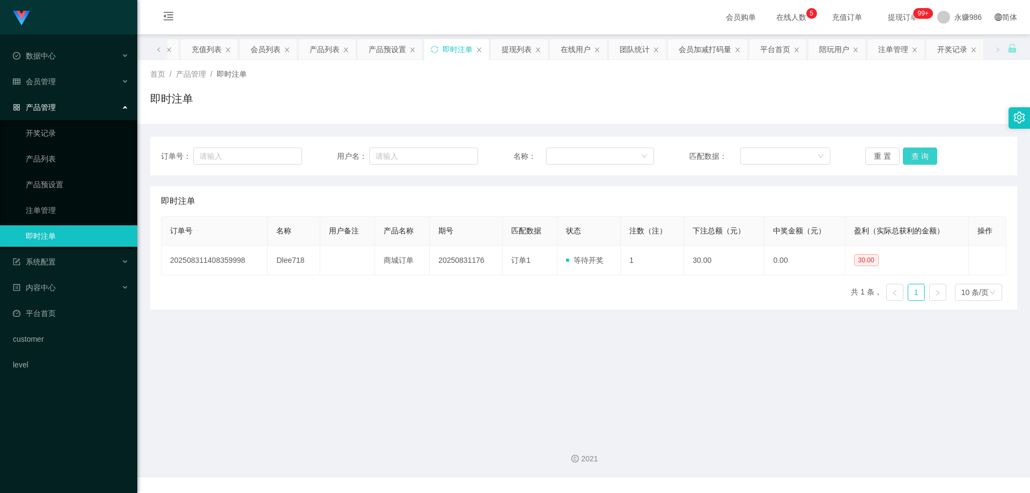
click at [922, 158] on button "查 询" at bounding box center [920, 156] width 34 height 17
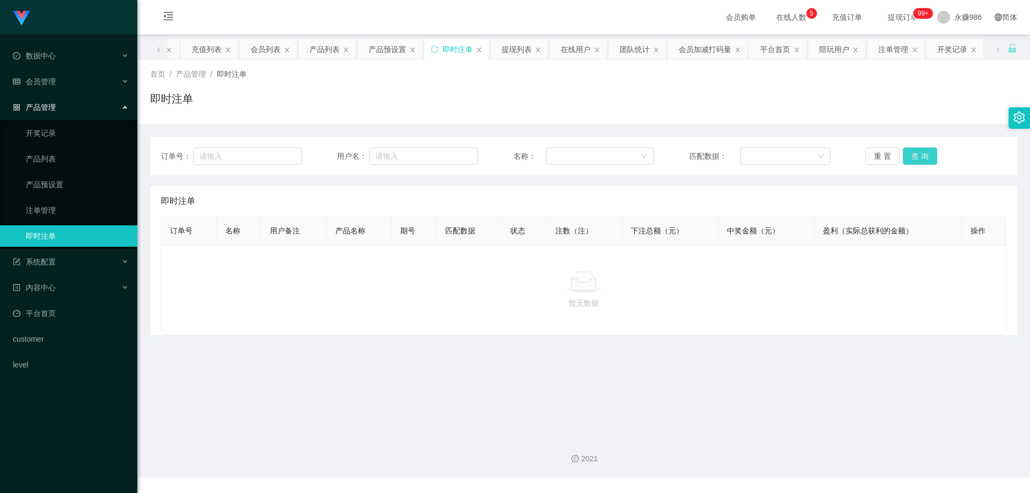
click at [922, 158] on button "查 询" at bounding box center [920, 156] width 34 height 17
click at [922, 157] on button "查 询" at bounding box center [920, 156] width 34 height 17
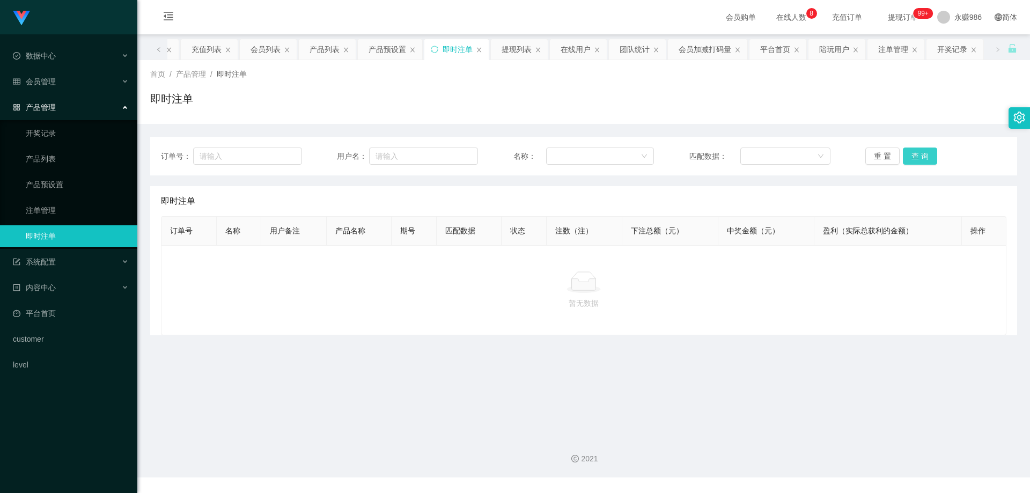
click at [909, 159] on button "查 询" at bounding box center [920, 156] width 34 height 17
drag, startPoint x: 909, startPoint y: 159, endPoint x: 652, endPoint y: 113, distance: 261.1
click at [909, 159] on button "查 询" at bounding box center [920, 156] width 34 height 17
click at [68, 81] on div "会员管理" at bounding box center [68, 81] width 137 height 21
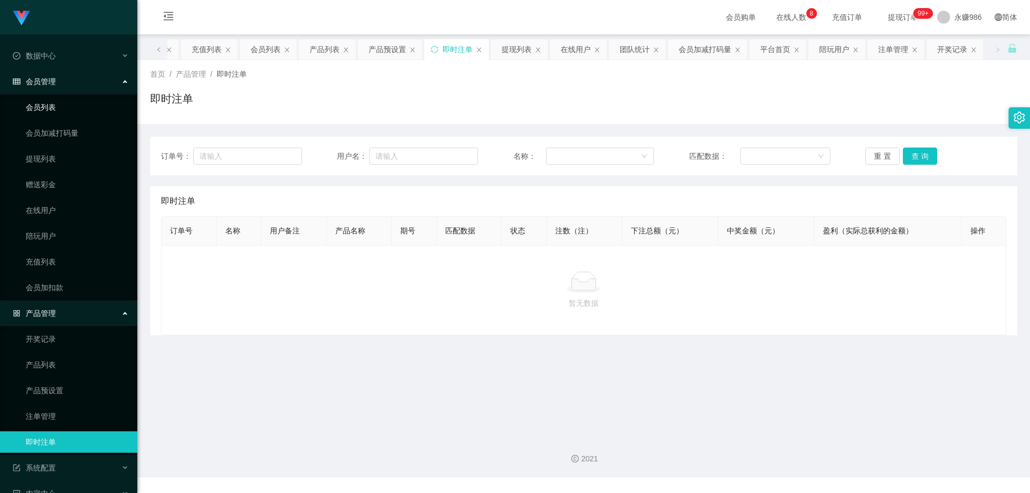
click at [61, 100] on link "会员列表" at bounding box center [77, 107] width 103 height 21
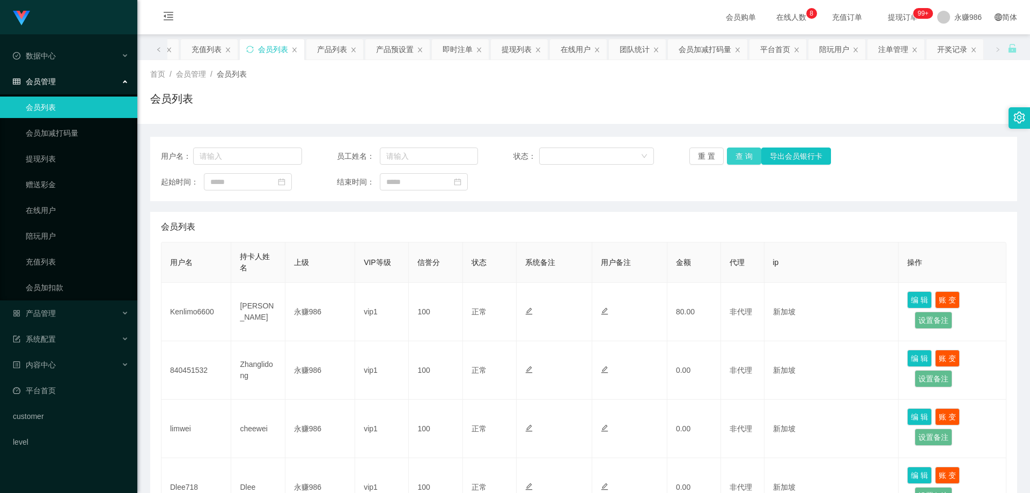
click at [738, 151] on button "查 询" at bounding box center [744, 156] width 34 height 17
click at [738, 151] on button "查 询" at bounding box center [750, 156] width 46 height 17
click at [738, 151] on button "查 询" at bounding box center [744, 156] width 34 height 17
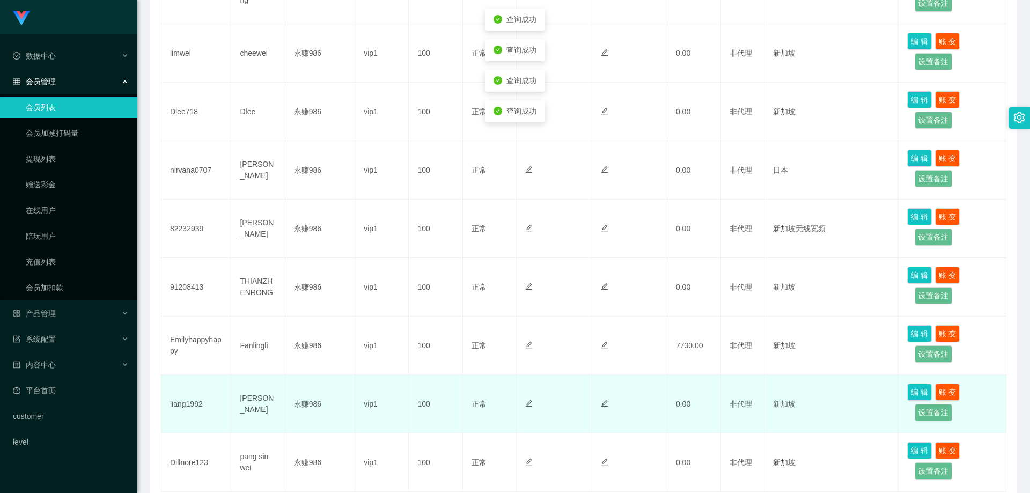
scroll to position [459, 0]
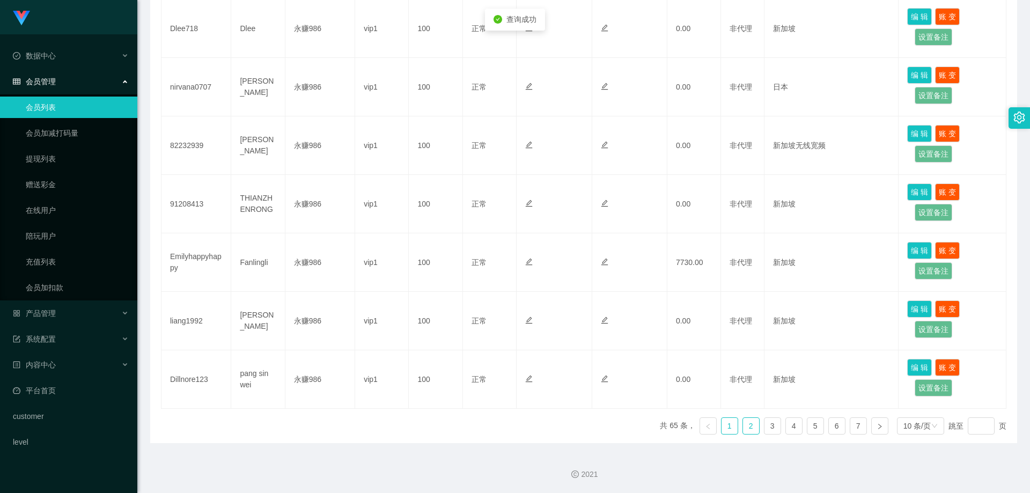
click at [748, 425] on link "2" at bounding box center [751, 426] width 16 height 16
click at [764, 425] on link "3" at bounding box center [772, 426] width 16 height 16
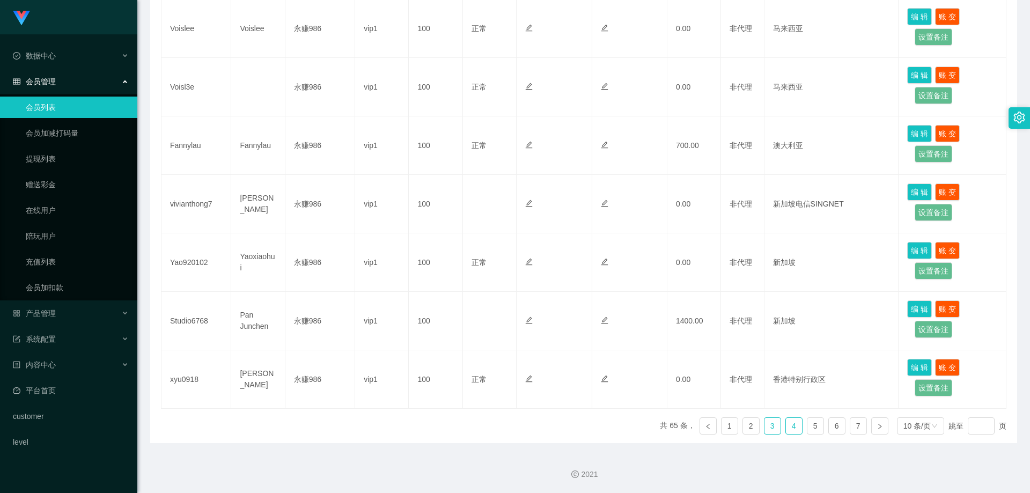
click at [786, 425] on link "4" at bounding box center [794, 426] width 16 height 16
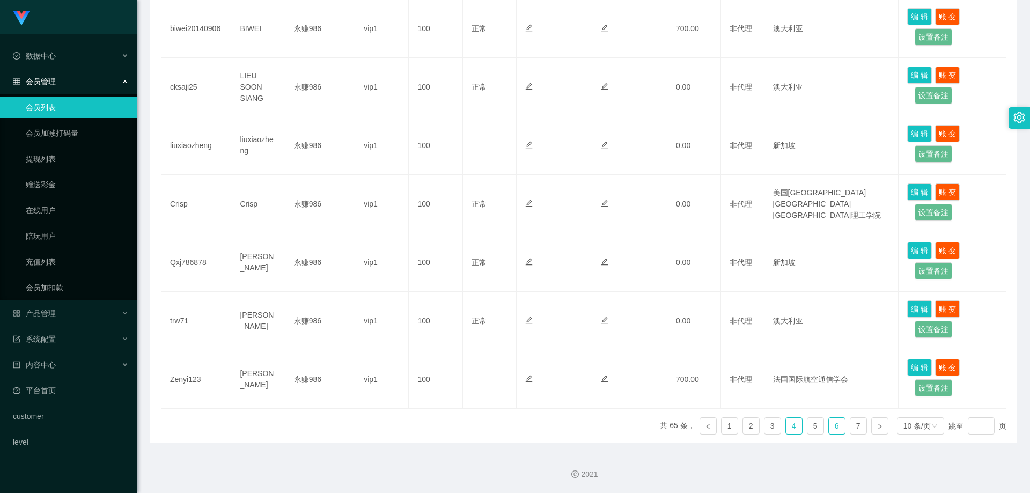
click at [835, 425] on link "6" at bounding box center [837, 426] width 16 height 16
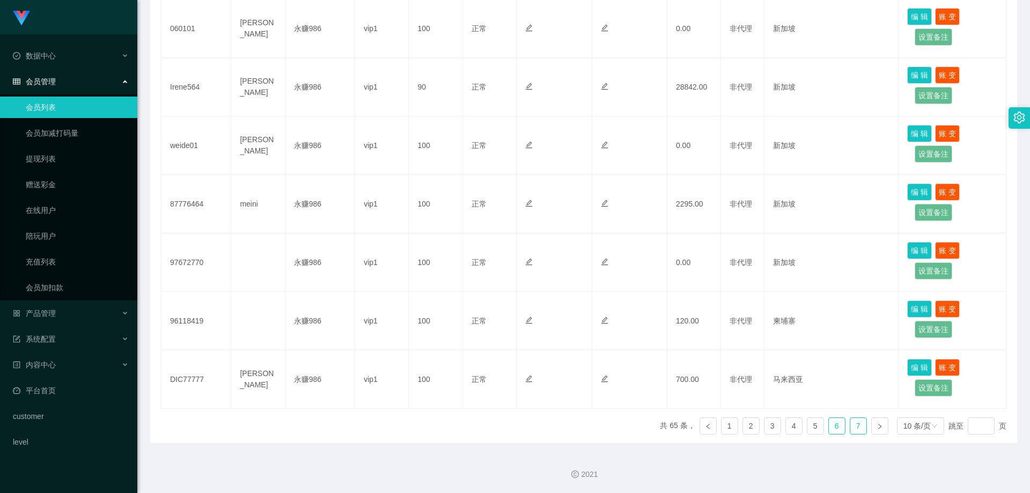
click at [850, 428] on link "7" at bounding box center [858, 426] width 16 height 16
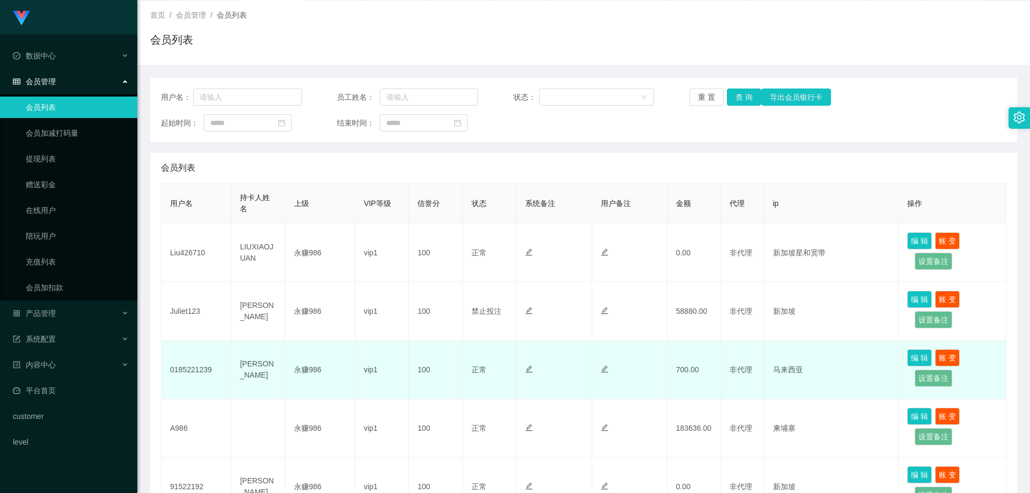
scroll to position [113, 0]
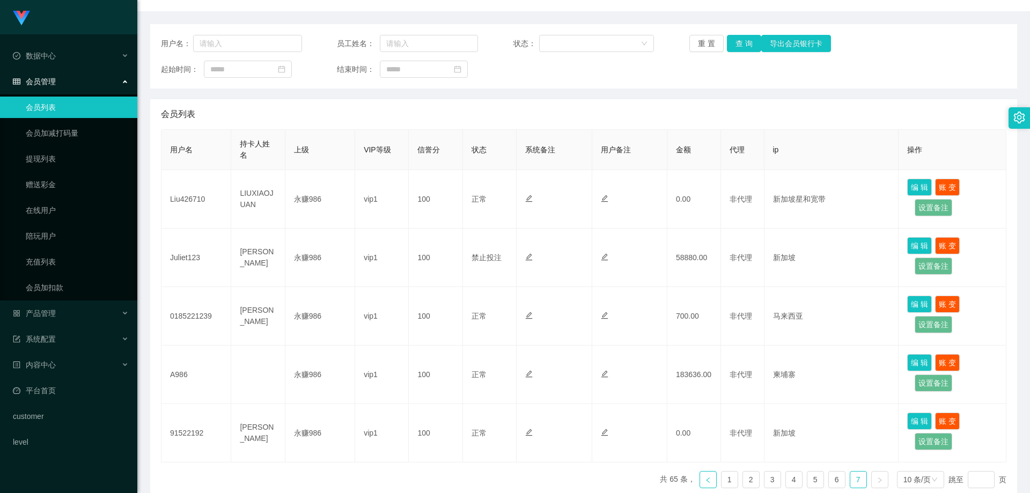
click at [703, 474] on link at bounding box center [708, 479] width 17 height 17
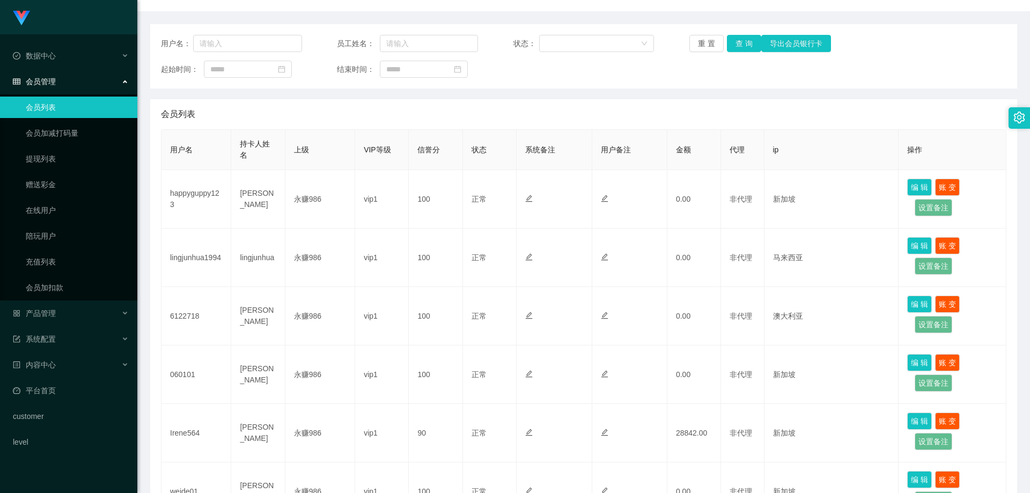
scroll to position [5, 0]
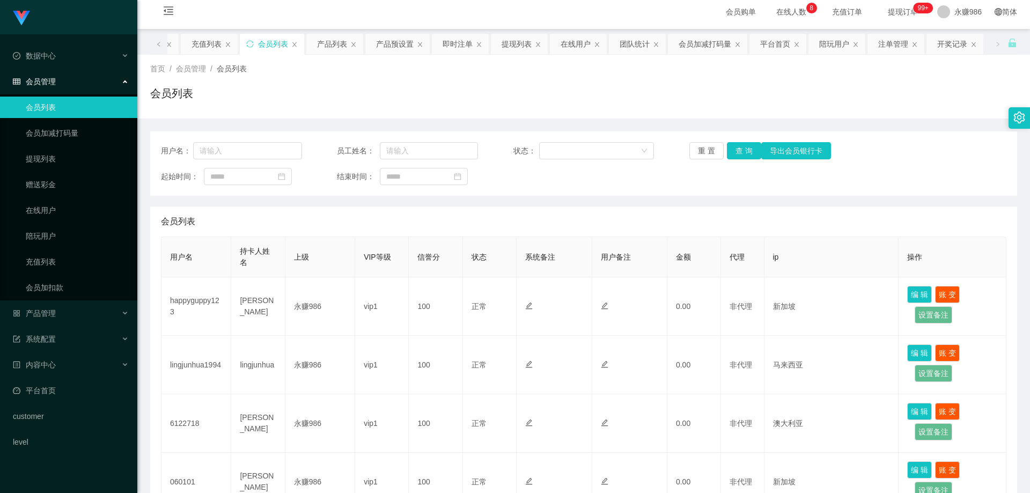
click at [786, 11] on span "在线人数 0 1 2 3 4 5 6 7 8 9 0 1 2 3 4 5 6 7 8 9 0 1 2 3 4 5 6 7 8 9" at bounding box center [791, 12] width 41 height 8
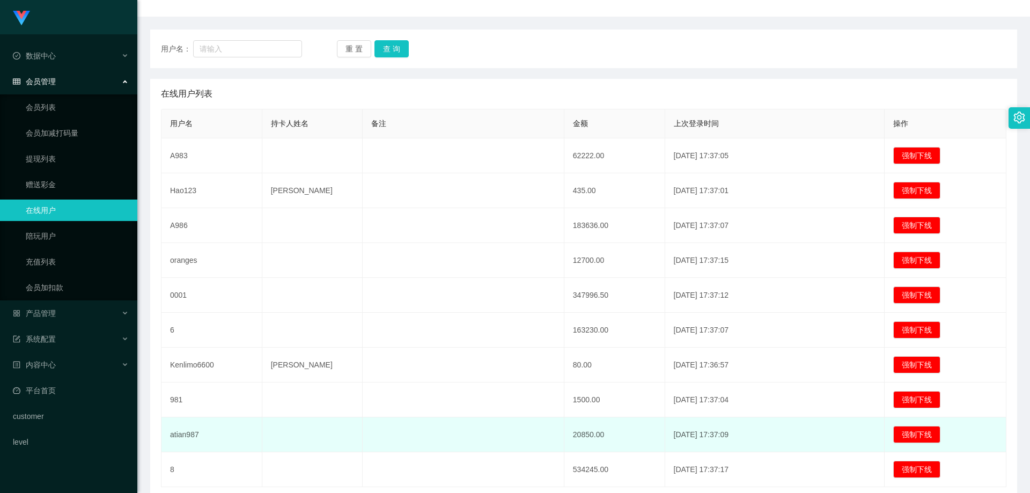
scroll to position [161, 0]
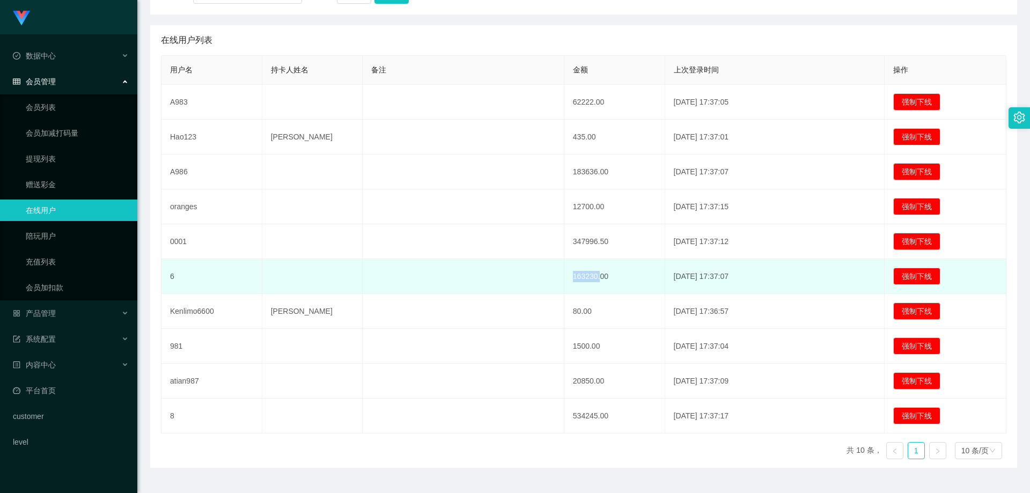
drag, startPoint x: 595, startPoint y: 275, endPoint x: 555, endPoint y: 277, distance: 40.8
click at [555, 277] on tr "6 163230.00 [DATE] 17:37:07 强制下线" at bounding box center [583, 276] width 845 height 35
click at [569, 278] on td "163230.00" at bounding box center [614, 276] width 101 height 35
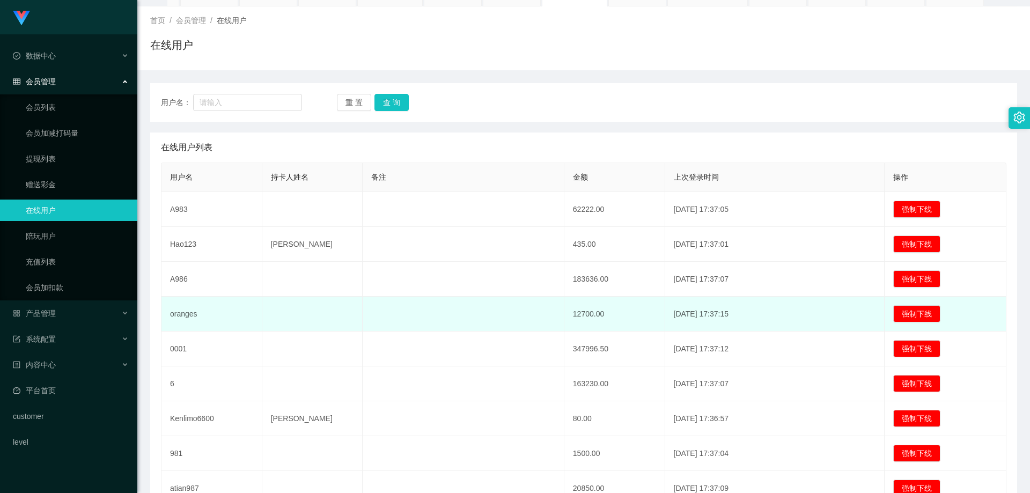
scroll to position [107, 0]
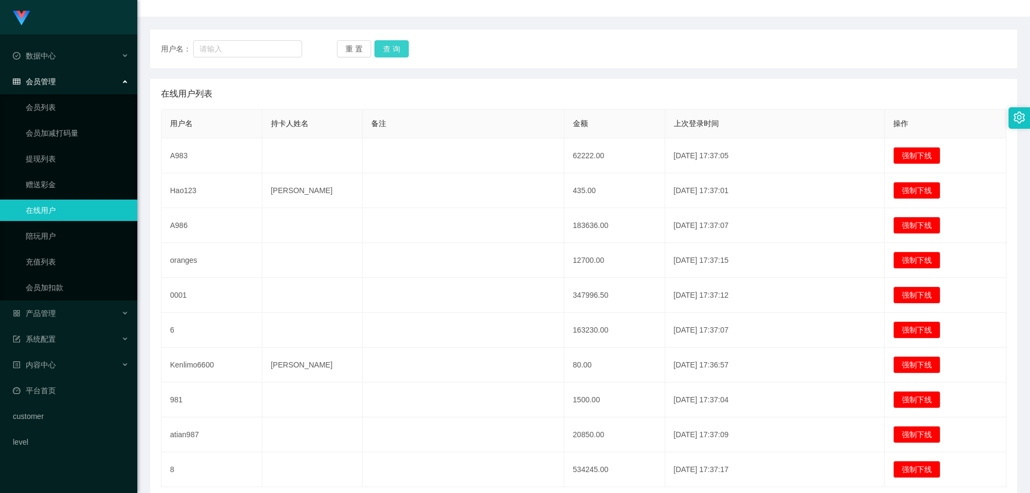
click at [400, 51] on button "查 询" at bounding box center [391, 48] width 34 height 17
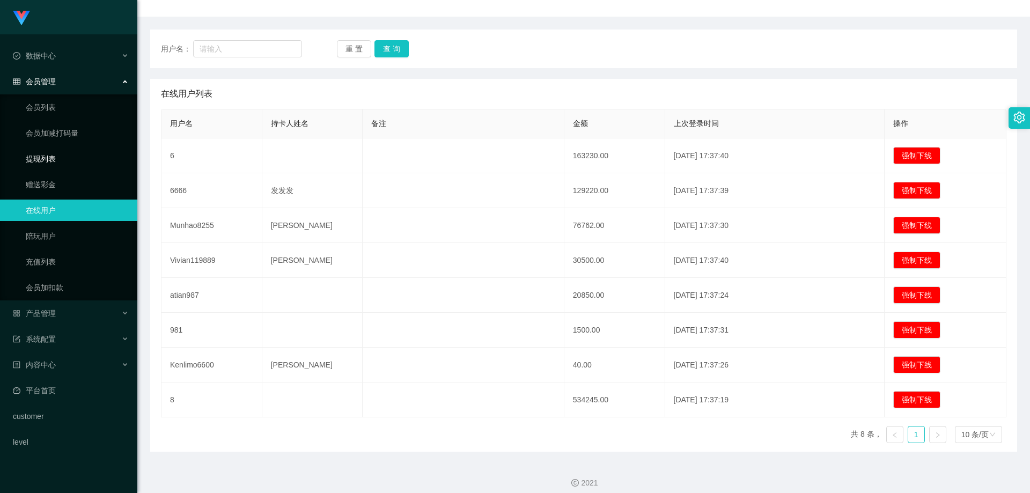
click at [63, 164] on link "提现列表" at bounding box center [77, 158] width 103 height 21
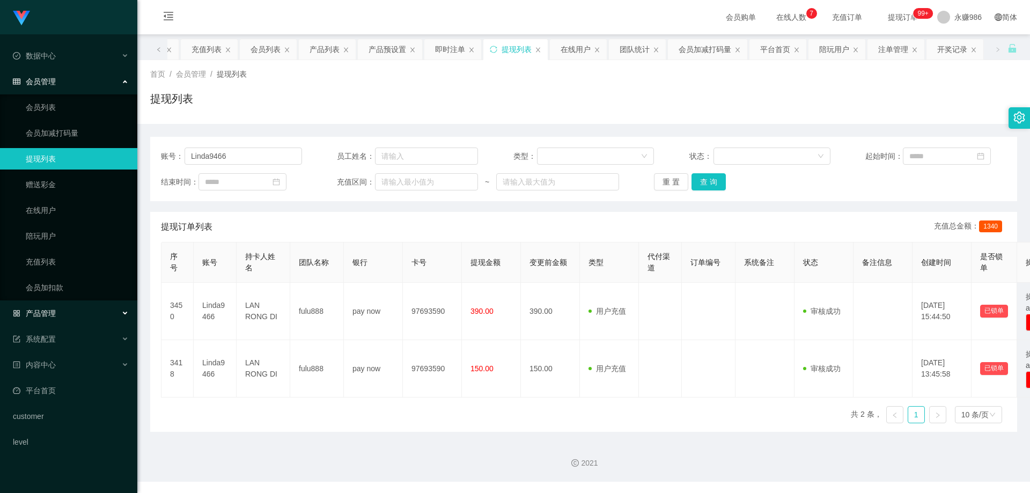
click at [49, 309] on span "产品管理" at bounding box center [34, 313] width 43 height 9
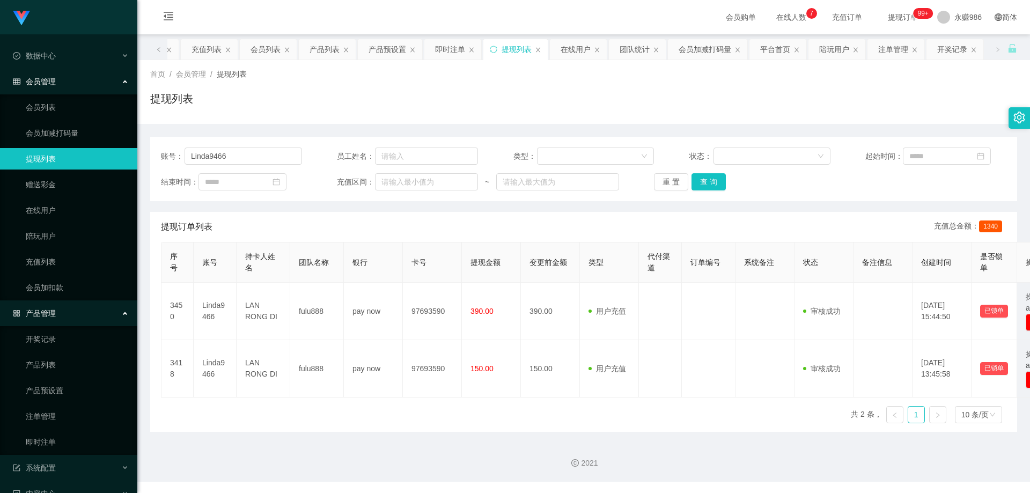
click at [48, 428] on ul "开奖记录 产品列表 产品预设置 注单管理 即时注单" at bounding box center [68, 390] width 137 height 129
click at [49, 421] on link "注单管理" at bounding box center [77, 416] width 103 height 21
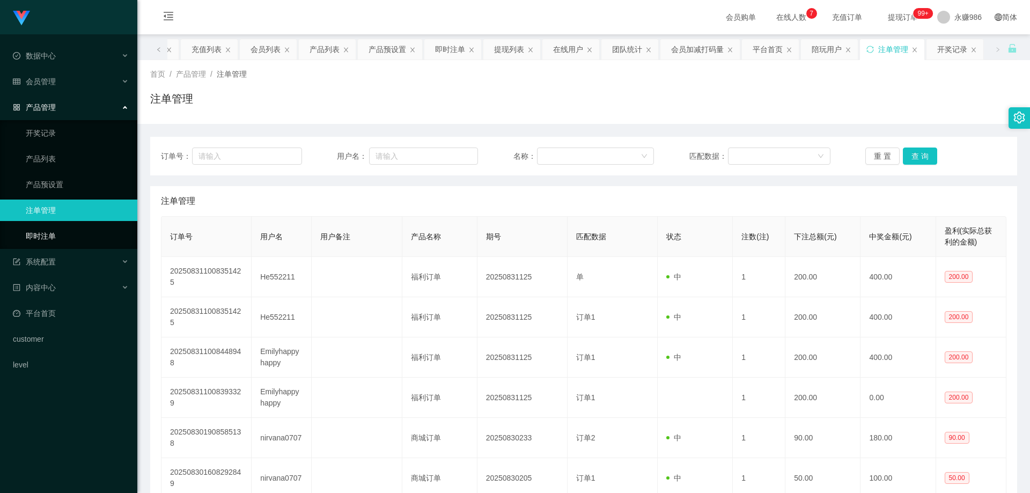
click at [86, 237] on link "即时注单" at bounding box center [77, 235] width 103 height 21
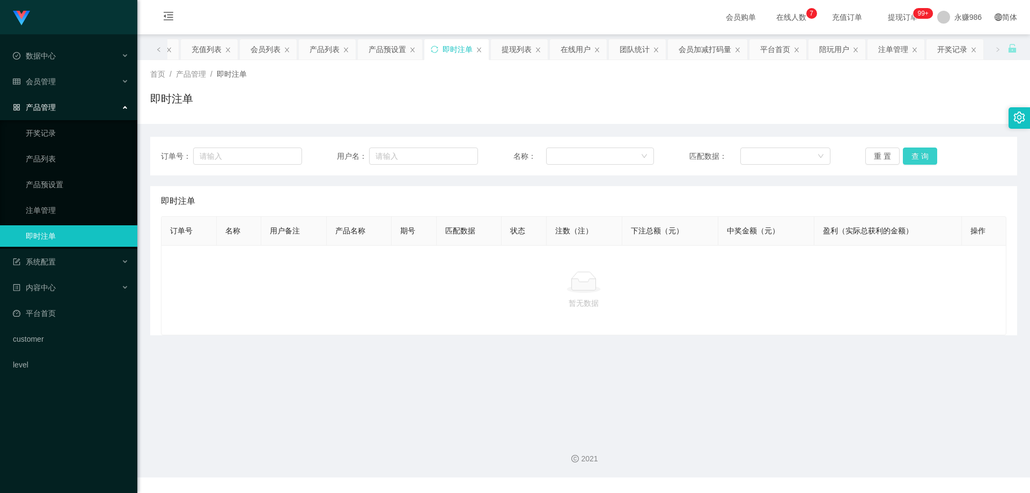
click at [914, 151] on button "查 询" at bounding box center [920, 156] width 34 height 17
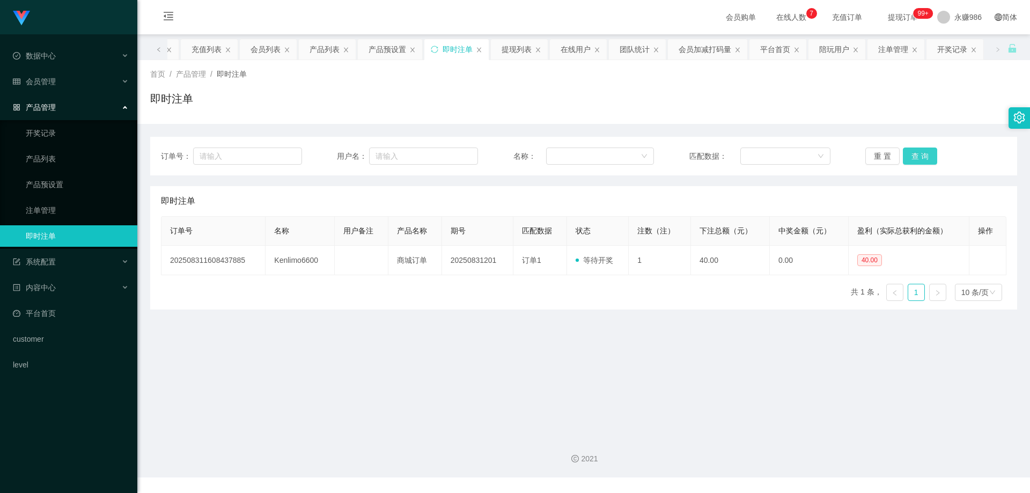
click at [914, 151] on button "查 询" at bounding box center [920, 156] width 34 height 17
click at [923, 154] on button "查 询" at bounding box center [920, 156] width 34 height 17
click at [923, 155] on button "查 询" at bounding box center [920, 156] width 34 height 17
